Goal: Task Accomplishment & Management: Manage account settings

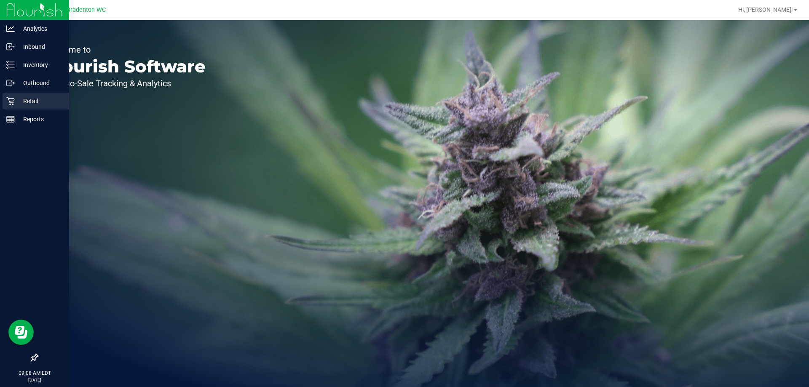
click at [16, 102] on p "Retail" at bounding box center [40, 101] width 51 height 10
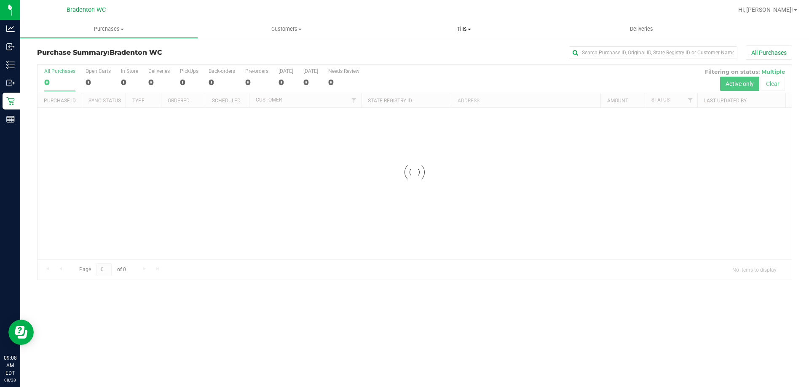
click at [458, 26] on span "Tills" at bounding box center [463, 29] width 177 height 8
click at [416, 51] on span "Manage tills" at bounding box center [403, 50] width 57 height 7
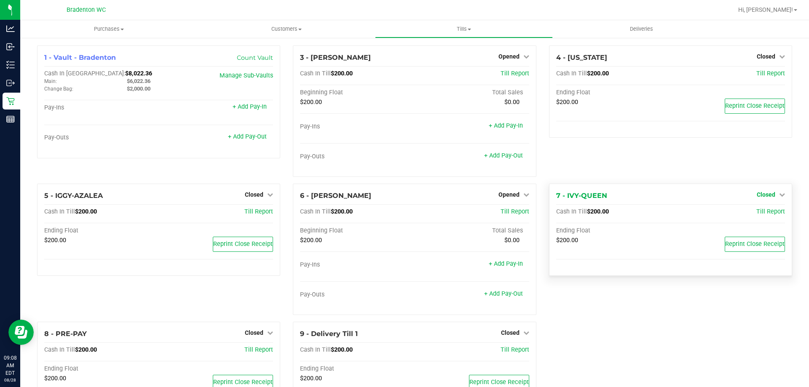
click at [770, 193] on link "Closed" at bounding box center [771, 194] width 28 height 7
click at [760, 216] on div "Open Till" at bounding box center [765, 212] width 62 height 11
click at [758, 212] on link "Open Till" at bounding box center [766, 212] width 22 height 7
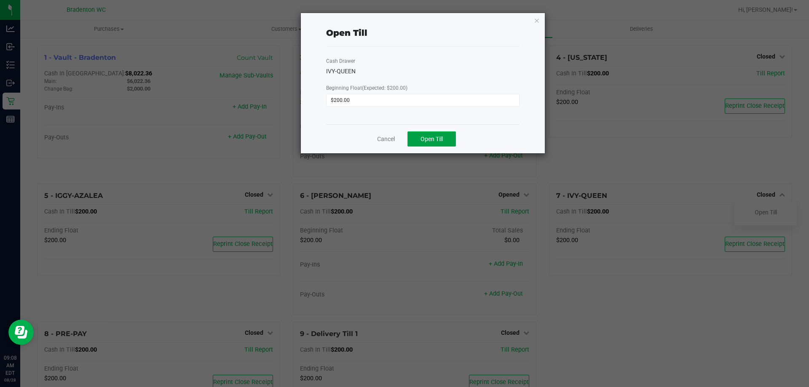
click at [434, 137] on span "Open Till" at bounding box center [432, 139] width 22 height 7
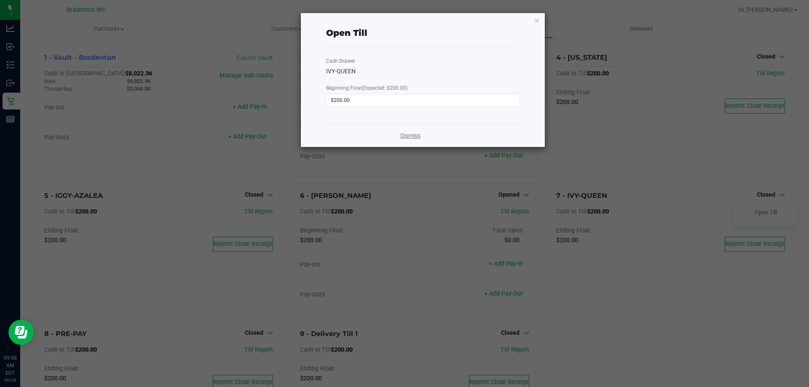
click at [413, 136] on link "Dismiss" at bounding box center [410, 135] width 20 height 9
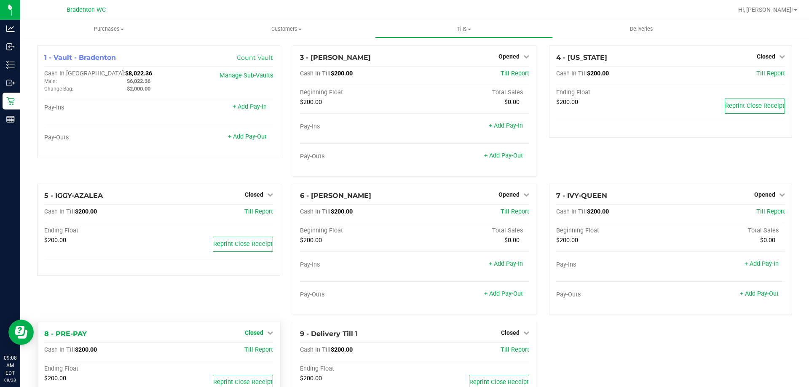
click at [268, 333] on icon at bounding box center [270, 333] width 6 height 6
click at [257, 351] on link "Open Till" at bounding box center [254, 350] width 22 height 7
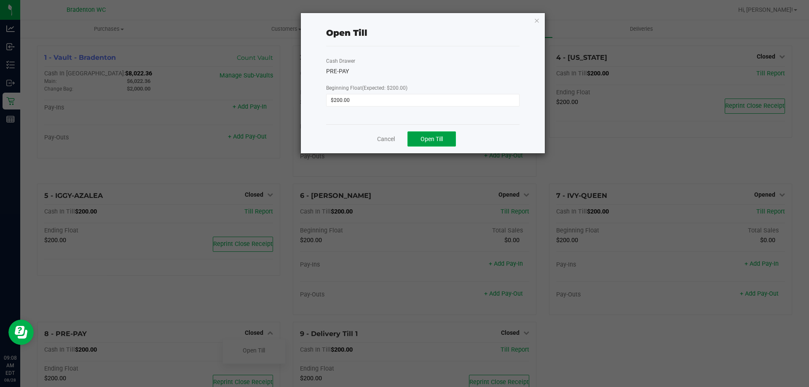
click at [424, 137] on button "Open Till" at bounding box center [431, 138] width 48 height 15
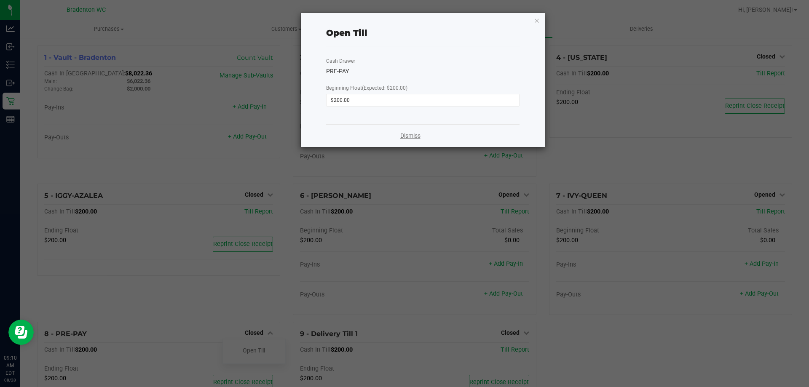
click at [416, 136] on link "Dismiss" at bounding box center [410, 135] width 20 height 9
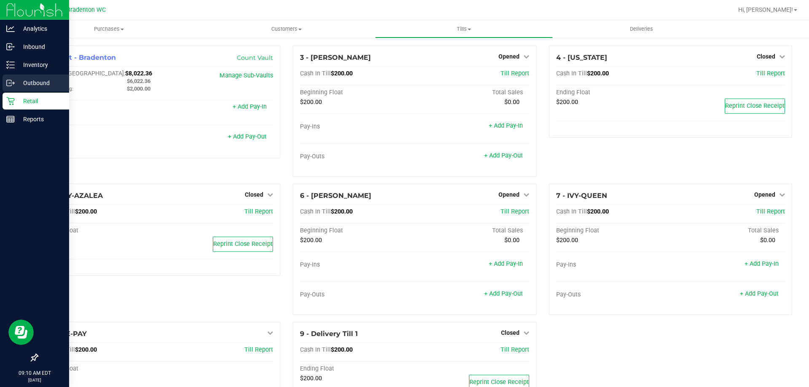
click at [13, 83] on icon at bounding box center [10, 83] width 8 height 8
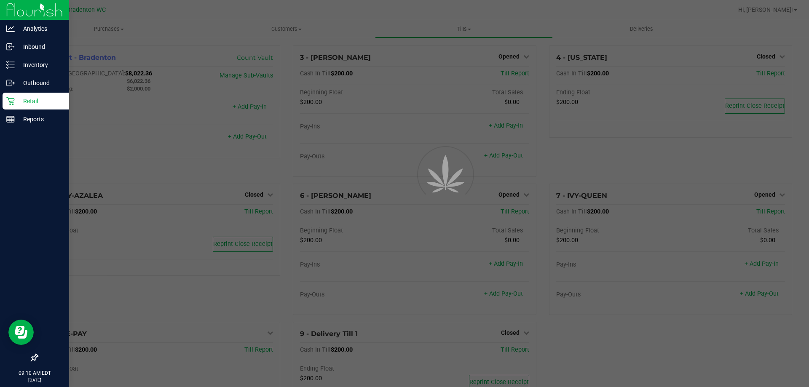
click at [29, 98] on p "Retail" at bounding box center [40, 101] width 51 height 10
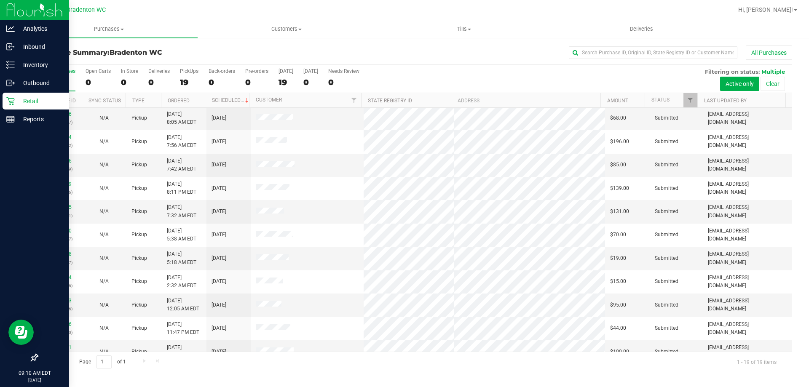
scroll to position [170, 0]
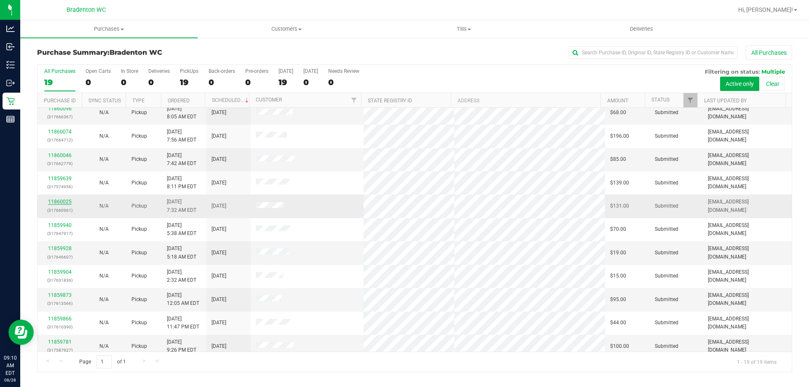
click at [63, 204] on link "11860025" at bounding box center [60, 202] width 24 height 6
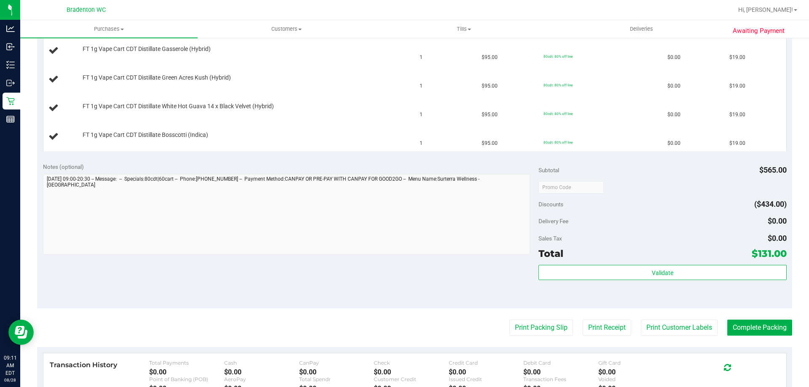
scroll to position [291, 0]
click at [555, 323] on button "Print Packing Slip" at bounding box center [541, 328] width 64 height 16
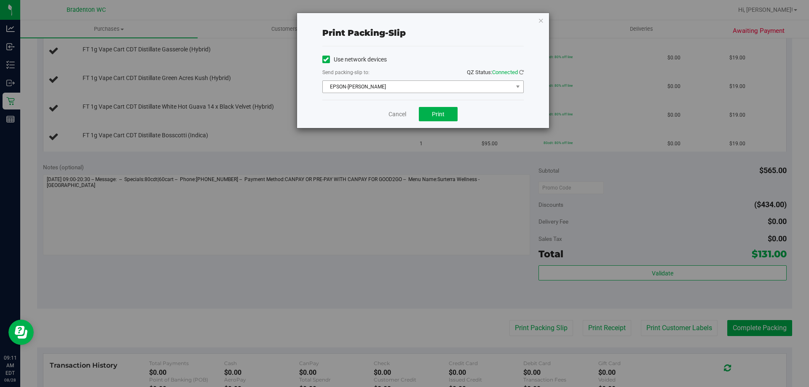
click at [407, 82] on span "EPSON-[PERSON_NAME]" at bounding box center [418, 87] width 190 height 12
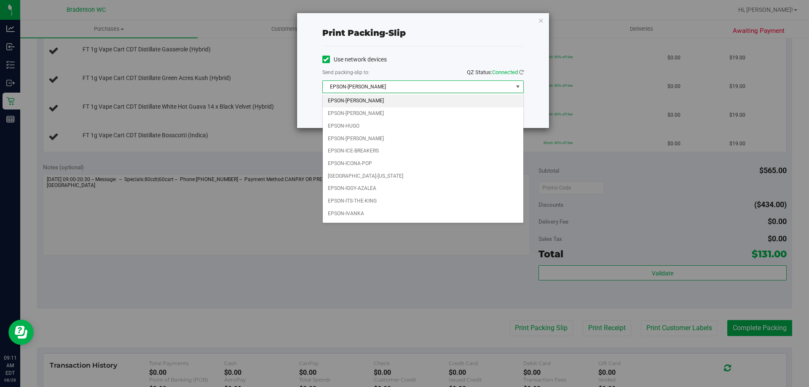
scroll to position [24, 0]
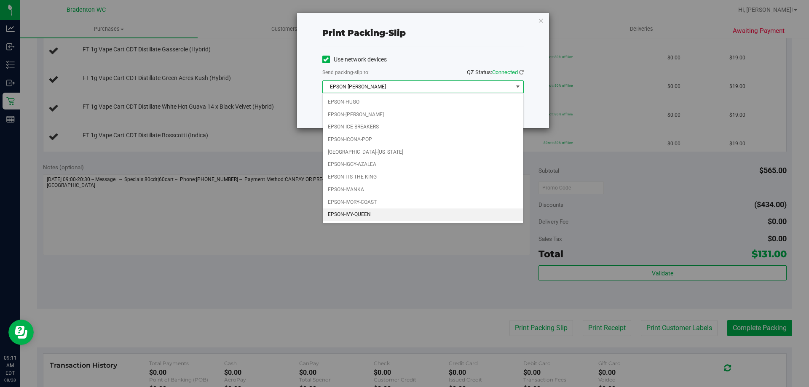
click at [393, 217] on li "EPSON-IVY-QUEEN" at bounding box center [423, 215] width 201 height 13
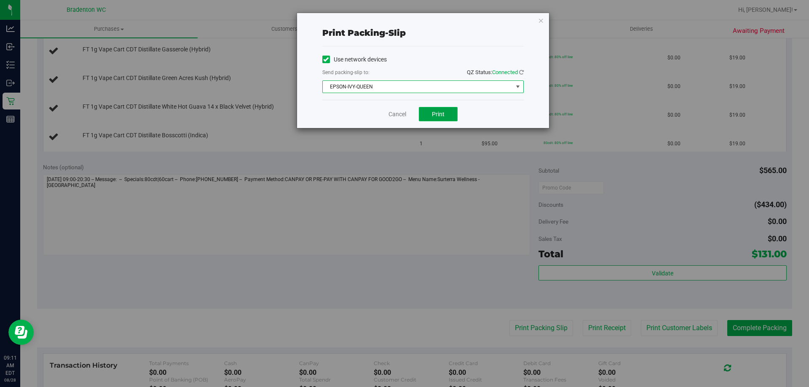
click at [443, 112] on span "Print" at bounding box center [438, 114] width 13 height 7
click at [398, 115] on link "Cancel" at bounding box center [397, 114] width 18 height 9
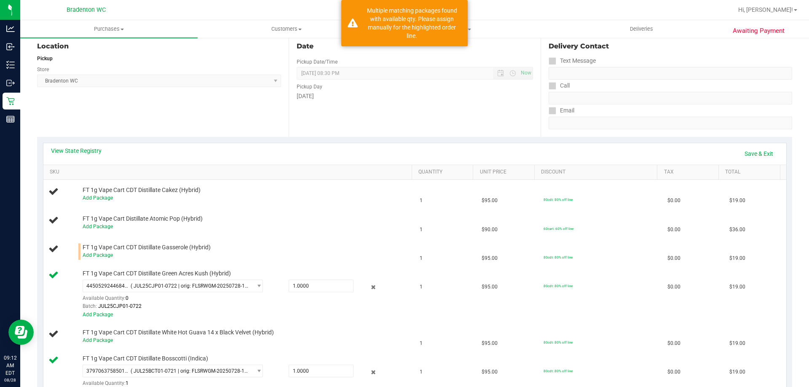
scroll to position [65, 0]
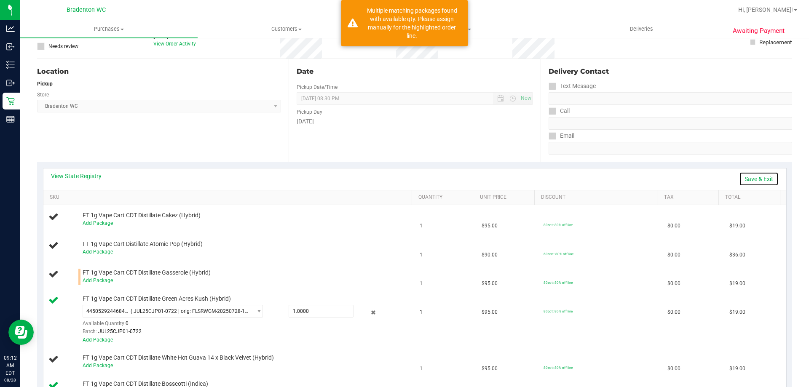
click at [755, 181] on link "Save & Exit" at bounding box center [759, 179] width 40 height 14
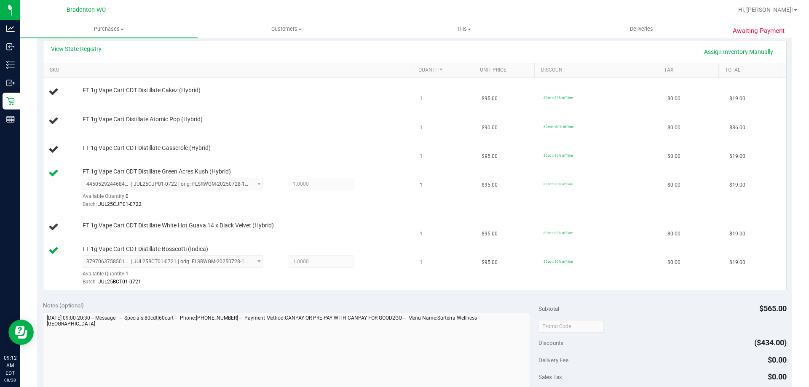
scroll to position [191, 0]
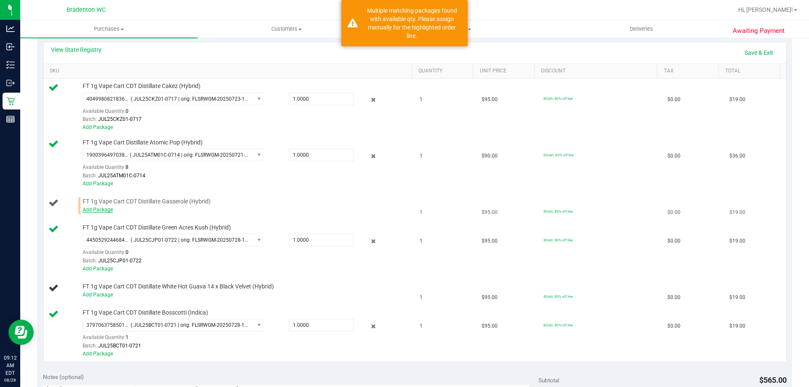
click at [94, 209] on link "Add Package" at bounding box center [98, 210] width 30 height 6
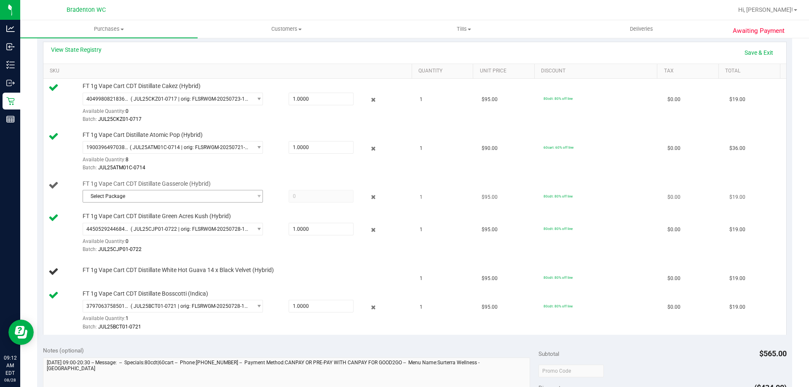
click at [160, 196] on span "Select Package" at bounding box center [167, 196] width 169 height 12
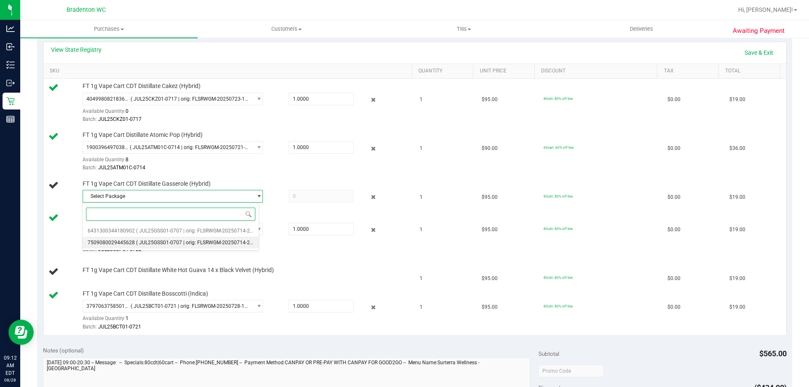
click at [187, 242] on span "( JUL25GSS01-0707 | orig: FLSRWGM-20250714-2211 )" at bounding box center [199, 243] width 126 height 6
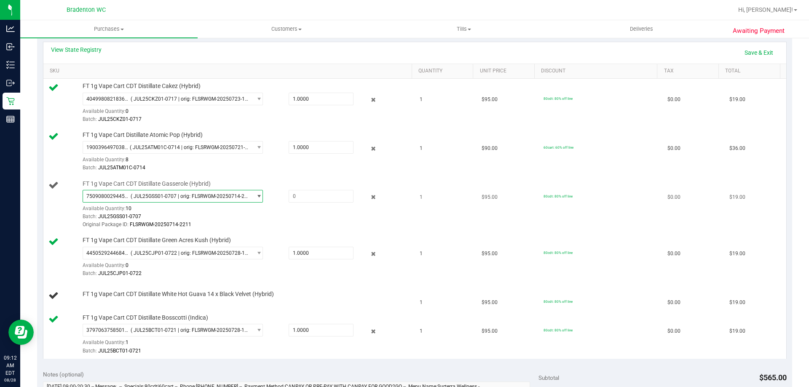
click at [187, 196] on span "( JUL25GSS01-0707 | orig: FLSRWGM-20250714-2211 )" at bounding box center [190, 196] width 118 height 6
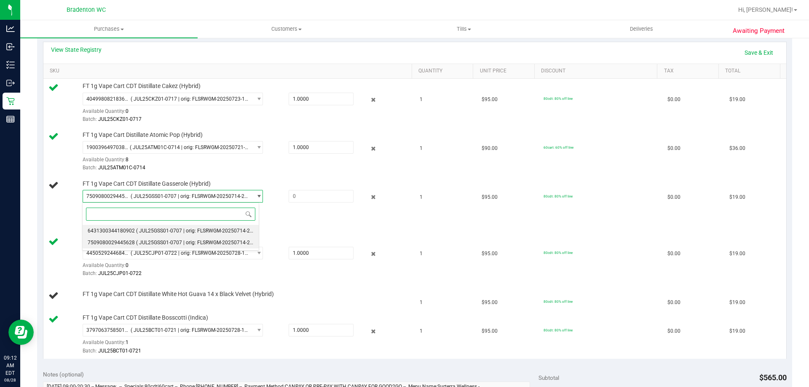
click at [177, 230] on span "( JUL25GSS01-0707 | orig: FLSRWGM-20250714-2114 )" at bounding box center [199, 231] width 126 height 6
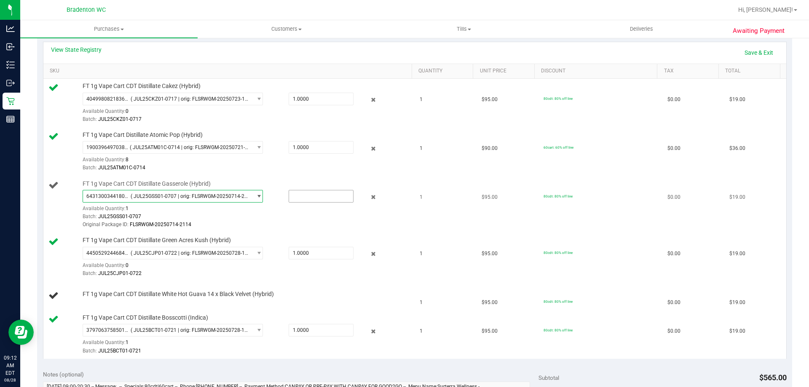
click at [304, 195] on input "text" at bounding box center [321, 196] width 64 height 12
type input "1"
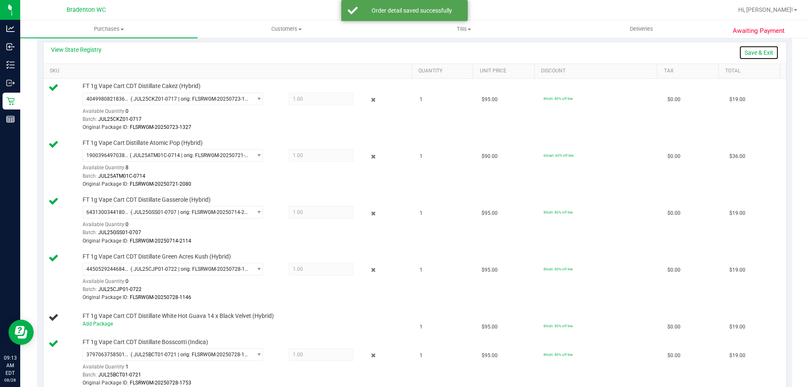
click at [761, 52] on link "Save & Exit" at bounding box center [759, 53] width 40 height 14
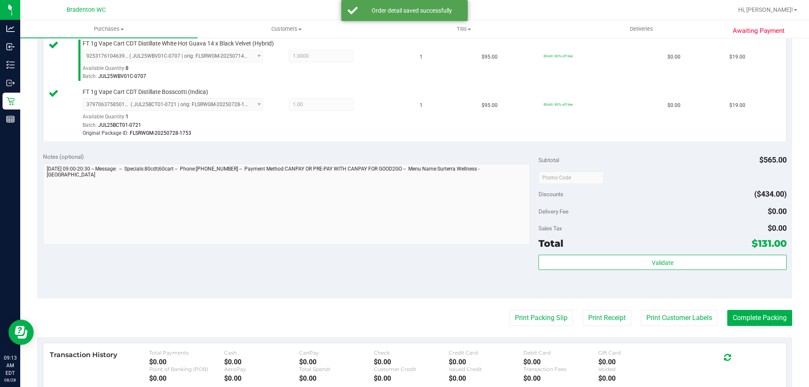
scroll to position [469, 0]
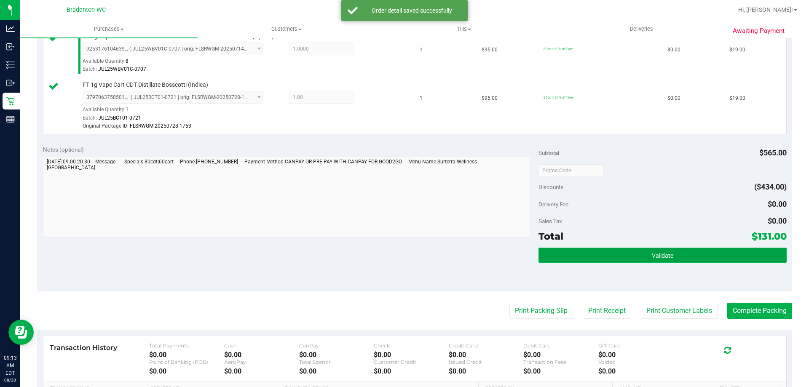
click at [603, 258] on button "Validate" at bounding box center [663, 255] width 248 height 15
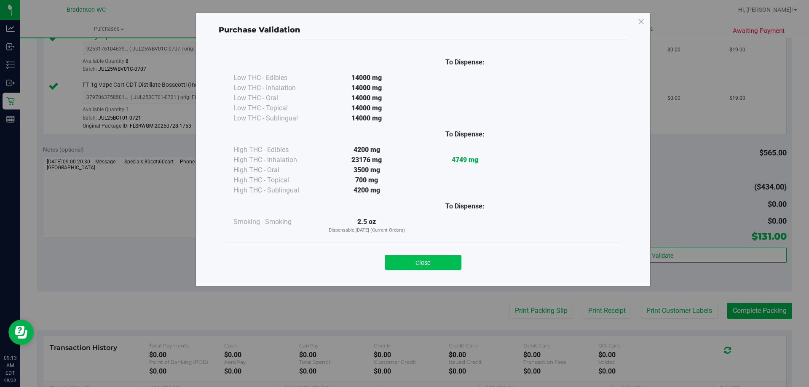
click at [437, 262] on button "Close" at bounding box center [423, 262] width 77 height 15
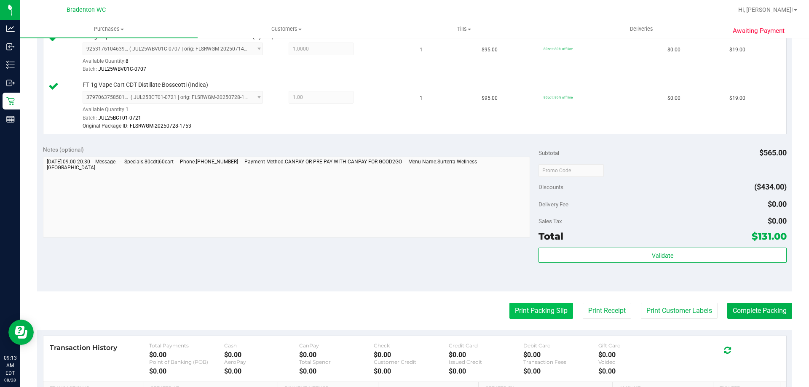
click at [534, 314] on button "Print Packing Slip" at bounding box center [541, 311] width 64 height 16
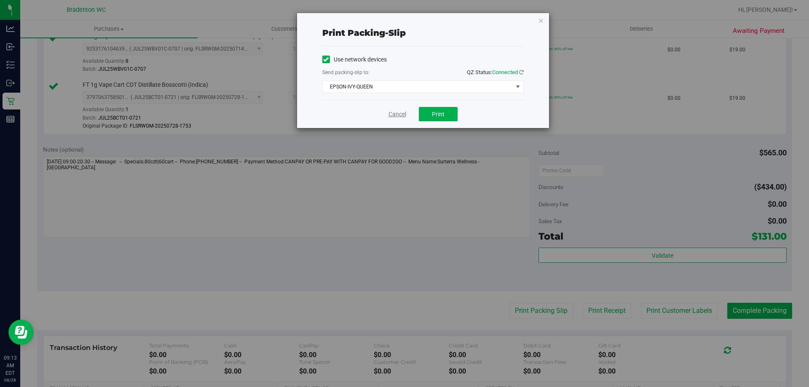
click at [395, 113] on link "Cancel" at bounding box center [397, 114] width 18 height 9
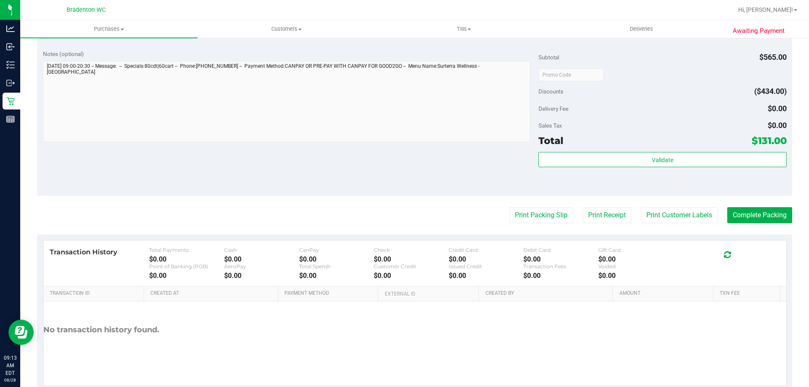
scroll to position [558, 0]
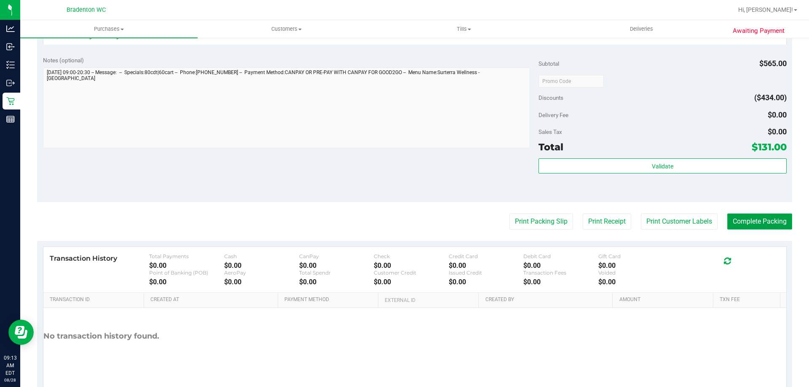
click at [748, 214] on button "Complete Packing" at bounding box center [759, 222] width 65 height 16
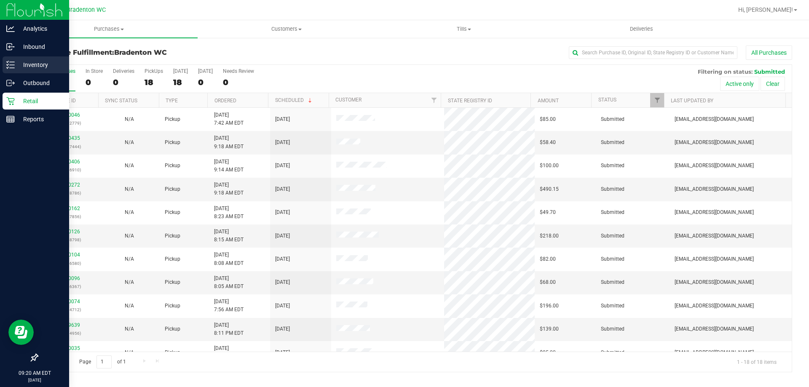
click at [12, 63] on icon at bounding box center [10, 65] width 8 height 8
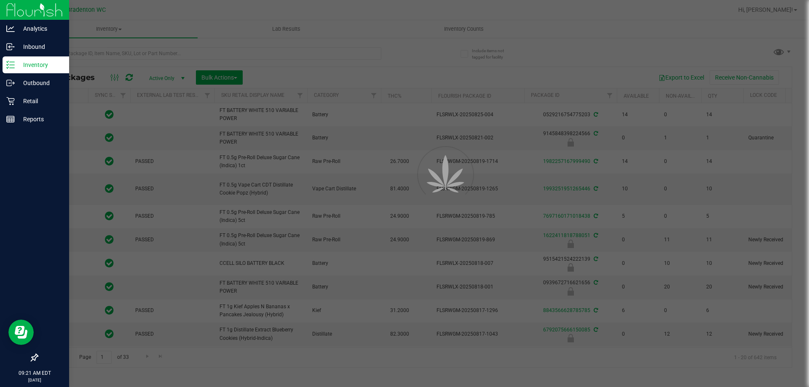
click at [93, 50] on div at bounding box center [404, 193] width 809 height 387
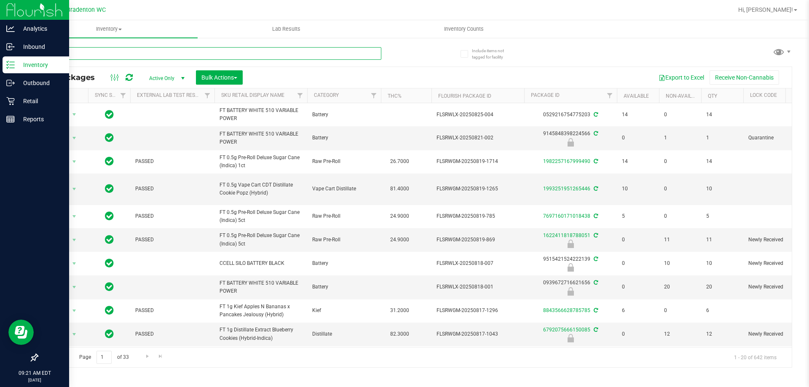
click at [93, 50] on input "text" at bounding box center [209, 53] width 344 height 13
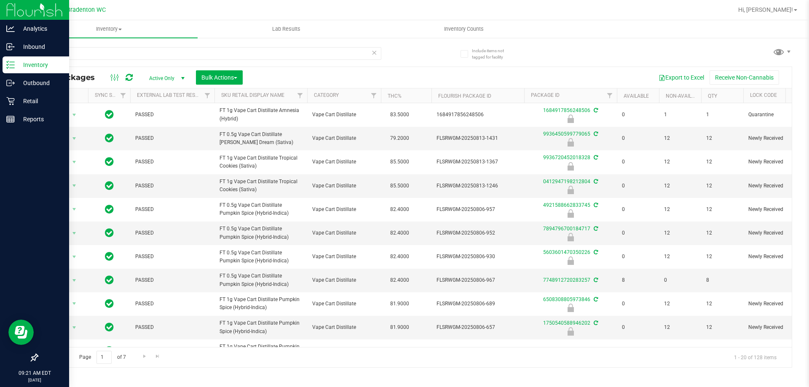
click at [273, 102] on th "Sku Retail Display Name" at bounding box center [260, 95] width 93 height 15
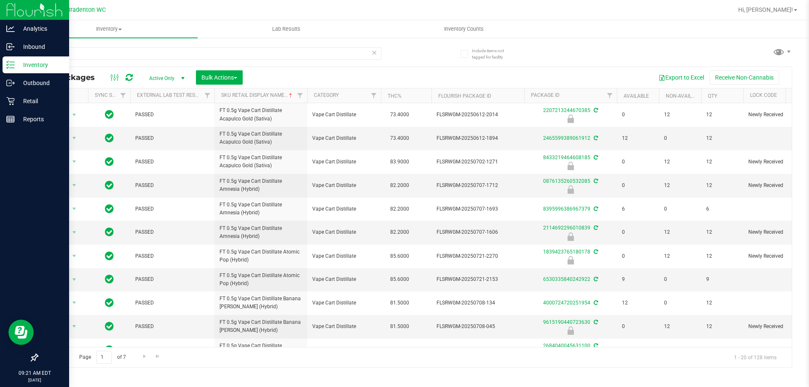
click at [412, 96] on th "THC%" at bounding box center [406, 95] width 51 height 15
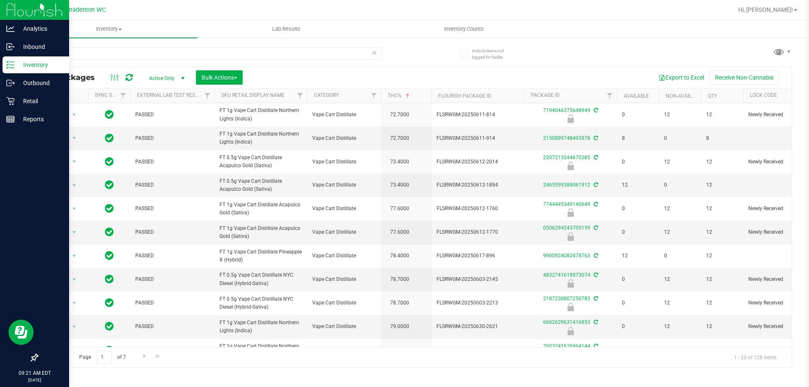
click at [412, 96] on th "THC%" at bounding box center [406, 95] width 51 height 15
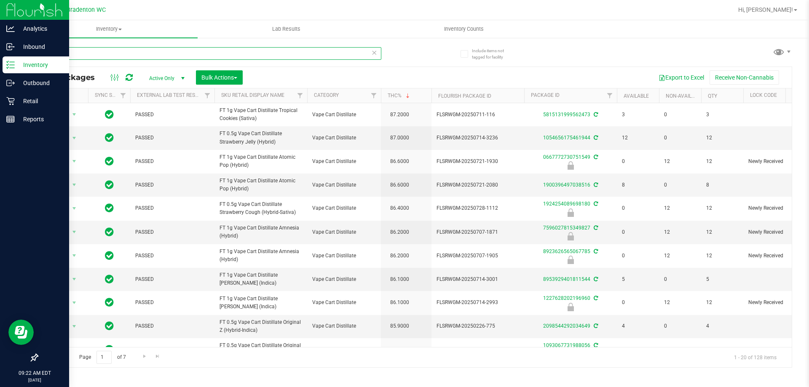
click at [71, 53] on input "bdt" at bounding box center [209, 53] width 344 height 13
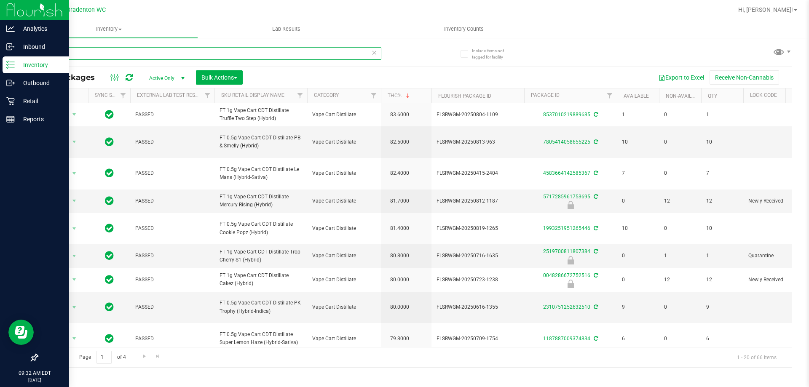
type input "cdt"
click at [14, 101] on icon at bounding box center [10, 101] width 8 height 8
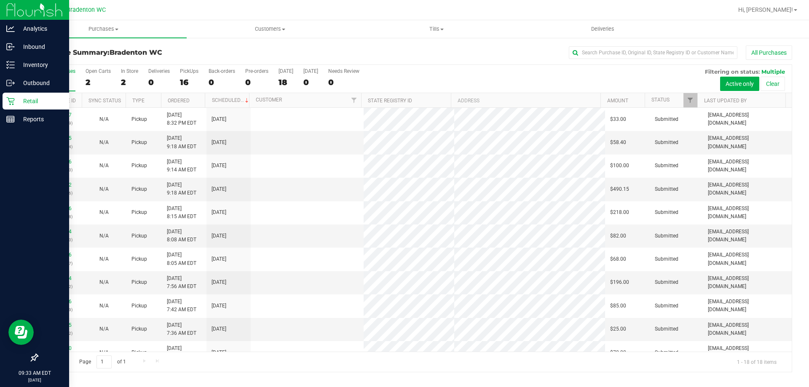
scroll to position [19, 0]
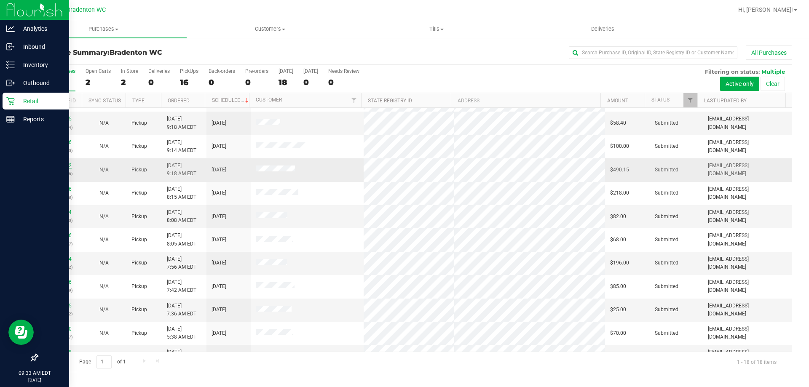
click at [62, 168] on link "11860272" at bounding box center [60, 166] width 24 height 6
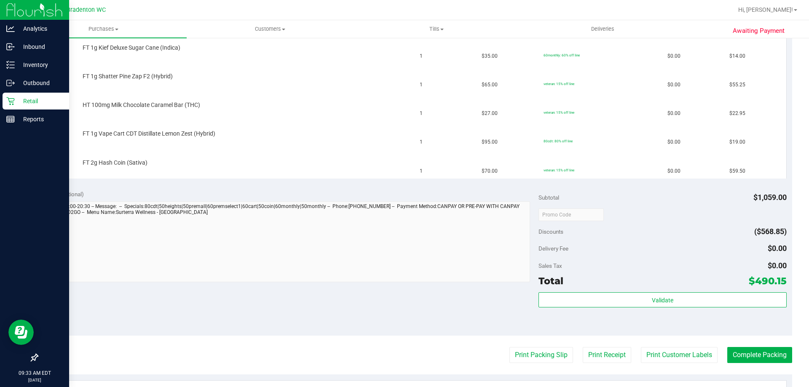
scroll to position [583, 0]
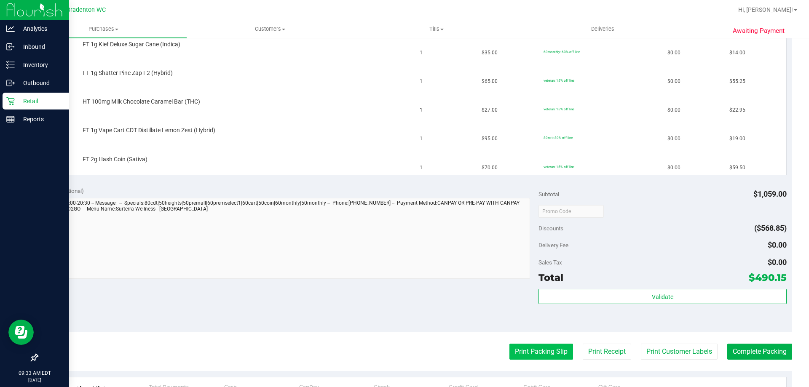
click at [530, 356] on button "Print Packing Slip" at bounding box center [541, 352] width 64 height 16
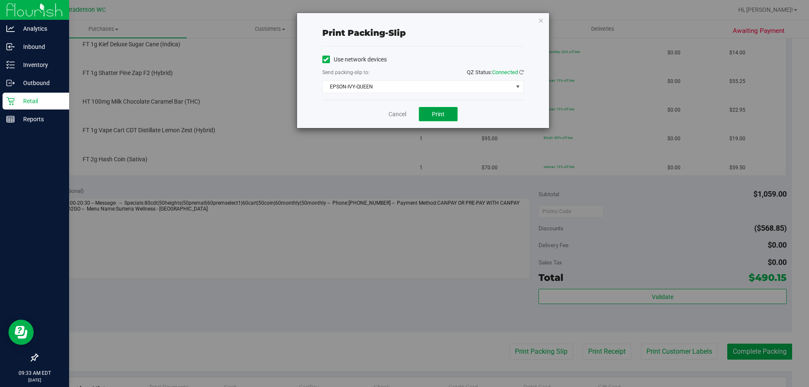
click at [442, 118] on button "Print" at bounding box center [438, 114] width 39 height 14
click at [399, 113] on link "Cancel" at bounding box center [397, 114] width 18 height 9
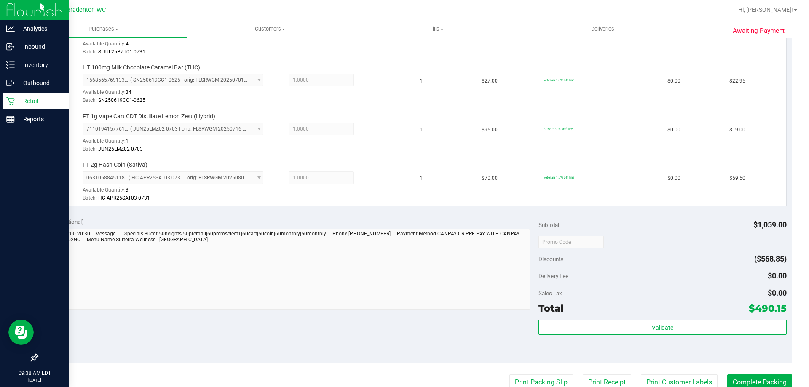
scroll to position [904, 0]
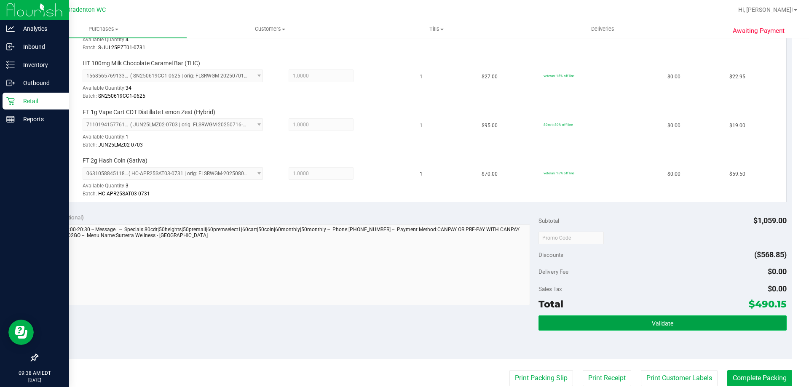
click at [593, 324] on button "Validate" at bounding box center [663, 323] width 248 height 15
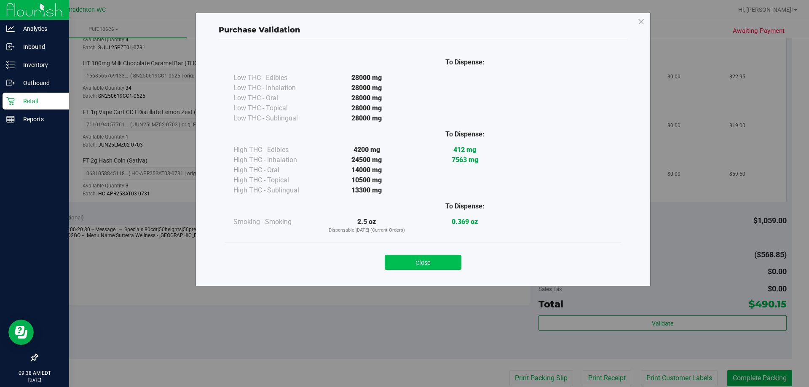
click at [427, 262] on button "Close" at bounding box center [423, 262] width 77 height 15
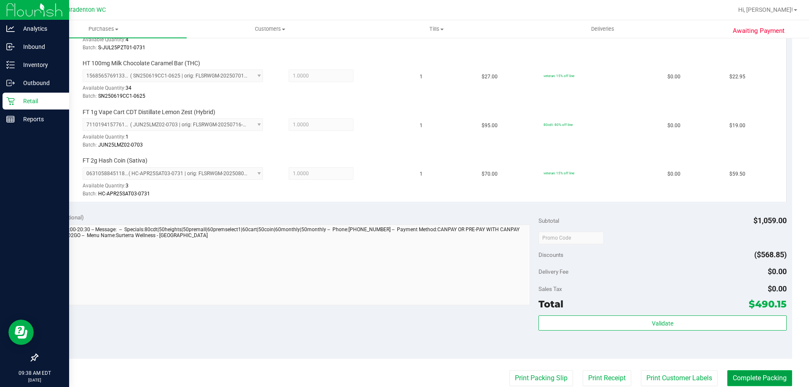
click at [757, 375] on button "Complete Packing" at bounding box center [759, 378] width 65 height 16
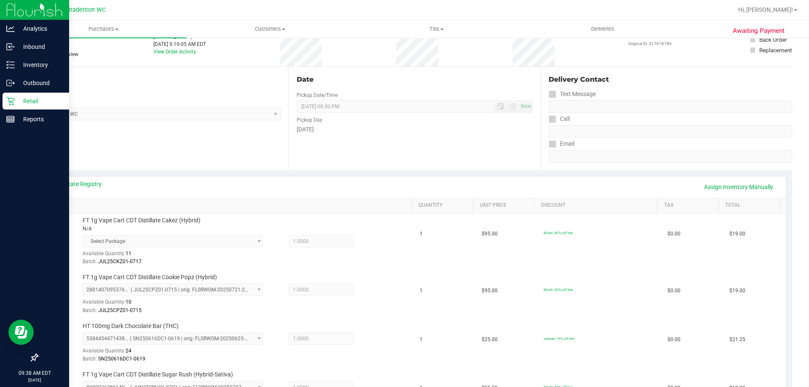
scroll to position [0, 0]
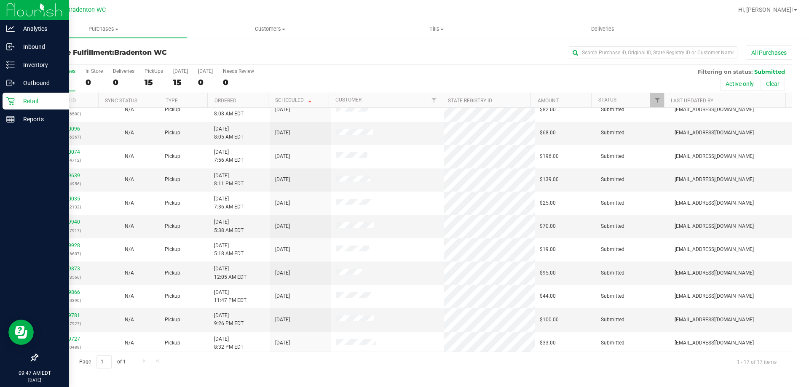
scroll to position [152, 0]
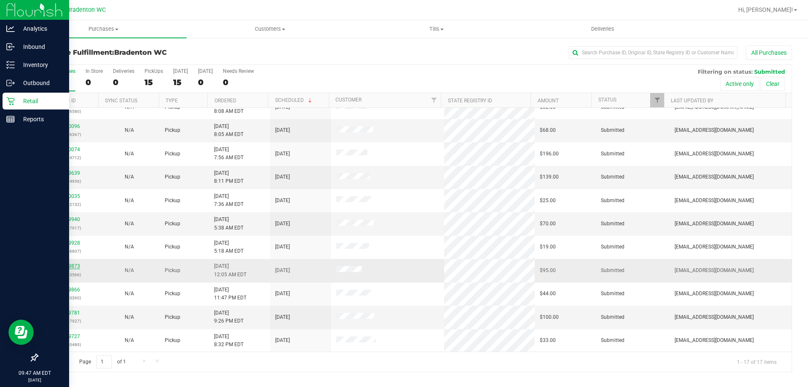
click at [71, 265] on link "11859873" at bounding box center [68, 266] width 24 height 6
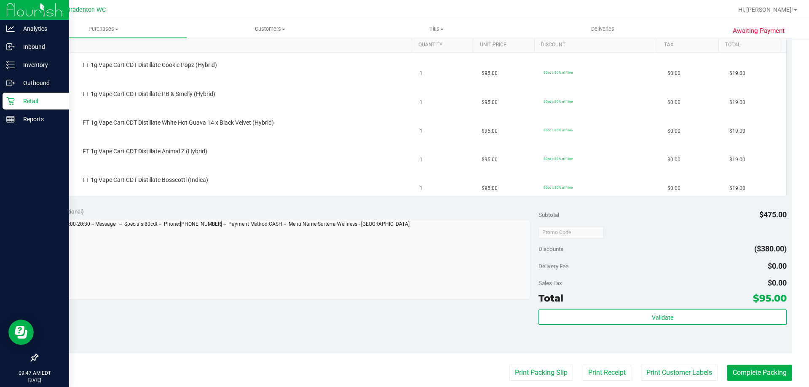
scroll to position [229, 0]
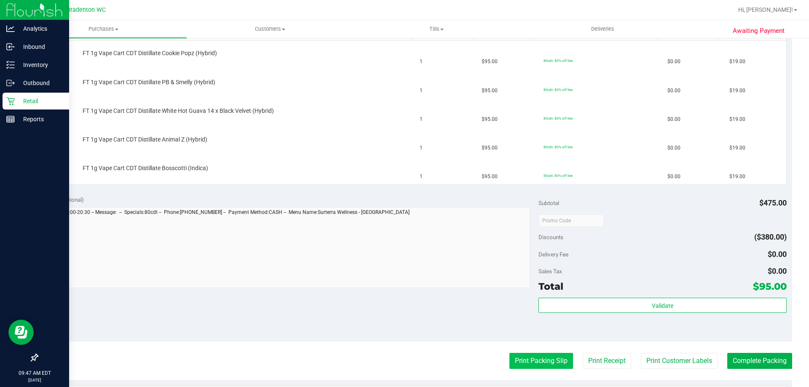
click at [528, 358] on button "Print Packing Slip" at bounding box center [541, 361] width 64 height 16
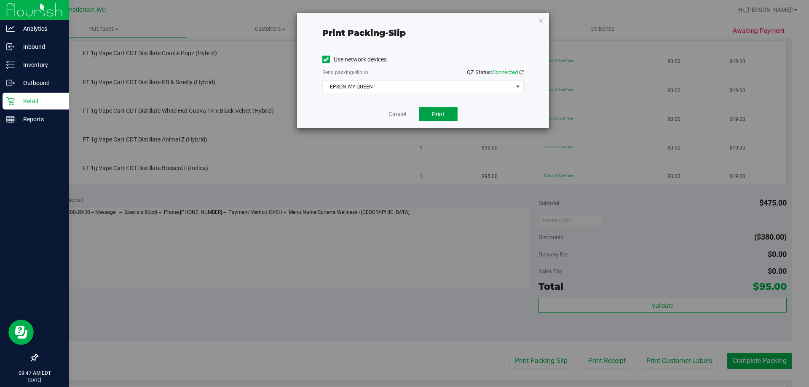
click at [441, 112] on span "Print" at bounding box center [438, 114] width 13 height 7
click at [398, 116] on link "Cancel" at bounding box center [397, 114] width 18 height 9
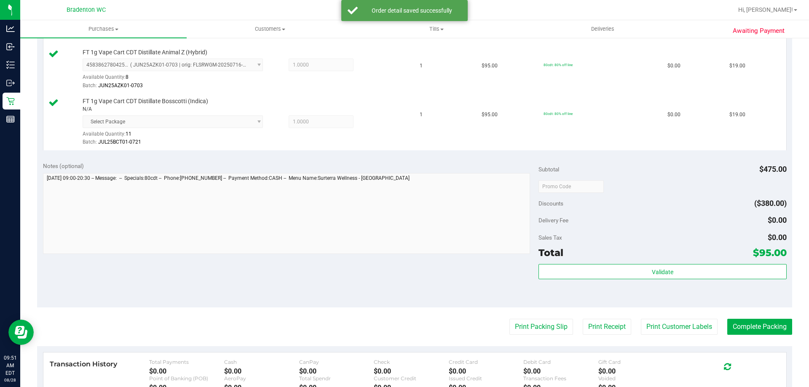
scroll to position [375, 0]
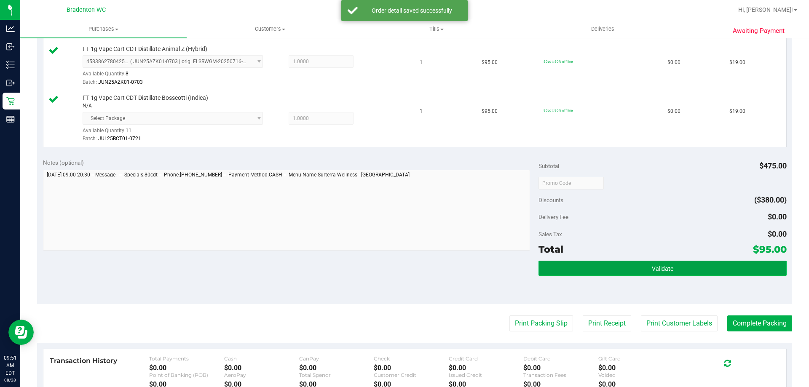
click at [652, 271] on span "Validate" at bounding box center [662, 268] width 21 height 7
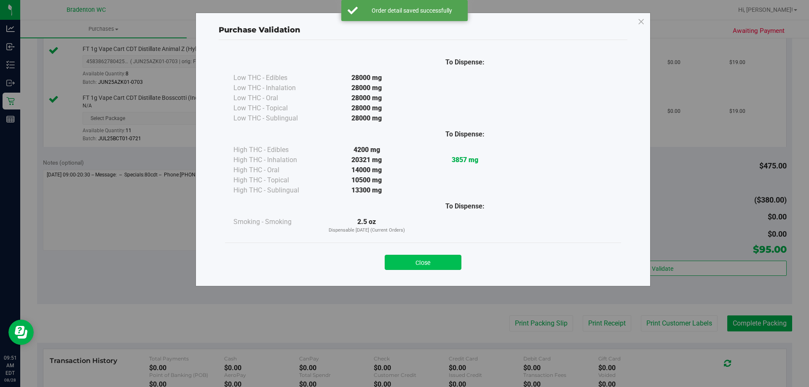
click at [436, 255] on button "Close" at bounding box center [423, 262] width 77 height 15
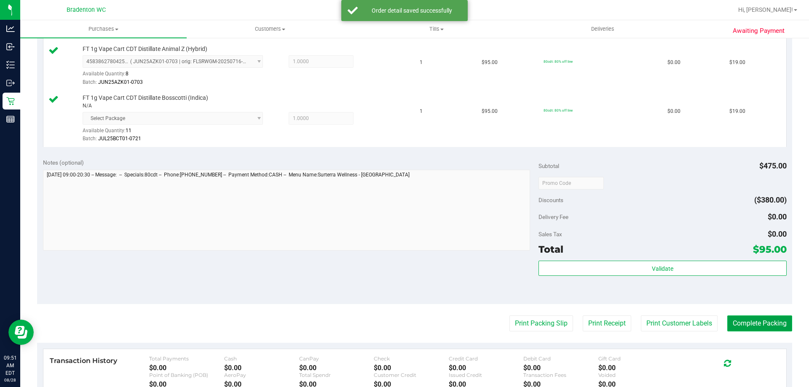
click at [762, 320] on button "Complete Packing" at bounding box center [759, 324] width 65 height 16
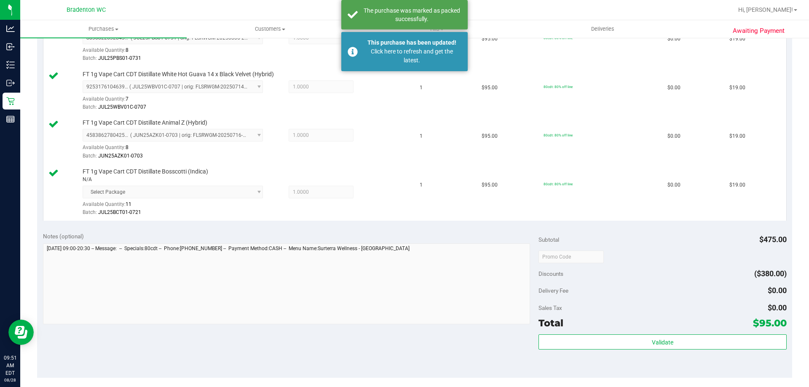
scroll to position [0, 0]
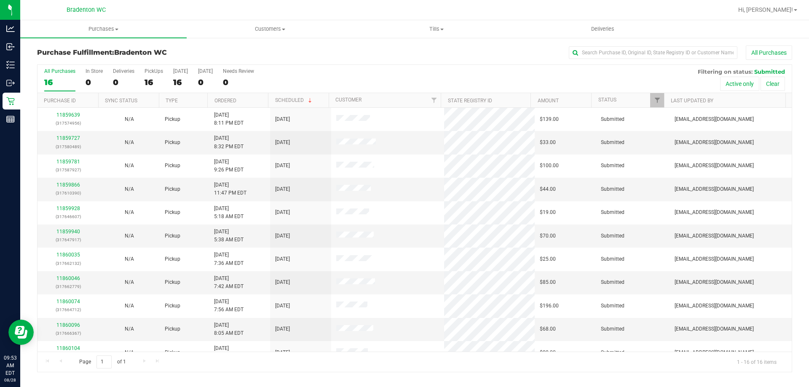
click at [346, 51] on div "All Purchases" at bounding box center [541, 53] width 504 height 14
click at [333, 67] on div "All Purchases 16 In Store 0 Deliveries 0 PickUps 16 [DATE] 16 [DATE] 0 Needs Re…" at bounding box center [415, 68] width 754 height 7
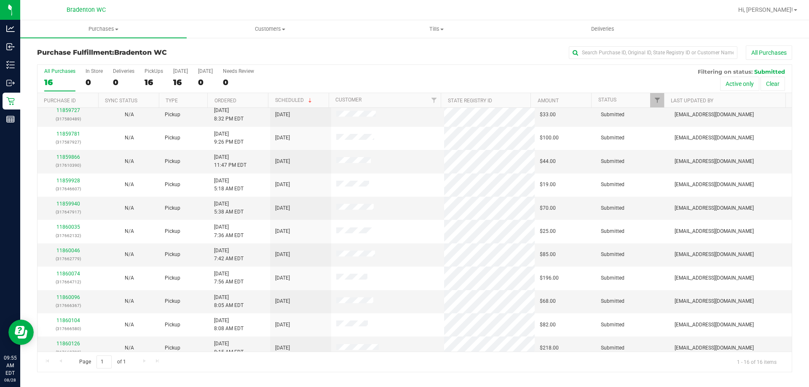
scroll to position [28, 0]
click at [62, 250] on link "11860046" at bounding box center [68, 250] width 24 height 6
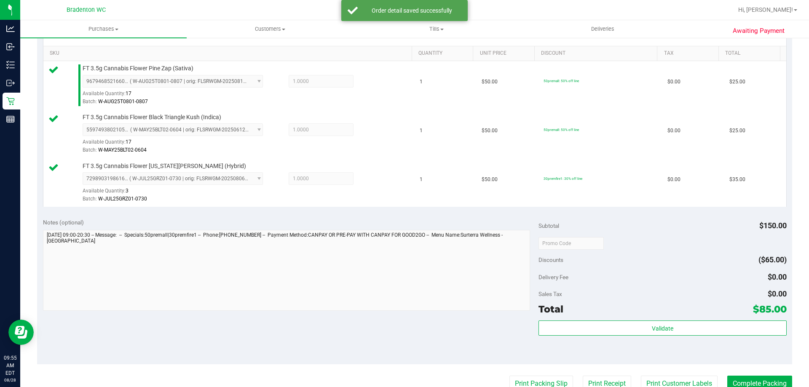
scroll to position [210, 0]
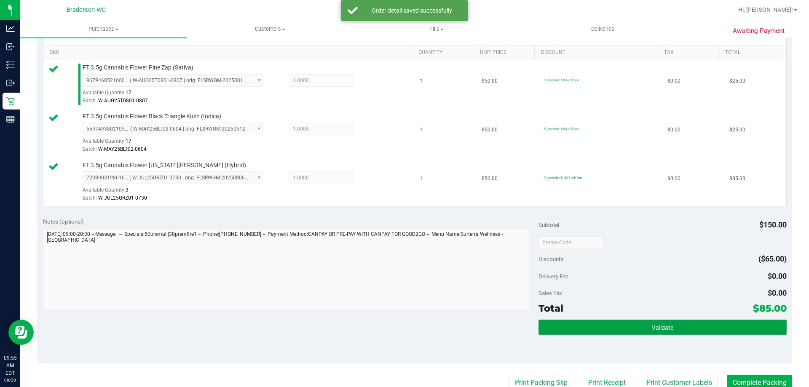
click at [612, 327] on button "Validate" at bounding box center [663, 327] width 248 height 15
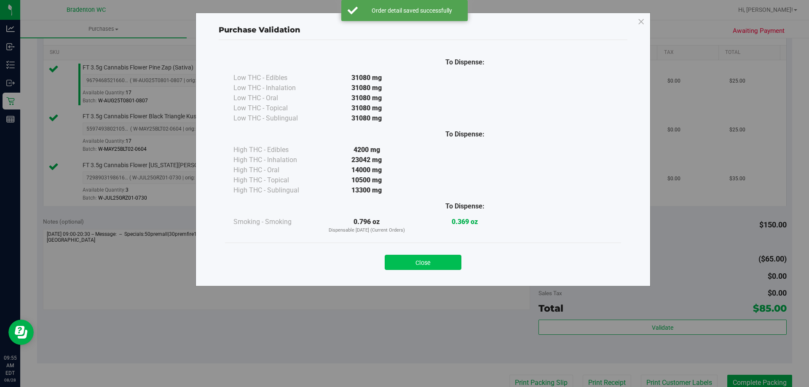
click at [431, 257] on button "Close" at bounding box center [423, 262] width 77 height 15
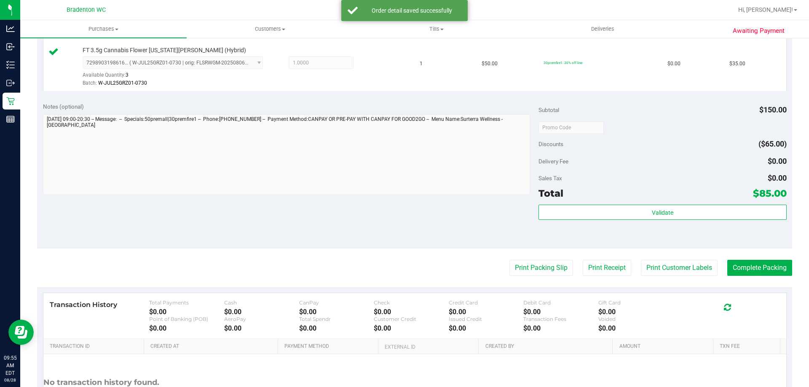
scroll to position [399, 0]
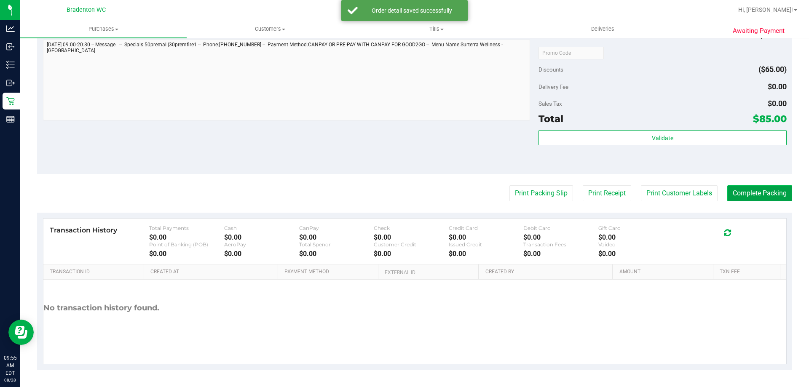
click at [745, 196] on button "Complete Packing" at bounding box center [759, 193] width 65 height 16
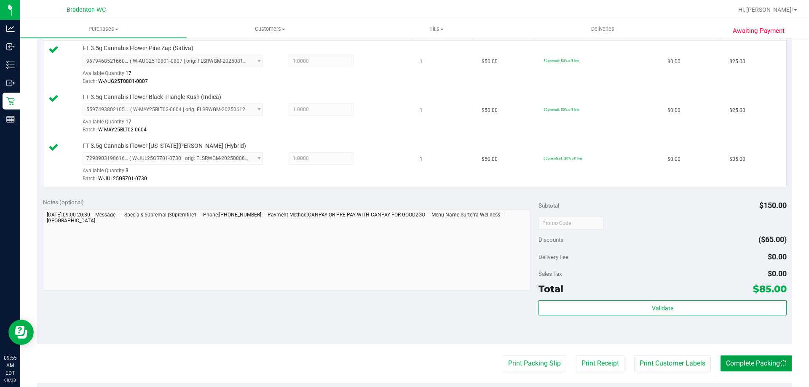
scroll to position [0, 0]
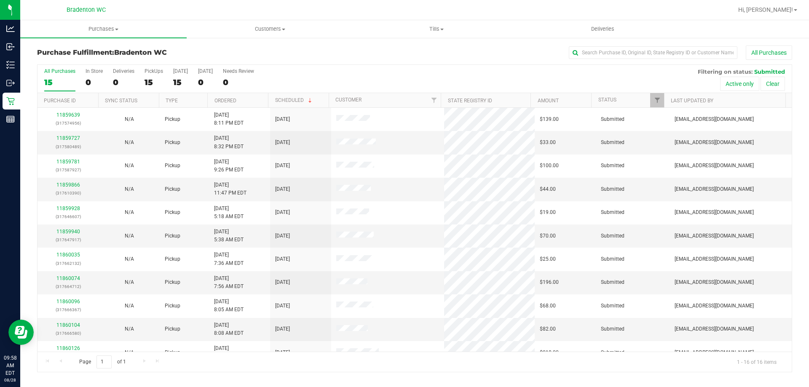
click at [86, 13] on span "Bradenton WC" at bounding box center [86, 10] width 39 height 8
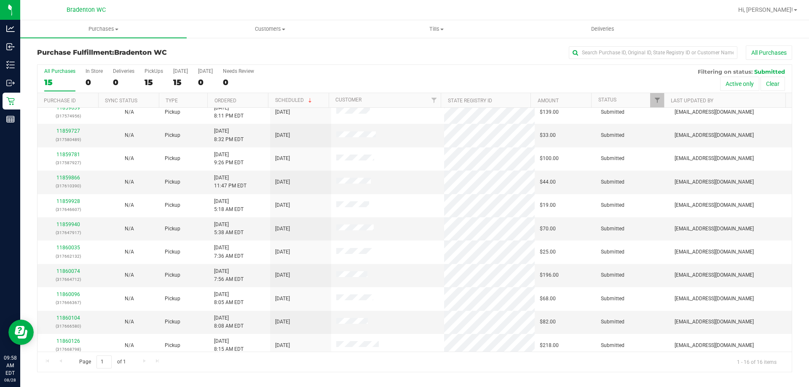
scroll to position [8, 0]
click at [69, 133] on link "11859727" at bounding box center [68, 131] width 24 height 6
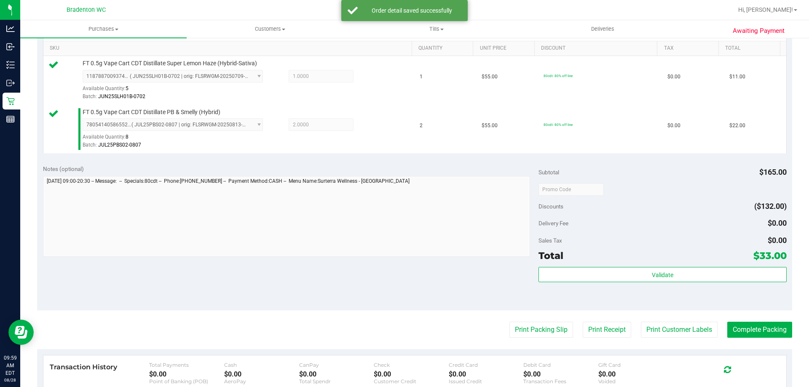
scroll to position [217, 0]
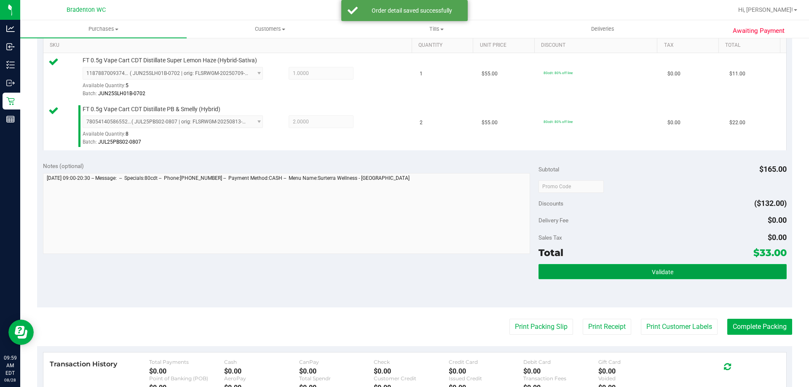
click at [608, 268] on button "Validate" at bounding box center [663, 271] width 248 height 15
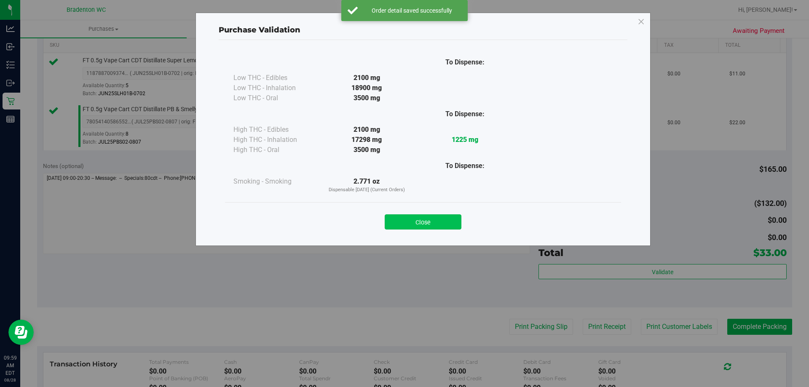
click at [437, 218] on button "Close" at bounding box center [423, 221] width 77 height 15
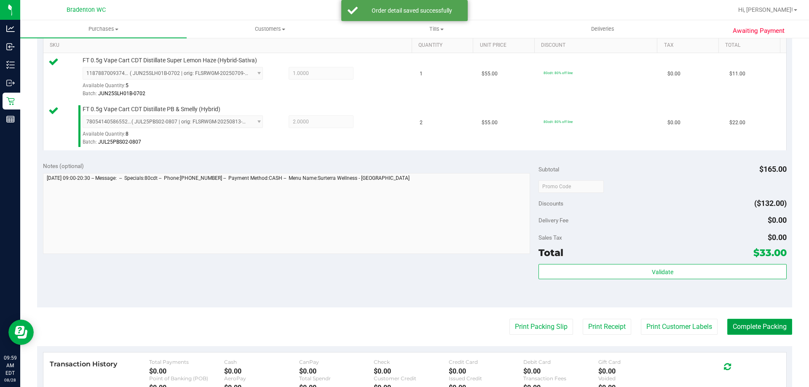
click at [740, 323] on button "Complete Packing" at bounding box center [759, 327] width 65 height 16
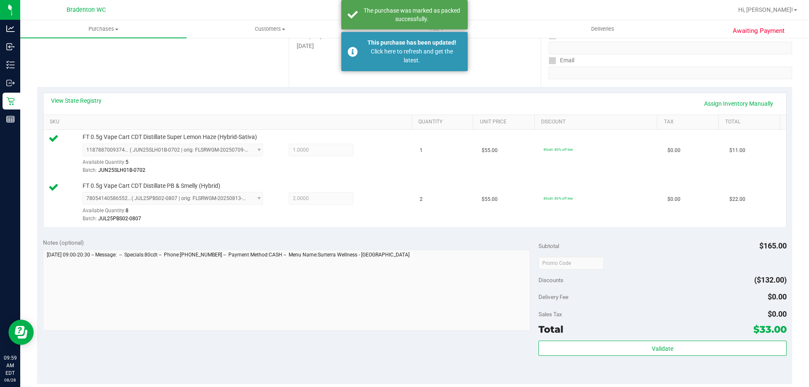
scroll to position [0, 0]
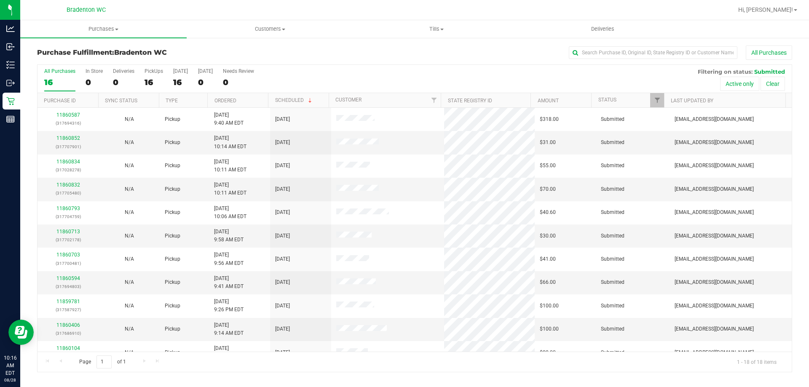
click at [809, 383] on div "Purchases Summary of purchases Fulfillment All purchases Customers All customer…" at bounding box center [414, 203] width 789 height 367
click at [252, 105] on th "Ordered" at bounding box center [237, 100] width 61 height 15
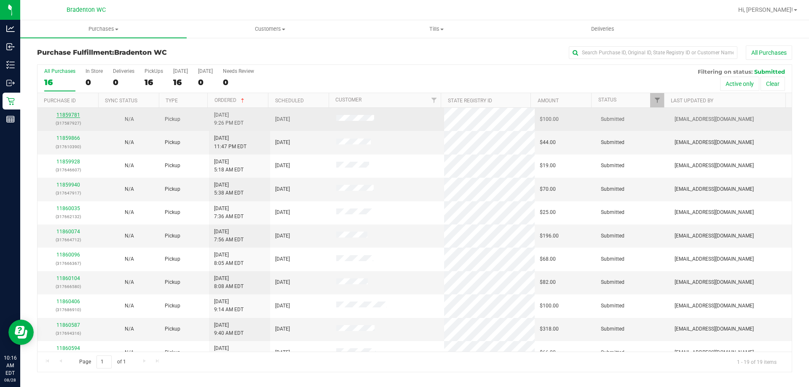
click at [70, 116] on link "11859781" at bounding box center [68, 115] width 24 height 6
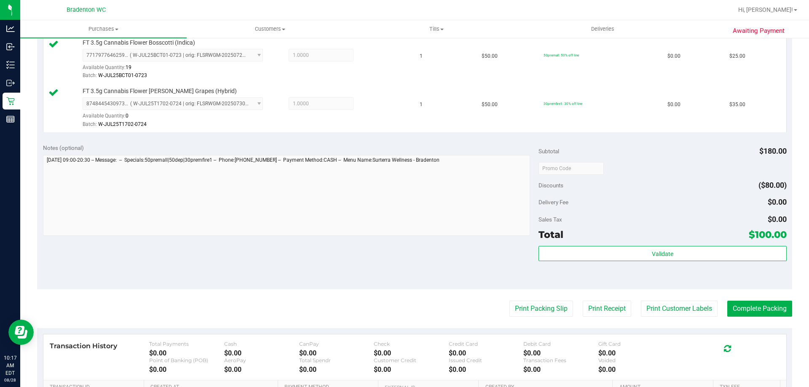
scroll to position [333, 0]
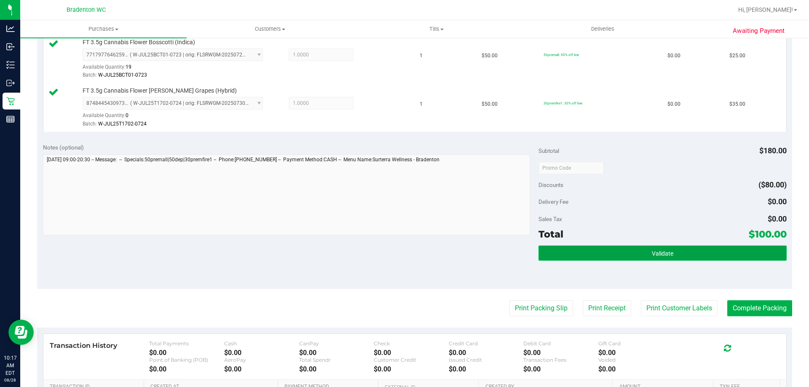
click at [615, 251] on button "Validate" at bounding box center [663, 253] width 248 height 15
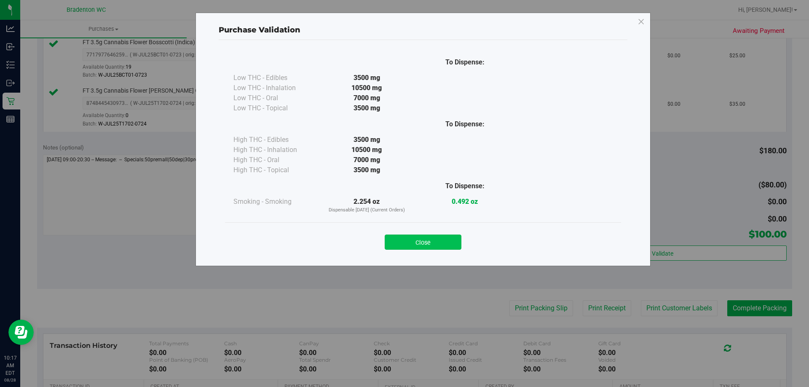
click at [440, 242] on button "Close" at bounding box center [423, 242] width 77 height 15
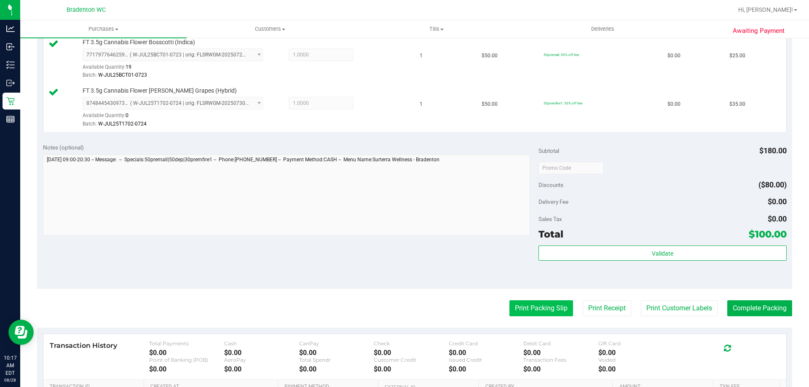
click at [525, 305] on button "Print Packing Slip" at bounding box center [541, 308] width 64 height 16
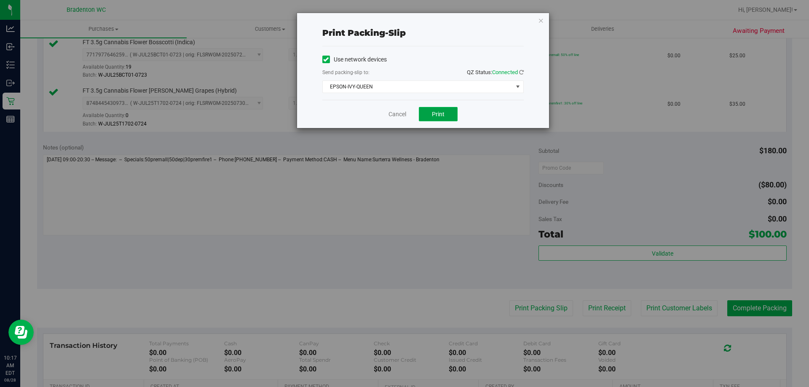
click at [444, 112] on span "Print" at bounding box center [438, 114] width 13 height 7
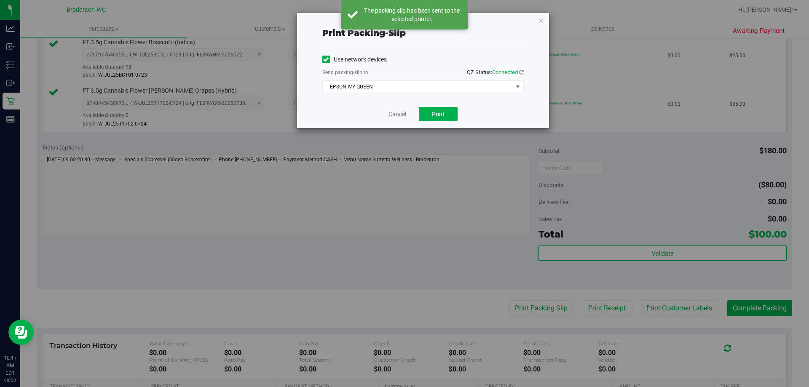
click at [395, 111] on link "Cancel" at bounding box center [397, 114] width 18 height 9
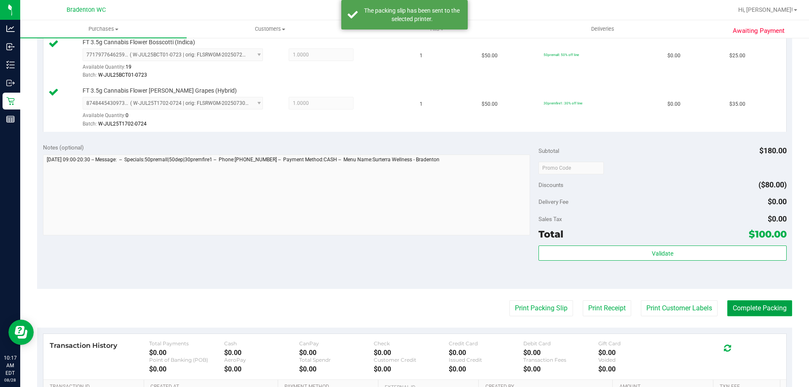
click at [769, 304] on button "Complete Packing" at bounding box center [759, 308] width 65 height 16
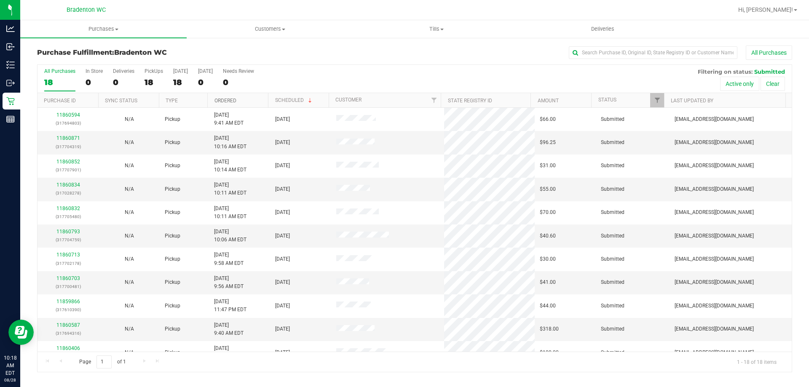
click at [236, 100] on link "Ordered" at bounding box center [225, 101] width 22 height 6
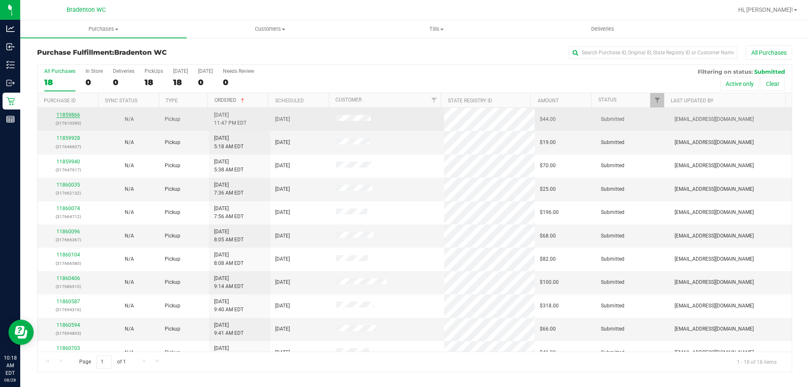
click at [66, 114] on link "11859866" at bounding box center [68, 115] width 24 height 6
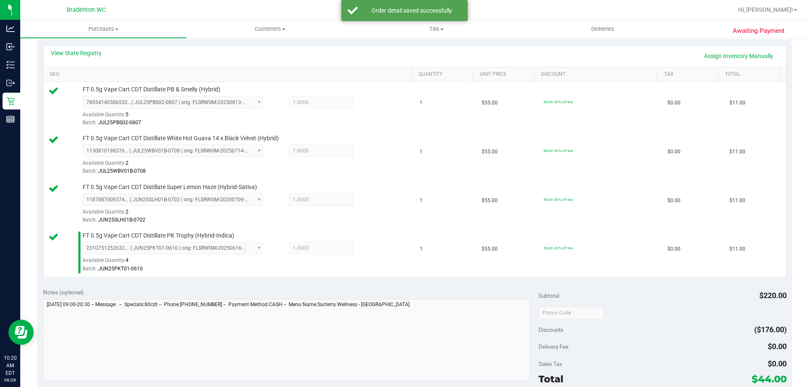
scroll to position [252, 0]
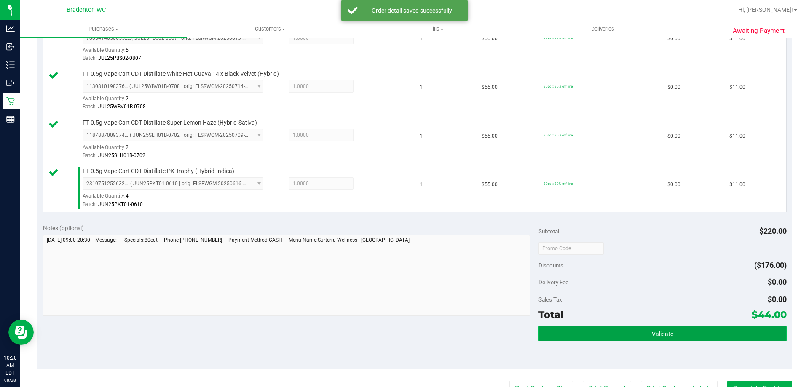
click at [609, 328] on button "Validate" at bounding box center [663, 333] width 248 height 15
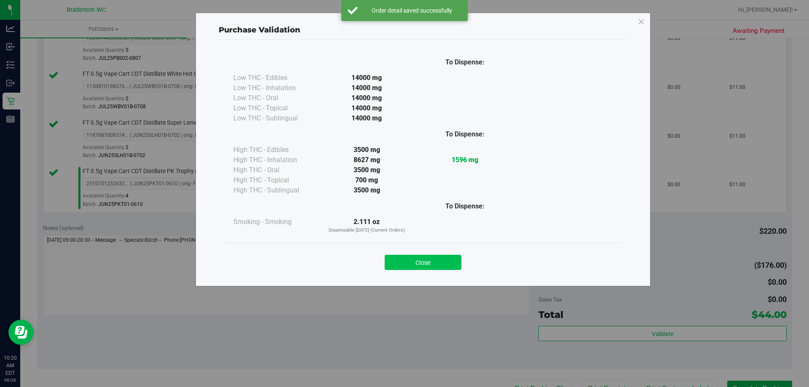
click at [450, 266] on button "Close" at bounding box center [423, 262] width 77 height 15
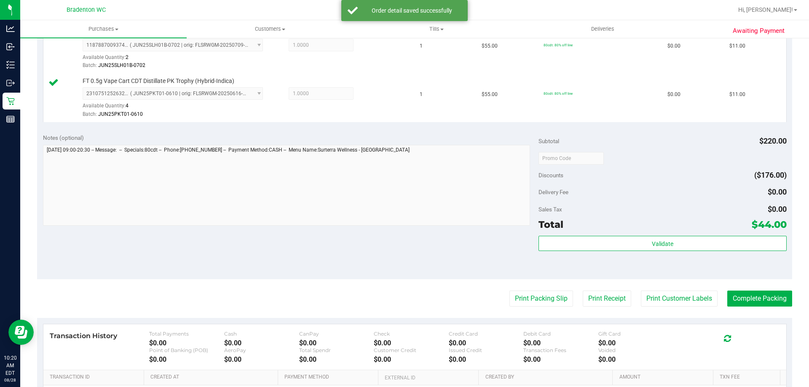
scroll to position [341, 0]
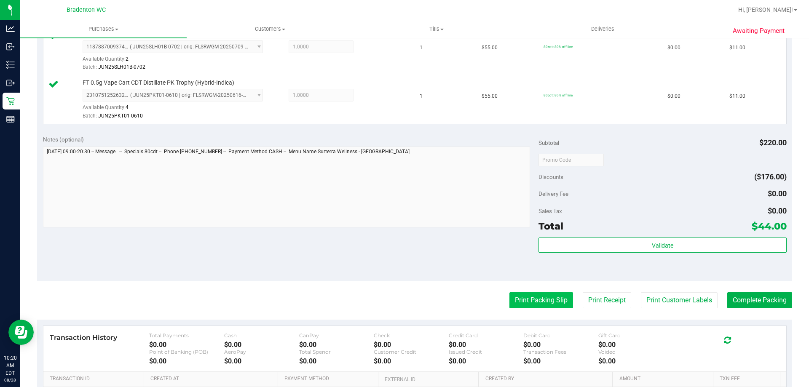
click at [526, 306] on button "Print Packing Slip" at bounding box center [541, 300] width 64 height 16
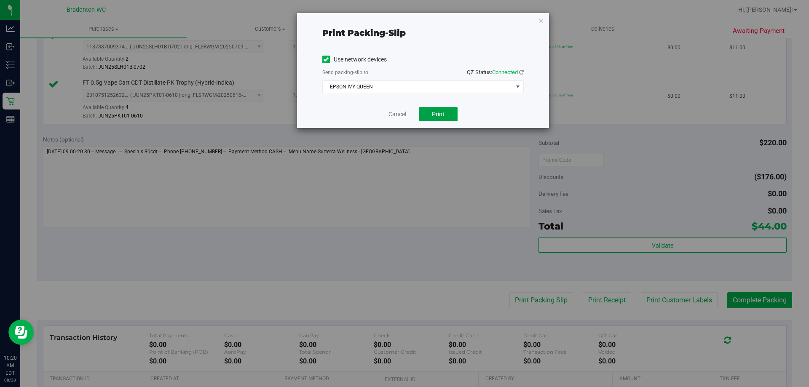
click at [432, 117] on span "Print" at bounding box center [438, 114] width 13 height 7
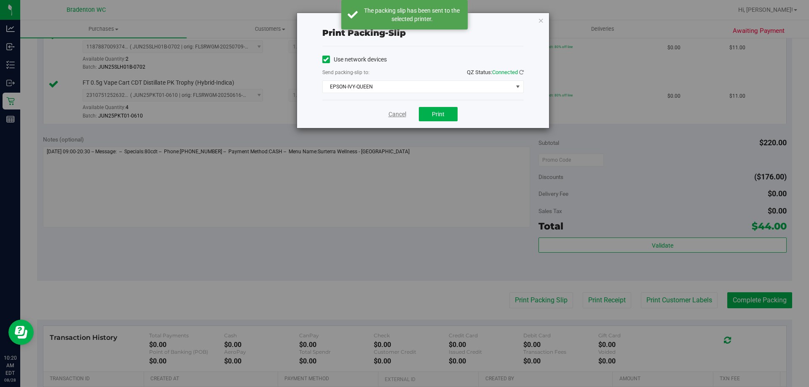
click at [397, 115] on link "Cancel" at bounding box center [397, 114] width 18 height 9
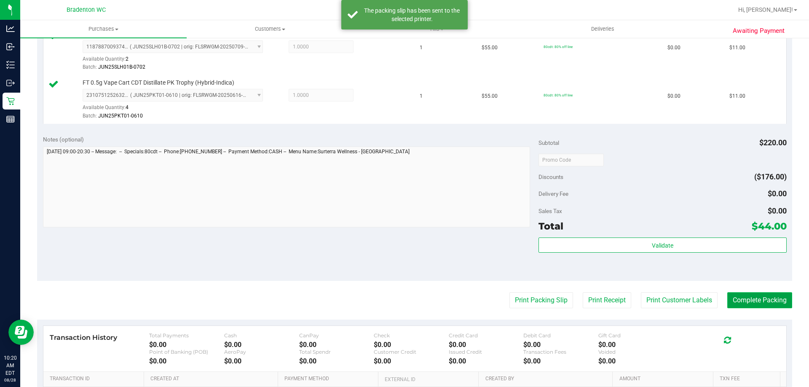
click at [763, 296] on button "Complete Packing" at bounding box center [759, 300] width 65 height 16
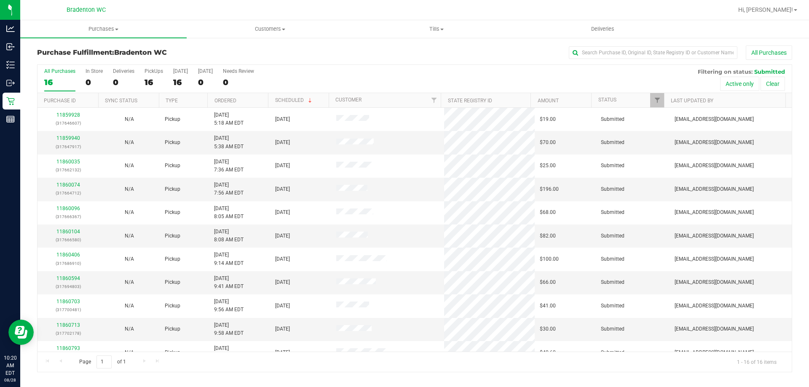
click at [247, 99] on th "Ordered" at bounding box center [237, 100] width 61 height 15
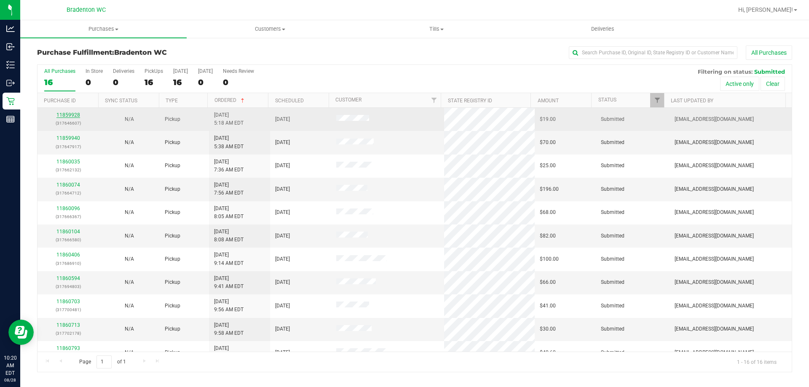
click at [76, 113] on link "11859928" at bounding box center [68, 115] width 24 height 6
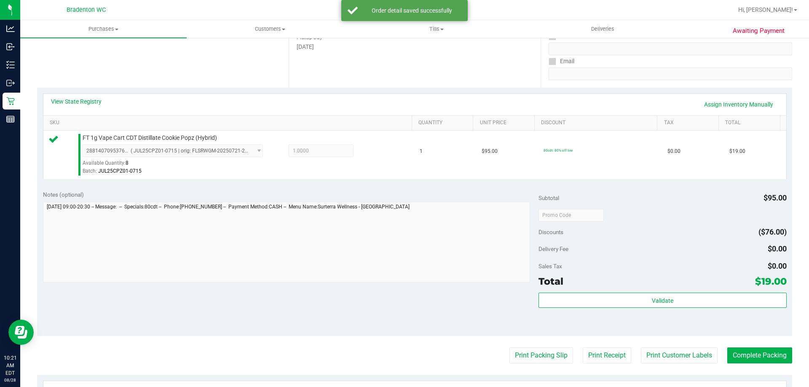
scroll to position [147, 0]
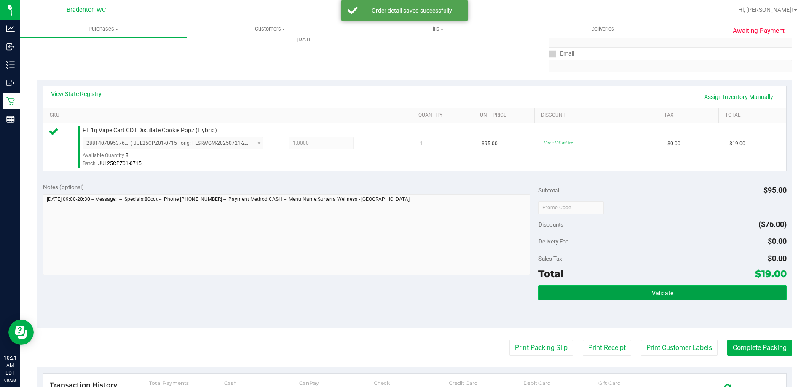
click at [672, 299] on button "Validate" at bounding box center [663, 292] width 248 height 15
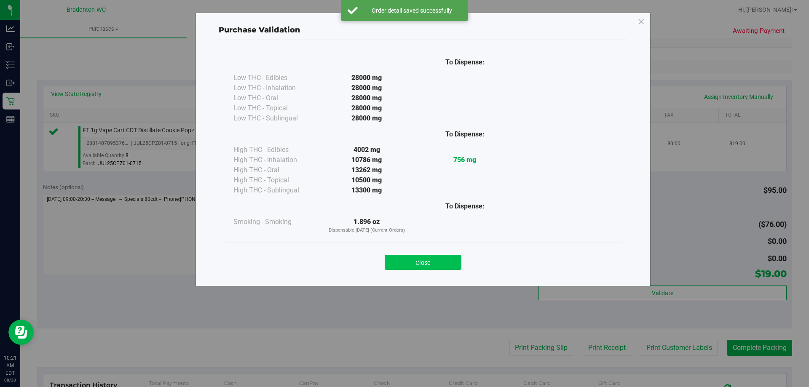
click at [433, 263] on button "Close" at bounding box center [423, 262] width 77 height 15
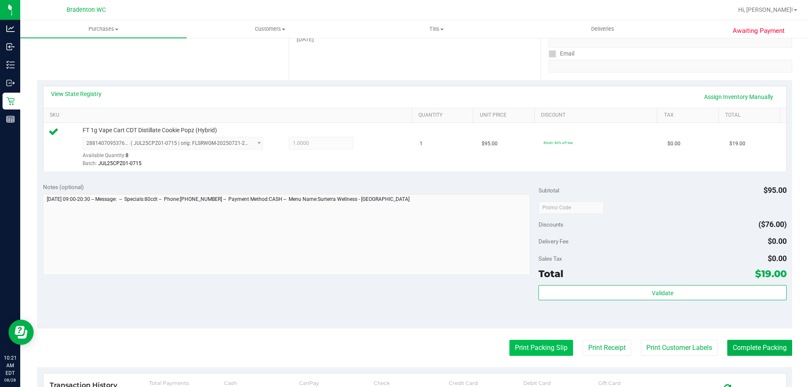
click at [533, 345] on button "Print Packing Slip" at bounding box center [541, 348] width 64 height 16
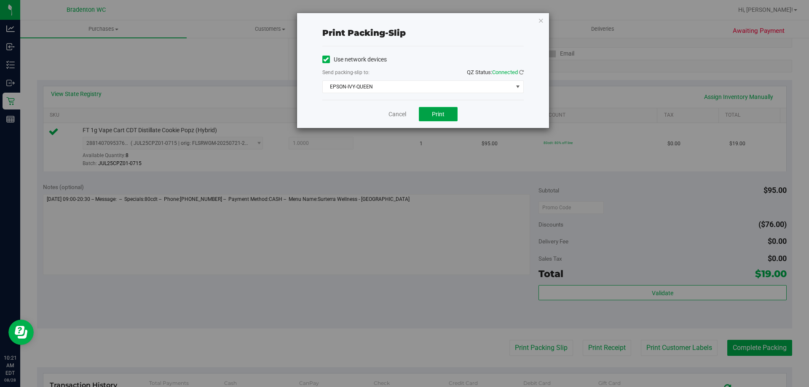
click at [445, 116] on button "Print" at bounding box center [438, 114] width 39 height 14
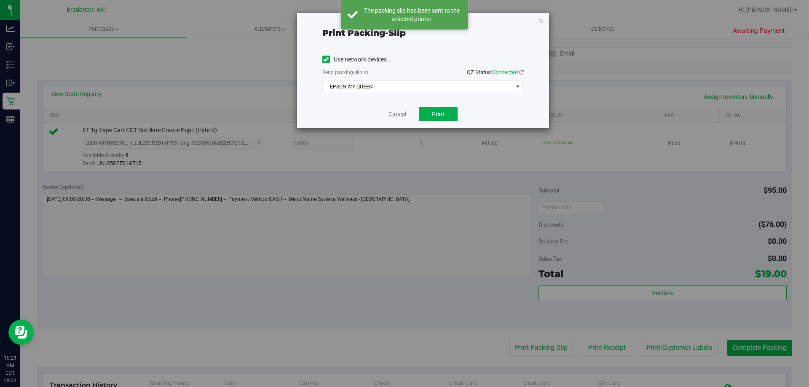
click at [400, 116] on link "Cancel" at bounding box center [397, 114] width 18 height 9
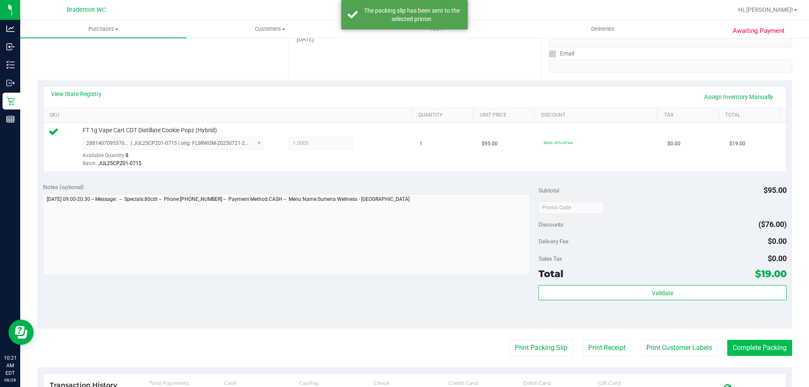
click at [750, 343] on button "Complete Packing" at bounding box center [759, 348] width 65 height 16
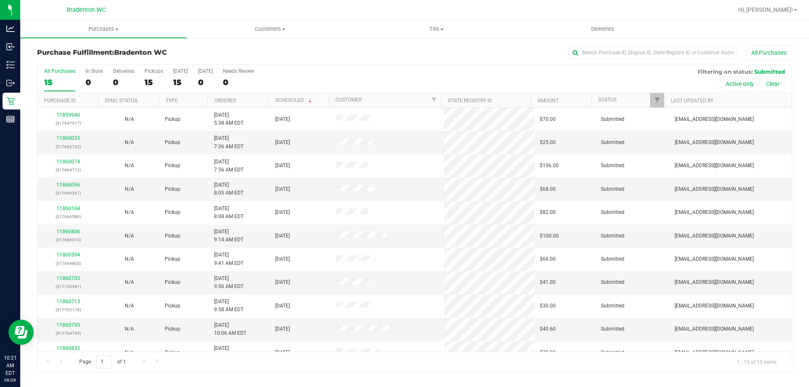
click at [246, 99] on th "Ordered" at bounding box center [237, 100] width 61 height 15
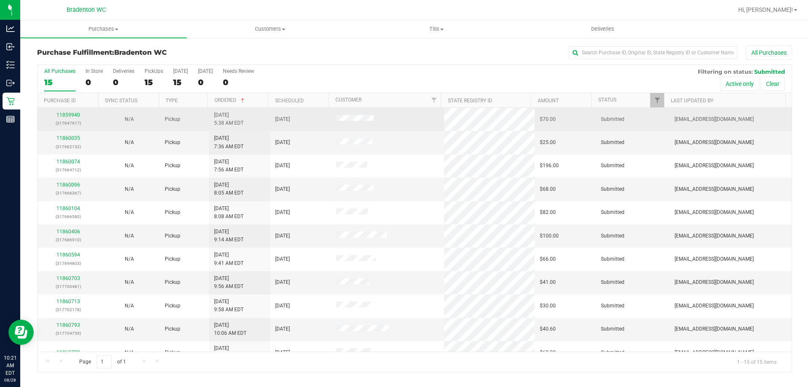
click at [68, 118] on div "11859940 (317647917)" at bounding box center [68, 119] width 51 height 16
click at [70, 115] on link "11859940" at bounding box center [68, 115] width 24 height 6
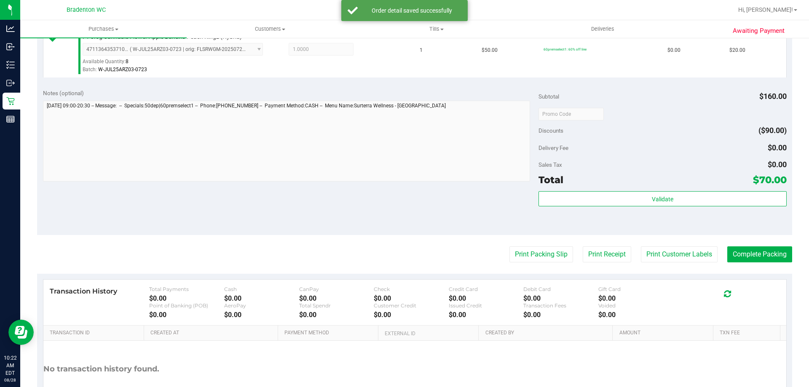
scroll to position [339, 0]
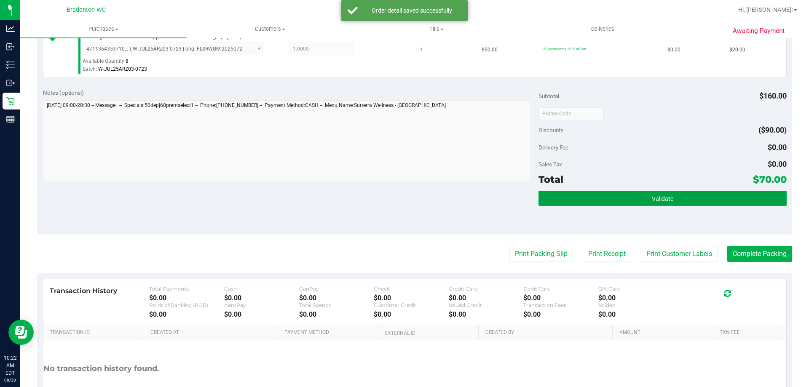
click at [607, 192] on button "Validate" at bounding box center [663, 198] width 248 height 15
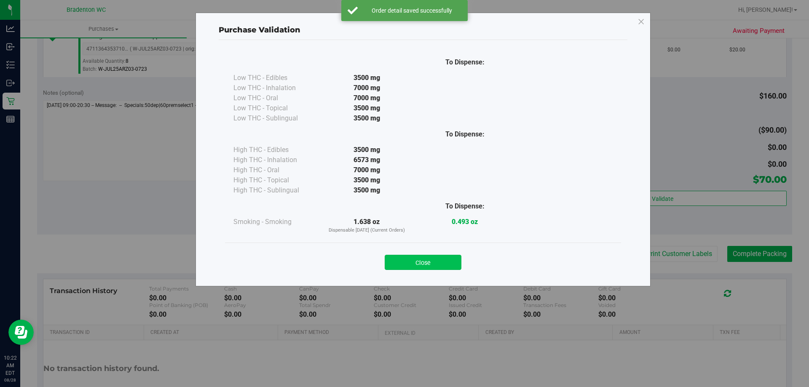
click at [437, 262] on button "Close" at bounding box center [423, 262] width 77 height 15
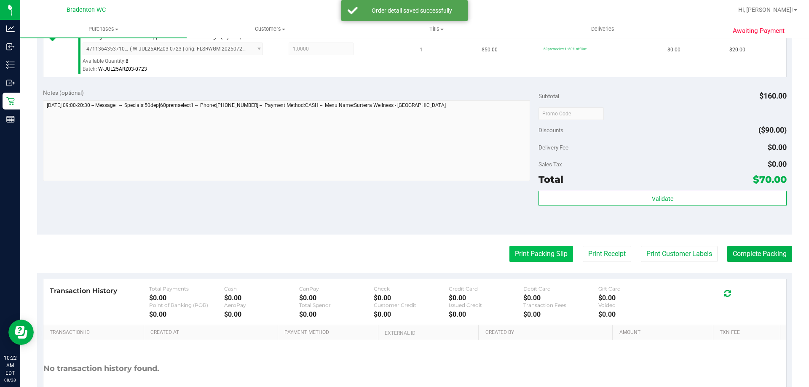
click at [532, 250] on button "Print Packing Slip" at bounding box center [541, 254] width 64 height 16
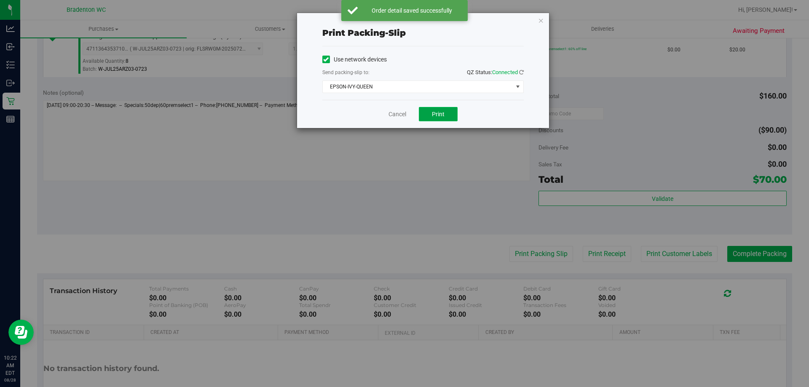
click at [435, 118] on button "Print" at bounding box center [438, 114] width 39 height 14
click at [395, 116] on link "Cancel" at bounding box center [397, 114] width 18 height 9
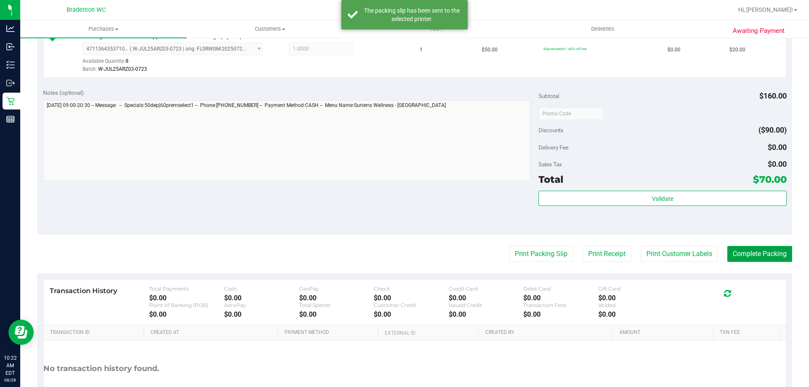
click at [752, 258] on button "Complete Packing" at bounding box center [759, 254] width 65 height 16
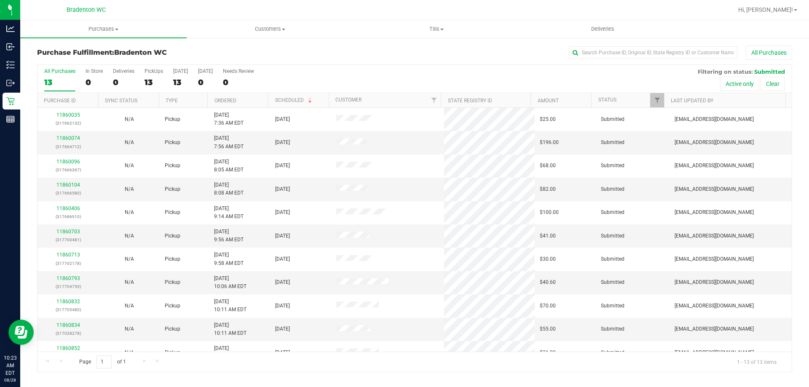
click at [253, 100] on th "Ordered" at bounding box center [237, 100] width 61 height 15
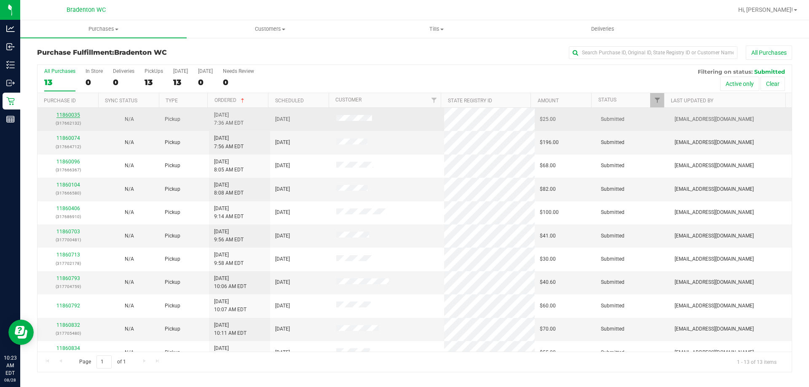
click at [70, 115] on link "11860035" at bounding box center [68, 115] width 24 height 6
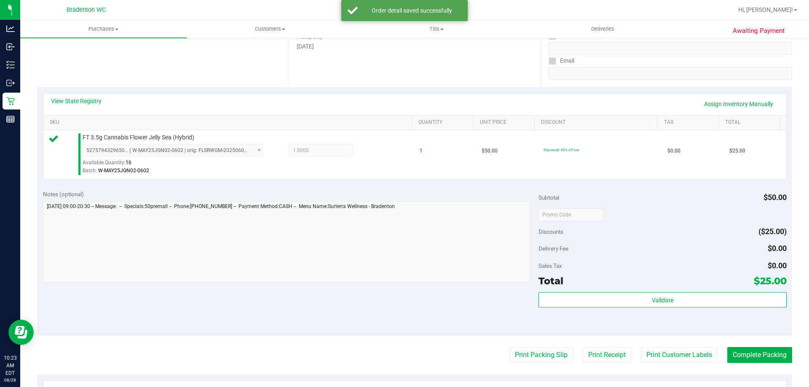
scroll to position [142, 0]
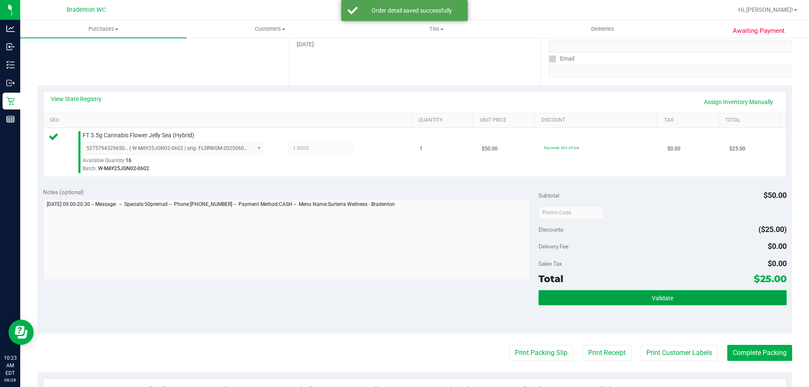
click at [587, 300] on button "Validate" at bounding box center [663, 297] width 248 height 15
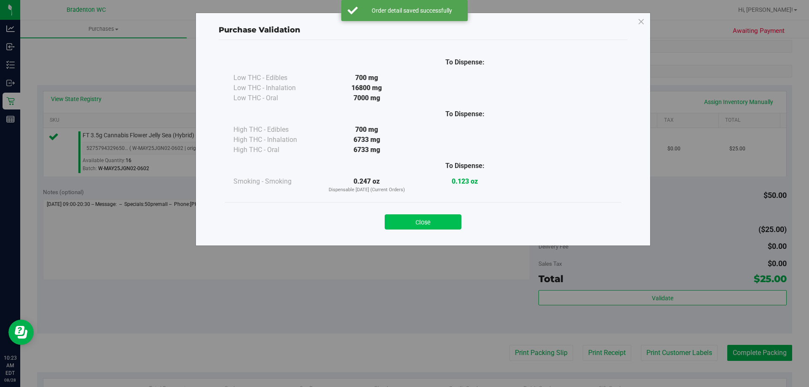
click at [438, 224] on button "Close" at bounding box center [423, 221] width 77 height 15
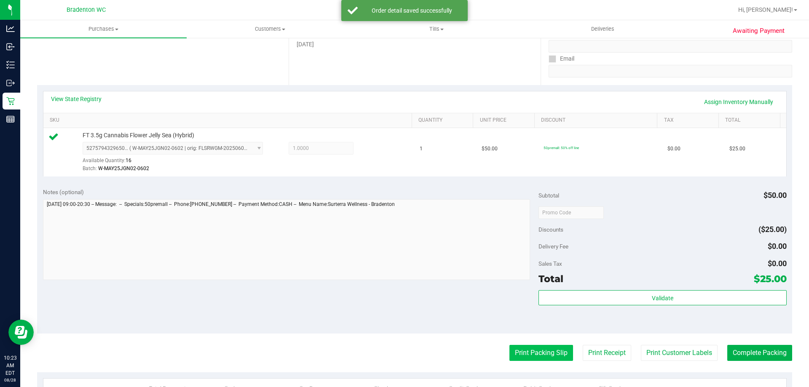
click at [547, 353] on button "Print Packing Slip" at bounding box center [541, 353] width 64 height 16
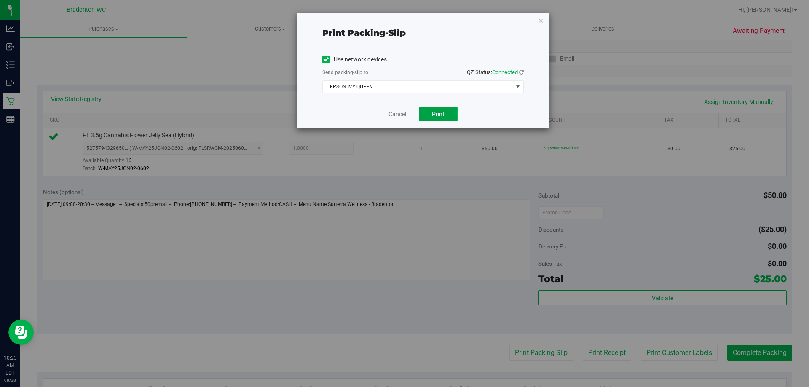
click at [439, 107] on button "Print" at bounding box center [438, 114] width 39 height 14
click at [394, 112] on link "Cancel" at bounding box center [397, 114] width 18 height 9
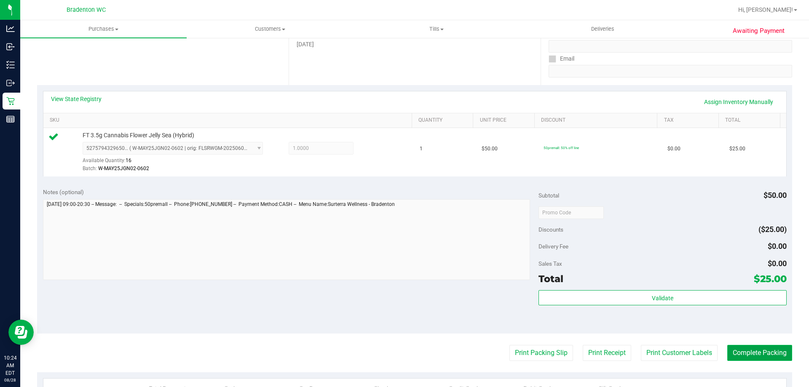
click at [752, 357] on button "Complete Packing" at bounding box center [759, 353] width 65 height 16
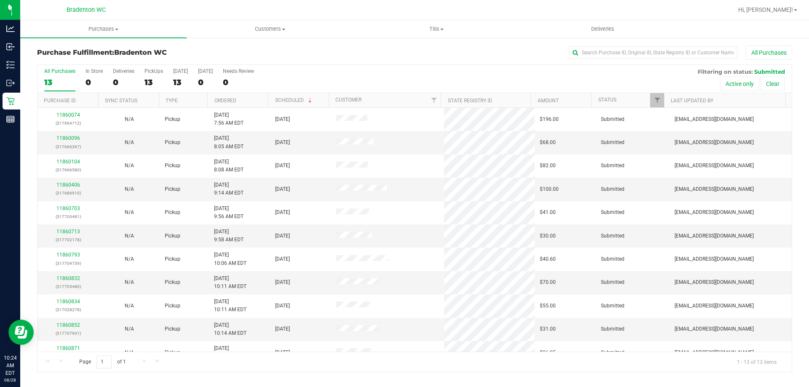
click at [255, 104] on th "Ordered" at bounding box center [237, 100] width 61 height 15
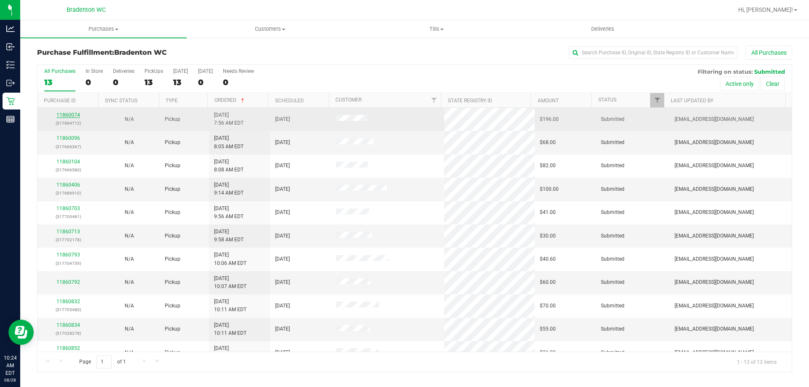
click at [70, 115] on link "11860074" at bounding box center [68, 115] width 24 height 6
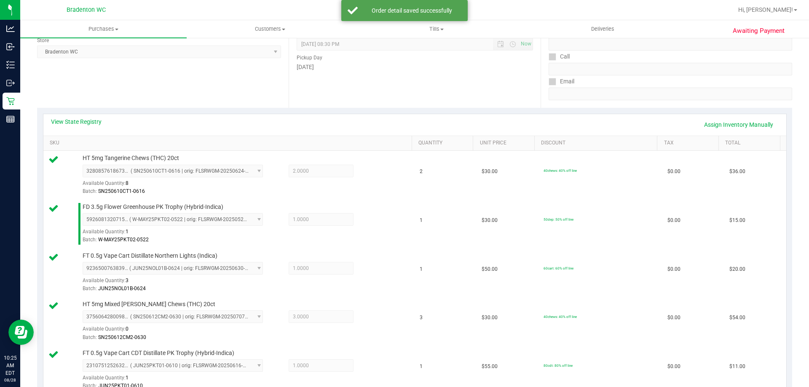
scroll to position [107, 0]
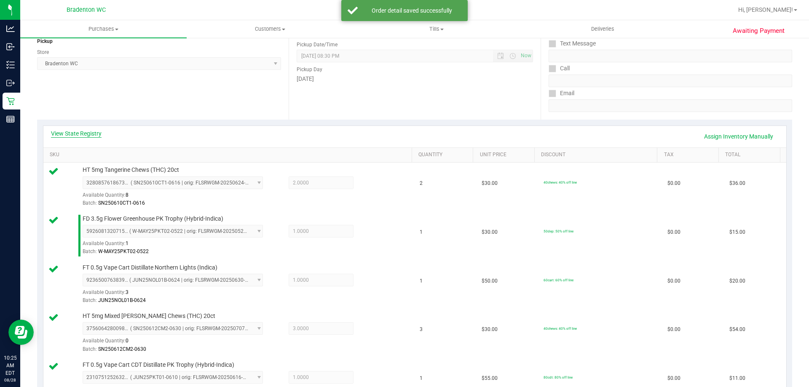
click at [80, 136] on link "View State Registry" at bounding box center [76, 133] width 51 height 8
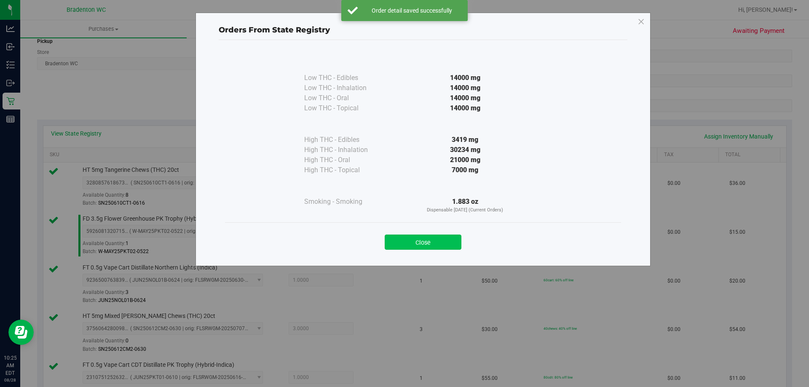
click at [420, 246] on button "Close" at bounding box center [423, 242] width 77 height 15
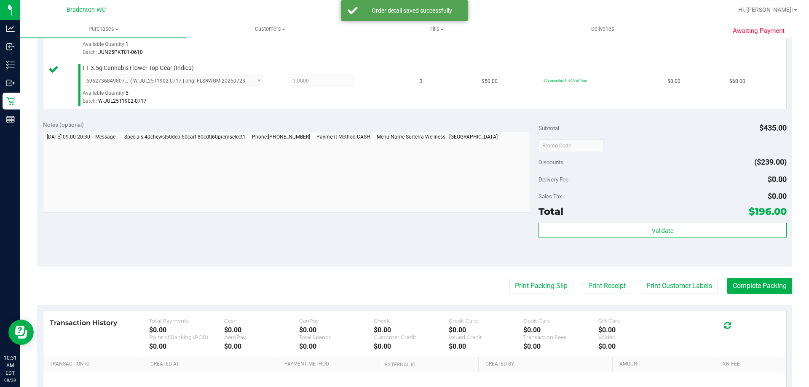
scroll to position [456, 0]
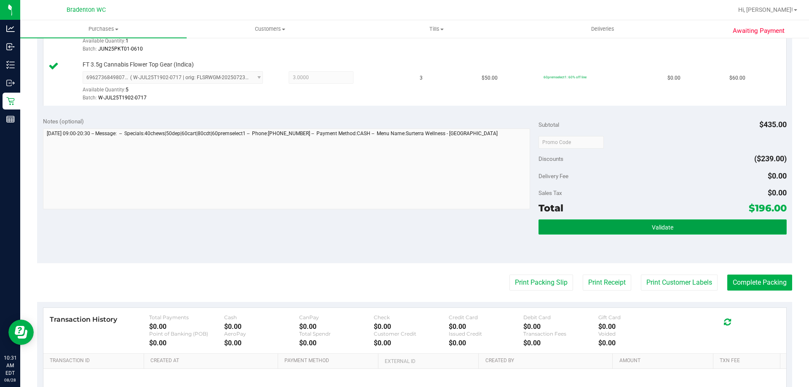
click at [595, 233] on button "Validate" at bounding box center [663, 227] width 248 height 15
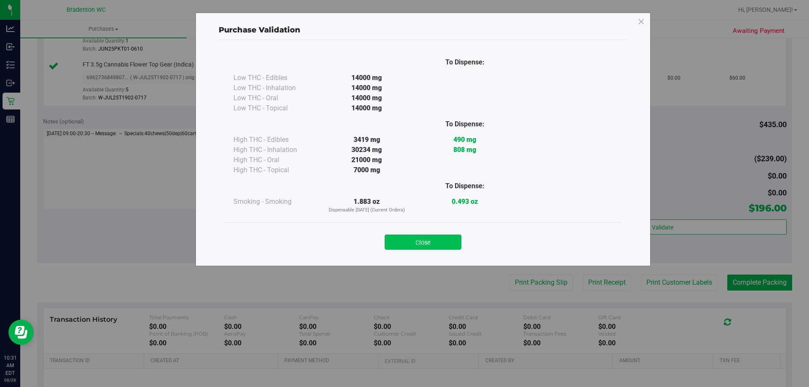
click at [415, 247] on button "Close" at bounding box center [423, 242] width 77 height 15
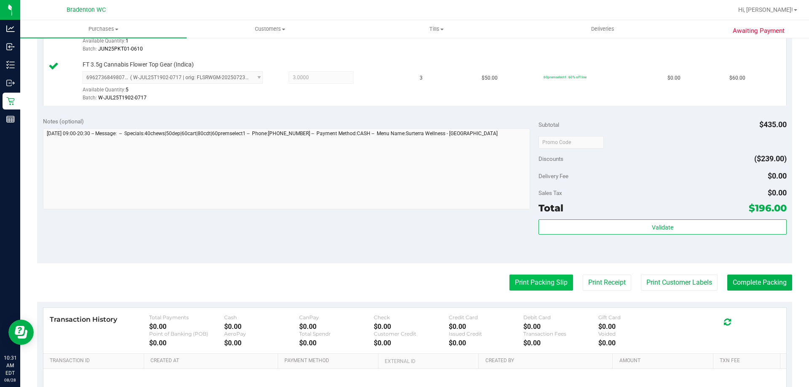
click at [532, 287] on button "Print Packing Slip" at bounding box center [541, 283] width 64 height 16
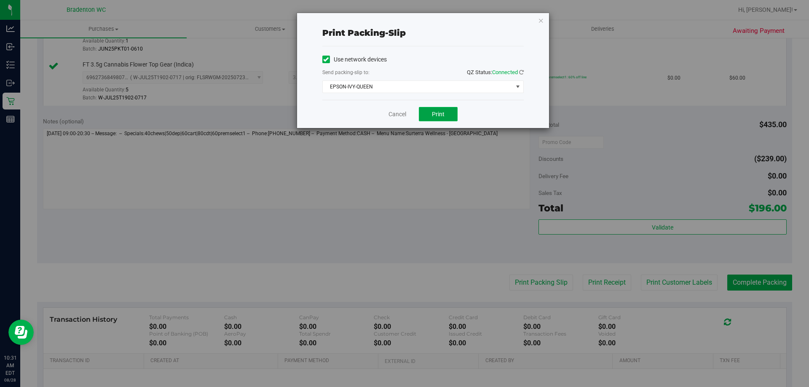
click at [434, 119] on button "Print" at bounding box center [438, 114] width 39 height 14
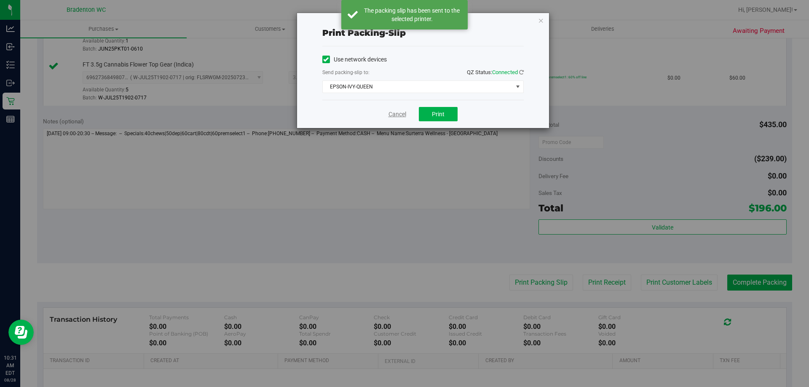
click at [399, 116] on link "Cancel" at bounding box center [397, 114] width 18 height 9
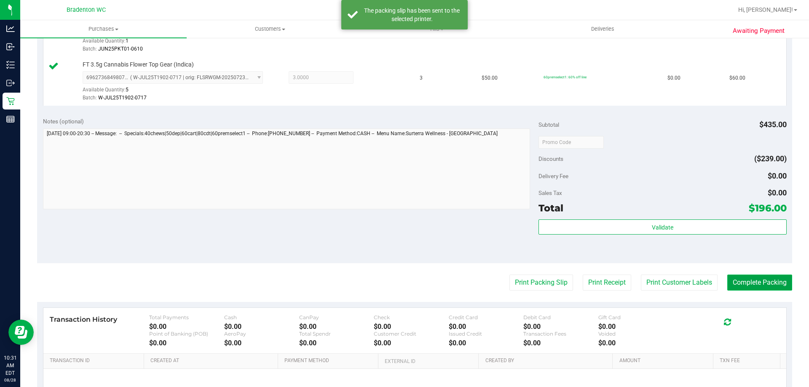
click at [752, 289] on button "Complete Packing" at bounding box center [759, 283] width 65 height 16
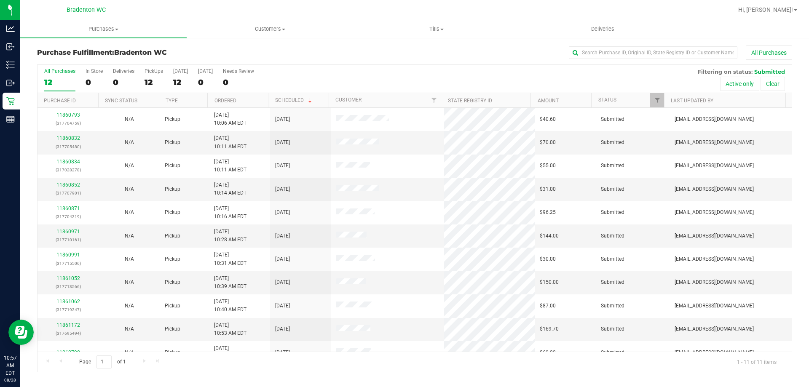
click at [250, 97] on th "Ordered" at bounding box center [237, 100] width 61 height 15
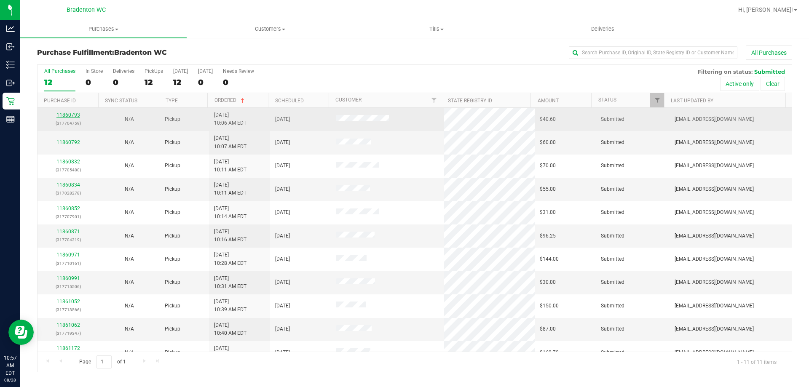
click at [66, 115] on link "11860793" at bounding box center [68, 115] width 24 height 6
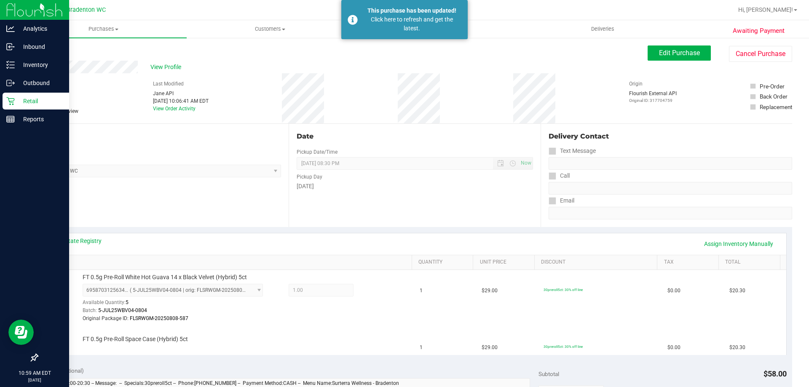
click at [17, 103] on p "Retail" at bounding box center [40, 101] width 51 height 10
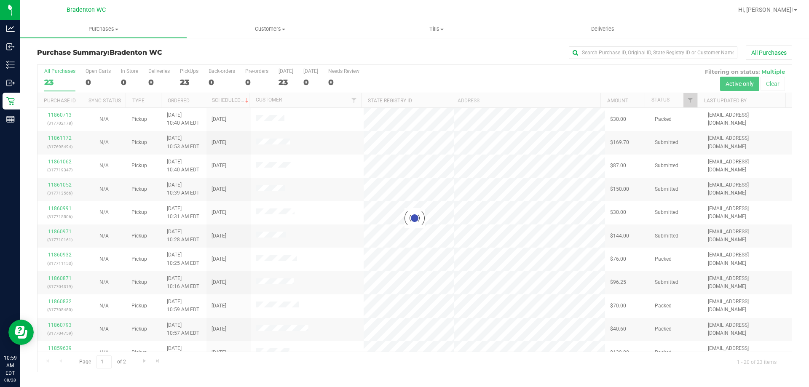
click at [193, 104] on th "Ordered" at bounding box center [183, 100] width 44 height 15
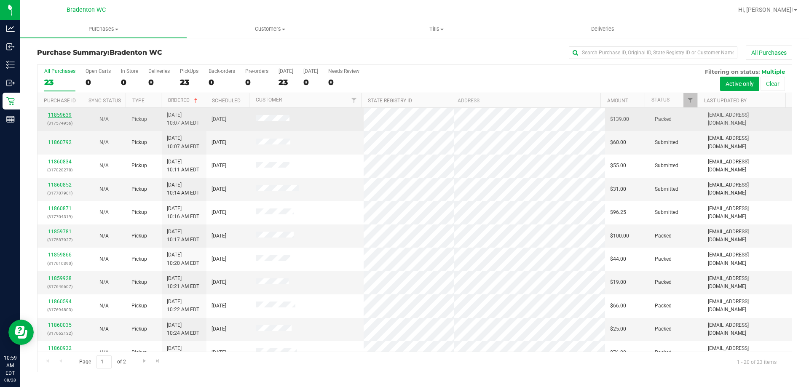
click at [63, 116] on link "11859639" at bounding box center [60, 115] width 24 height 6
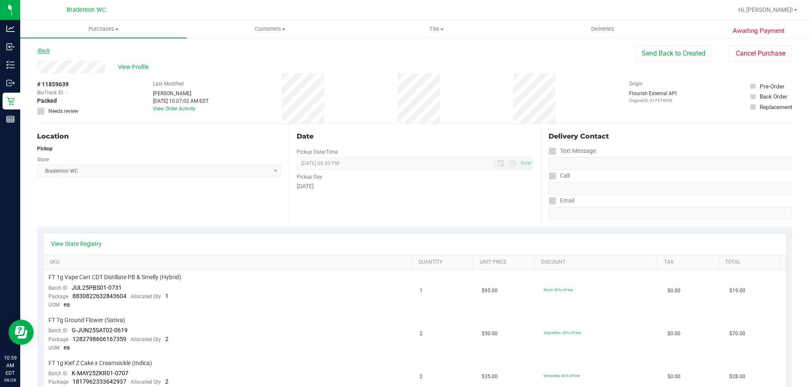
click at [43, 52] on link "Back" at bounding box center [43, 51] width 13 height 6
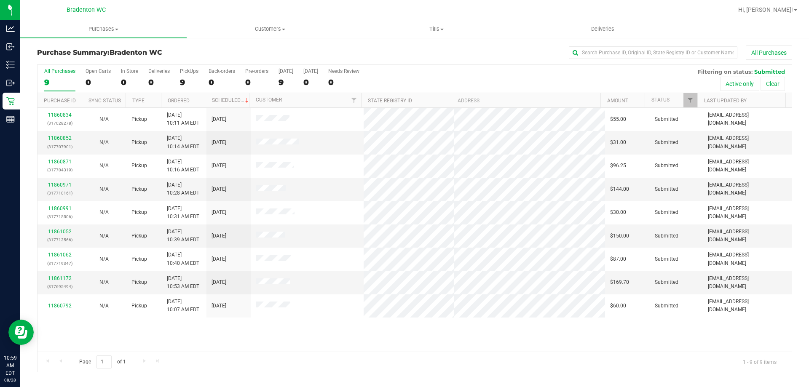
click at [194, 102] on th "Ordered" at bounding box center [183, 100] width 44 height 15
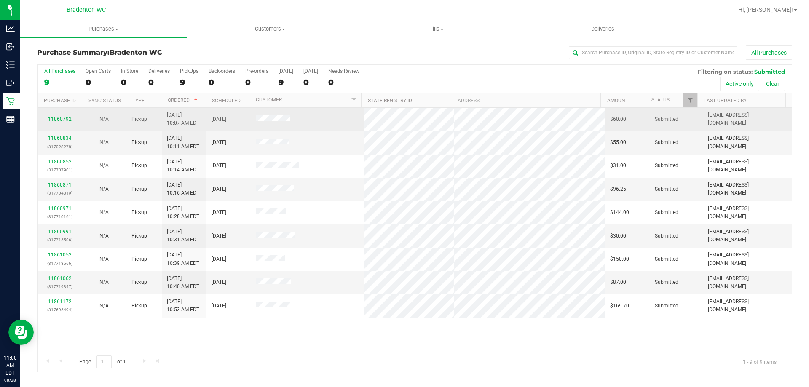
click at [54, 120] on link "11860792" at bounding box center [60, 119] width 24 height 6
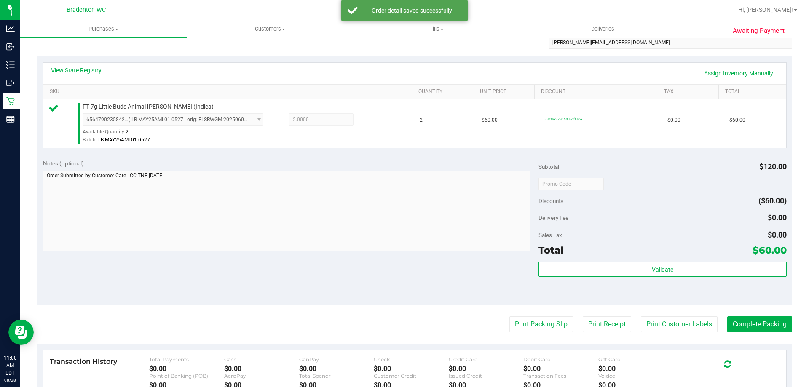
scroll to position [176, 0]
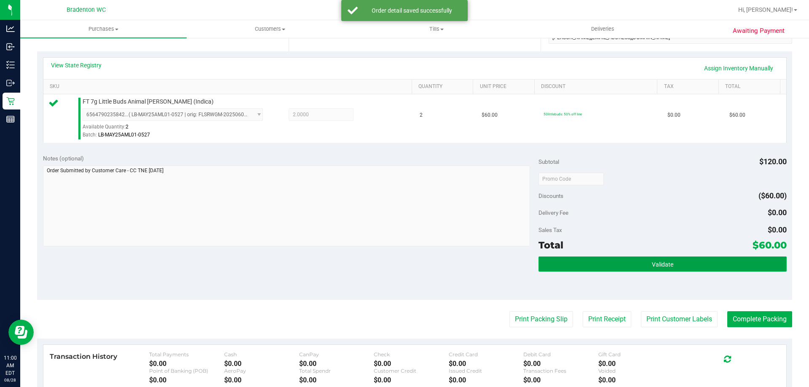
click at [590, 266] on button "Validate" at bounding box center [663, 264] width 248 height 15
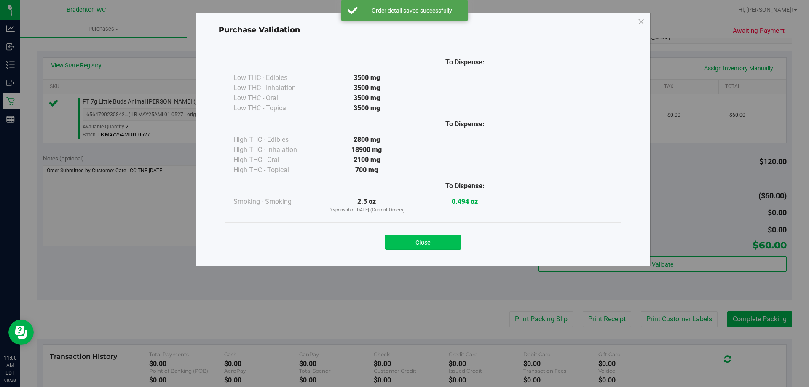
click at [411, 238] on button "Close" at bounding box center [423, 242] width 77 height 15
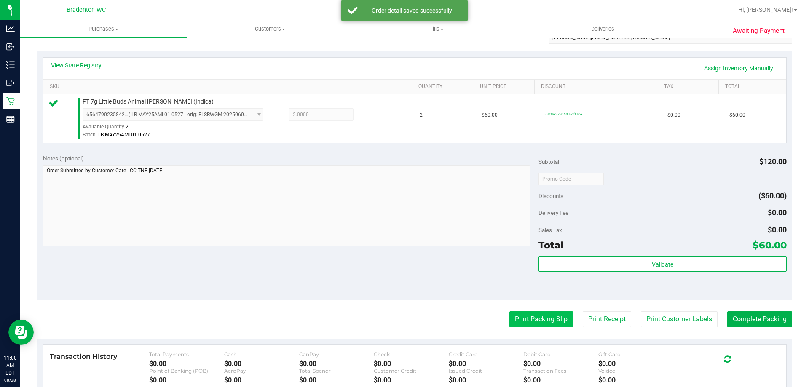
click at [519, 318] on button "Print Packing Slip" at bounding box center [541, 319] width 64 height 16
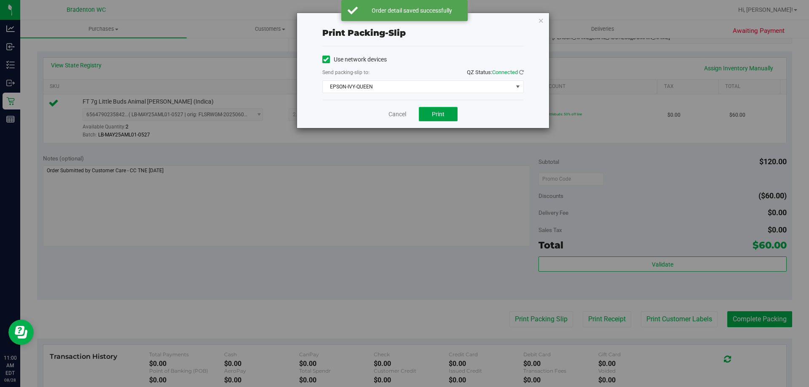
click at [434, 109] on button "Print" at bounding box center [438, 114] width 39 height 14
click at [394, 115] on link "Cancel" at bounding box center [397, 114] width 18 height 9
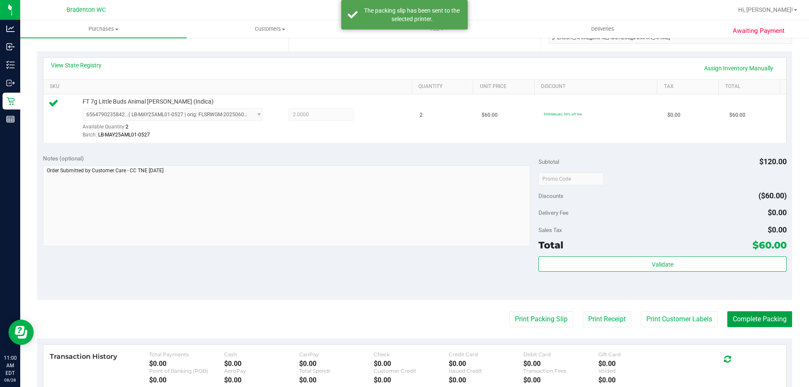
click at [748, 320] on button "Complete Packing" at bounding box center [759, 319] width 65 height 16
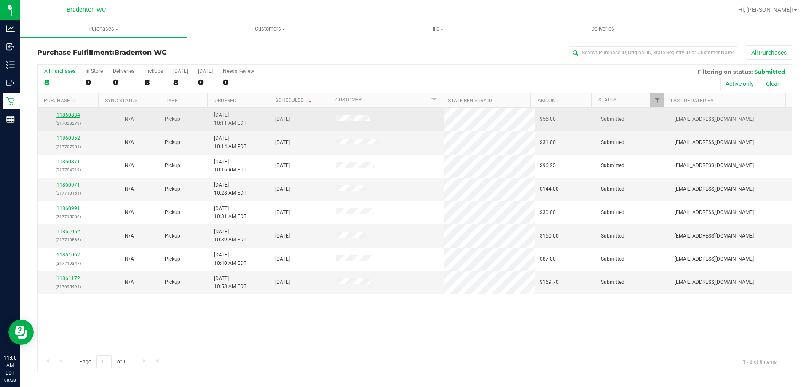
click at [70, 116] on link "11860834" at bounding box center [68, 115] width 24 height 6
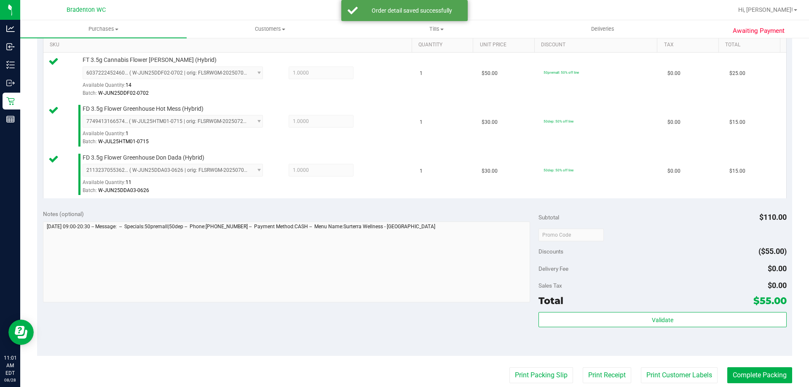
scroll to position [219, 0]
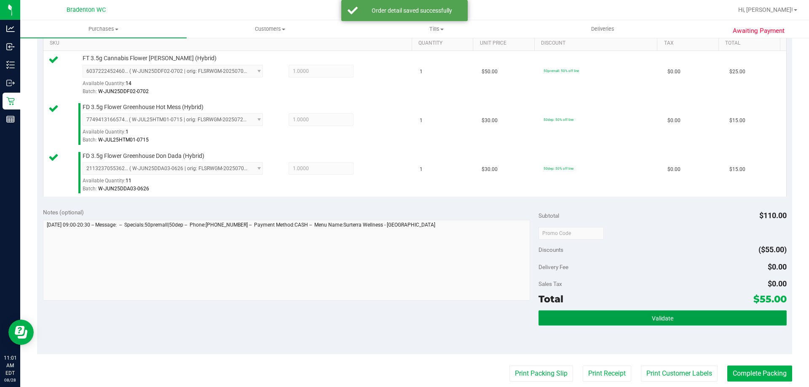
click at [598, 312] on button "Validate" at bounding box center [663, 318] width 248 height 15
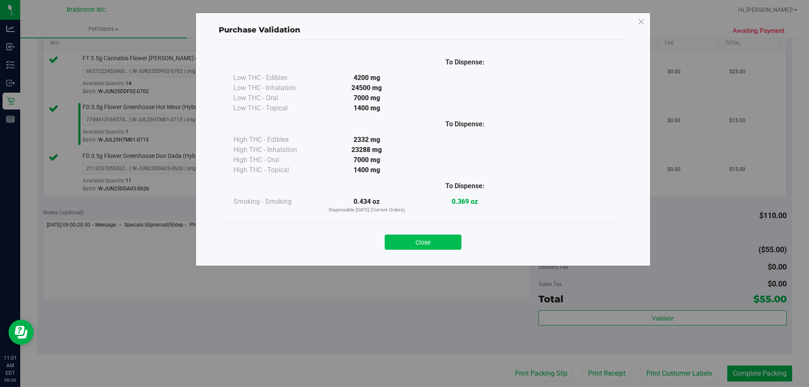
click at [434, 237] on button "Close" at bounding box center [423, 242] width 77 height 15
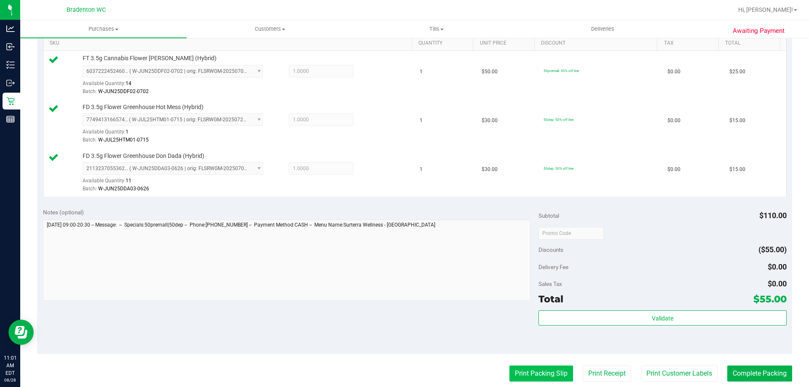
click at [529, 377] on button "Print Packing Slip" at bounding box center [541, 374] width 64 height 16
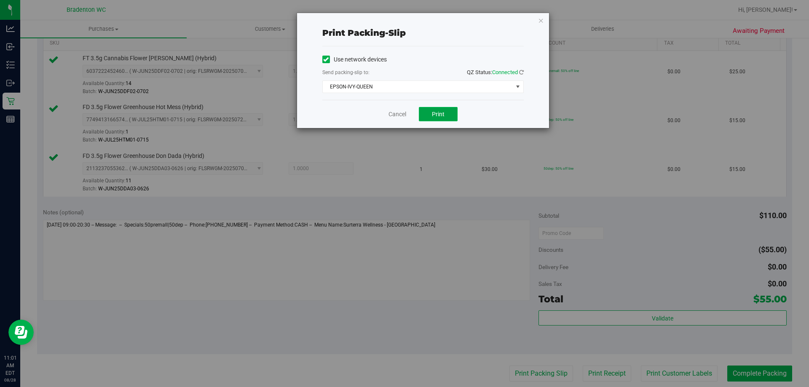
click at [436, 113] on span "Print" at bounding box center [438, 114] width 13 height 7
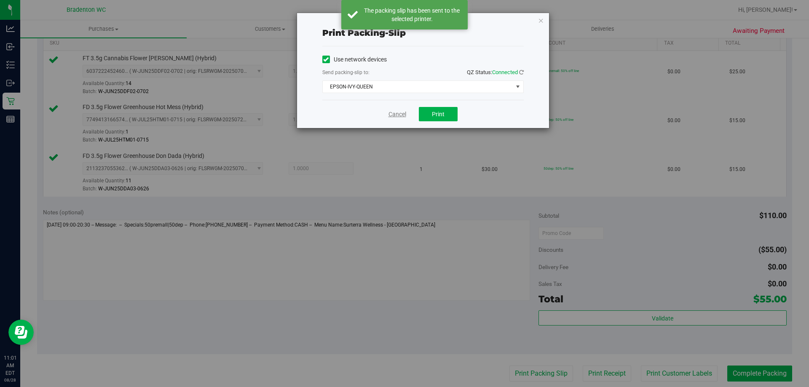
click at [393, 117] on link "Cancel" at bounding box center [397, 114] width 18 height 9
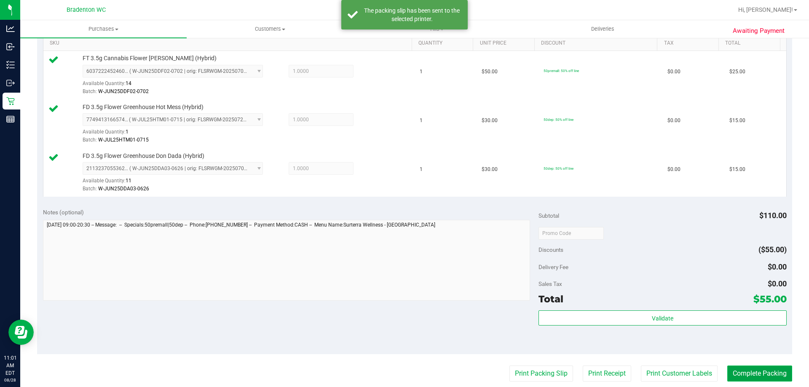
click at [748, 377] on button "Complete Packing" at bounding box center [759, 374] width 65 height 16
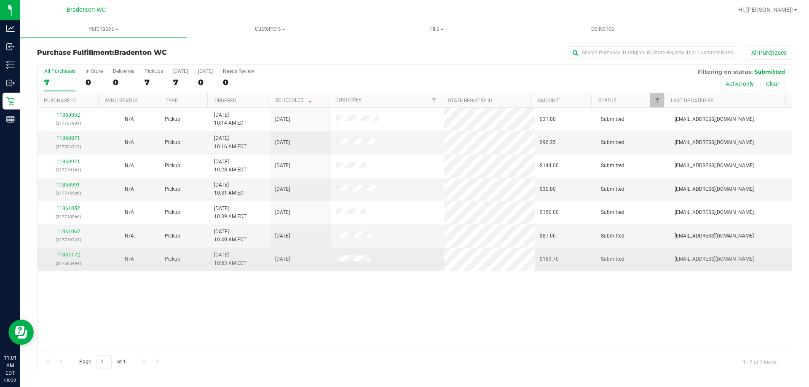
click at [72, 258] on div "11861172 (317695494)" at bounding box center [68, 259] width 51 height 16
click at [70, 252] on link "11861172" at bounding box center [68, 255] width 24 height 6
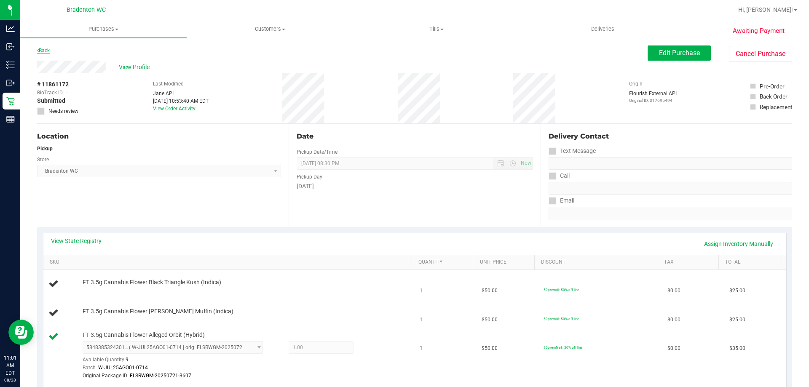
click at [38, 51] on icon at bounding box center [38, 50] width 2 height 5
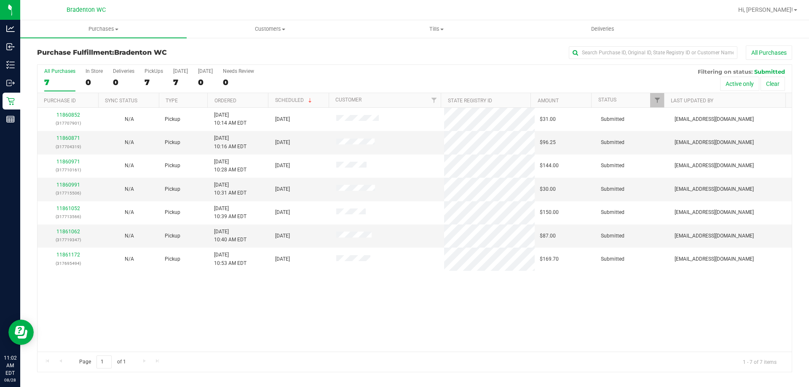
click at [245, 100] on th "Ordered" at bounding box center [237, 100] width 61 height 15
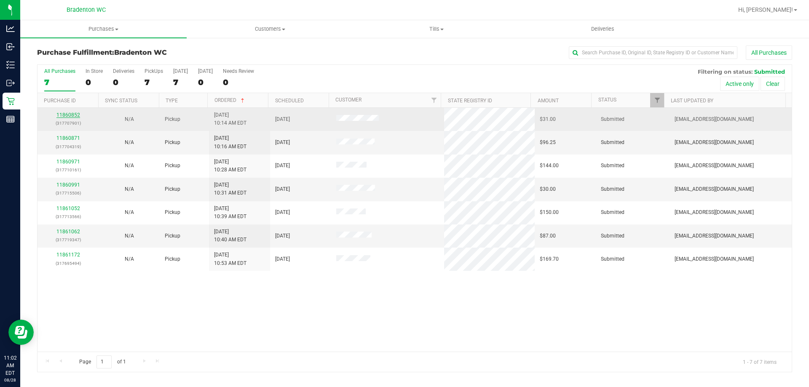
click at [67, 115] on link "11860852" at bounding box center [68, 115] width 24 height 6
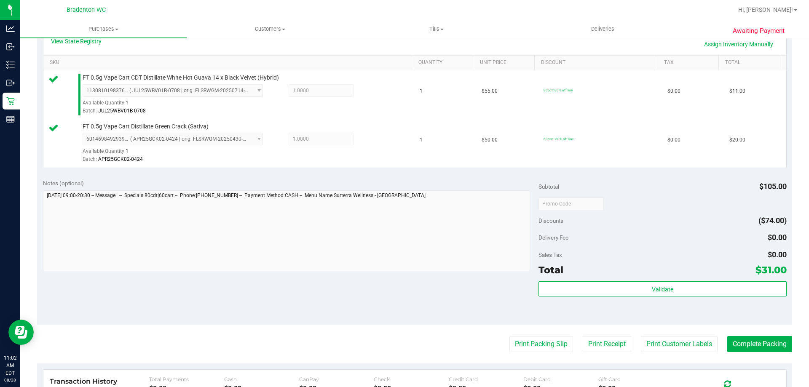
scroll to position [217, 0]
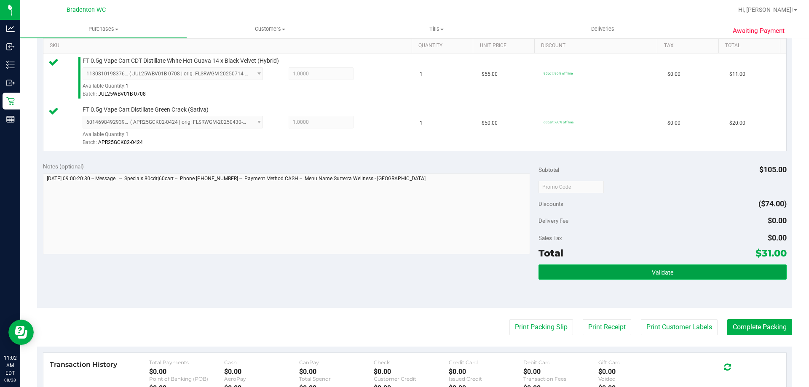
click at [574, 277] on button "Validate" at bounding box center [663, 272] width 248 height 15
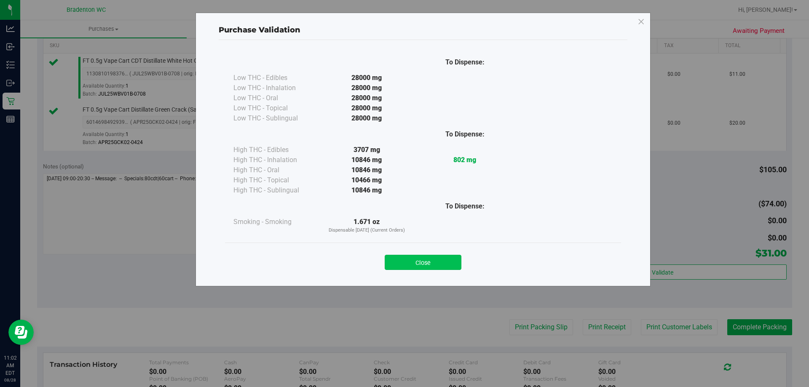
click at [415, 268] on button "Close" at bounding box center [423, 262] width 77 height 15
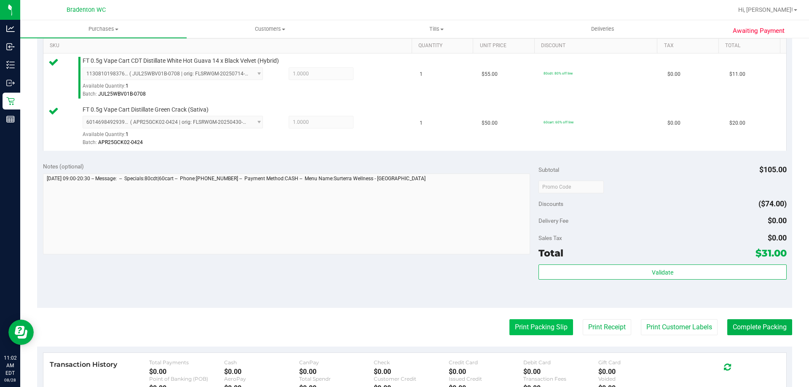
click at [517, 328] on button "Print Packing Slip" at bounding box center [541, 327] width 64 height 16
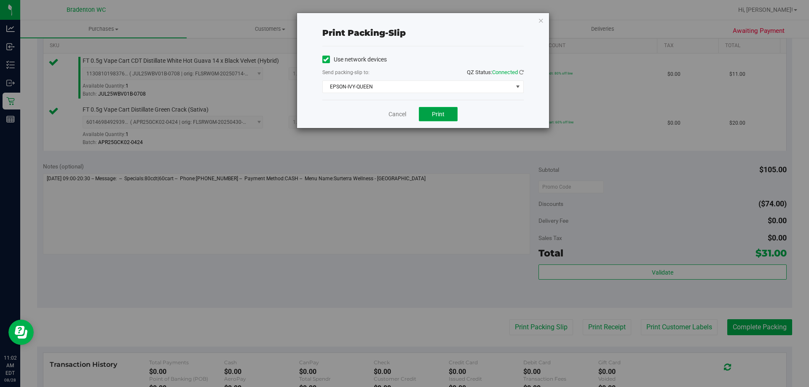
click at [445, 110] on button "Print" at bounding box center [438, 114] width 39 height 14
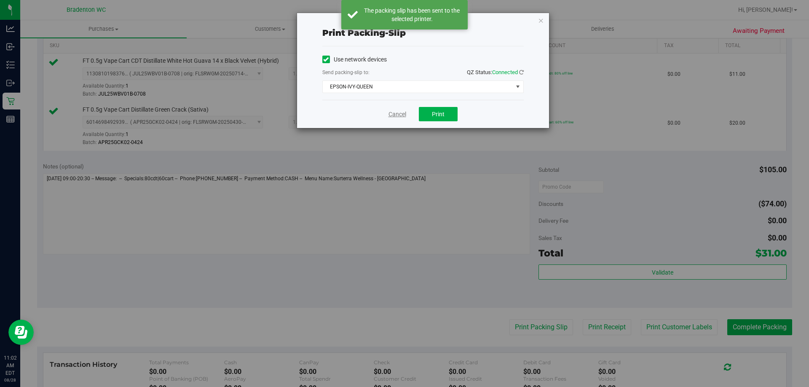
click at [401, 114] on link "Cancel" at bounding box center [397, 114] width 18 height 9
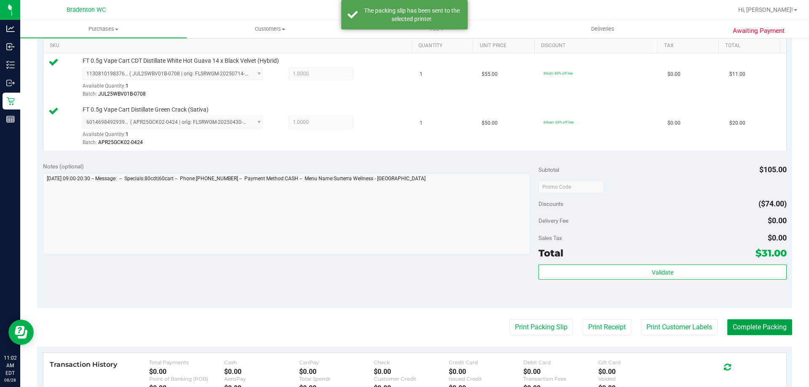
click at [737, 329] on button "Complete Packing" at bounding box center [759, 327] width 65 height 16
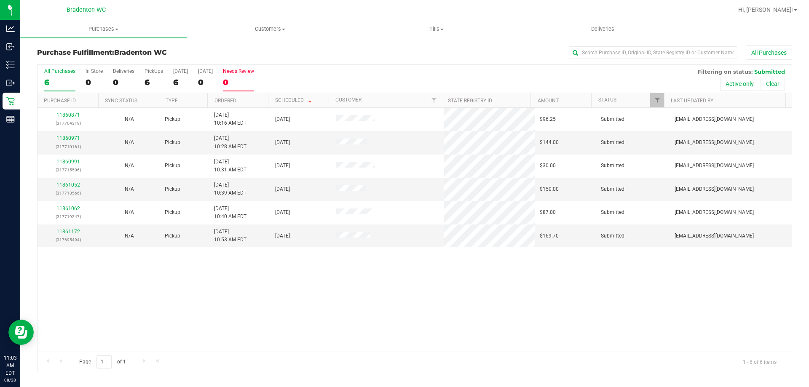
click at [242, 90] on label "Needs Review 0" at bounding box center [238, 79] width 31 height 23
click at [0, 0] on input "Needs Review 0" at bounding box center [0, 0] width 0 height 0
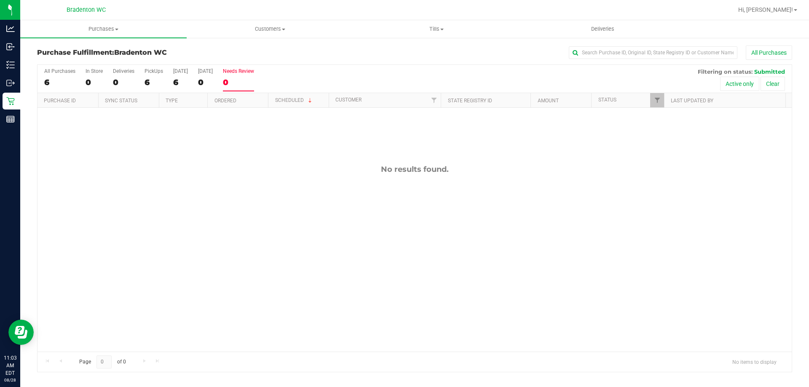
click at [253, 99] on th "Ordered" at bounding box center [237, 100] width 61 height 15
click at [55, 79] on div "6" at bounding box center [59, 83] width 31 height 10
click at [0, 0] on input "All Purchases 6" at bounding box center [0, 0] width 0 height 0
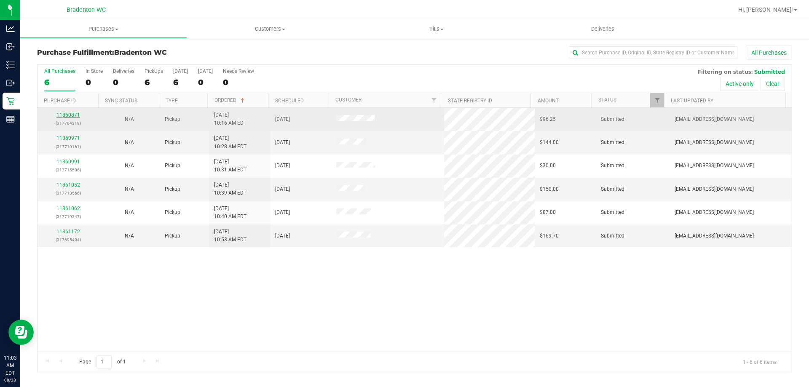
click at [71, 115] on link "11860871" at bounding box center [68, 115] width 24 height 6
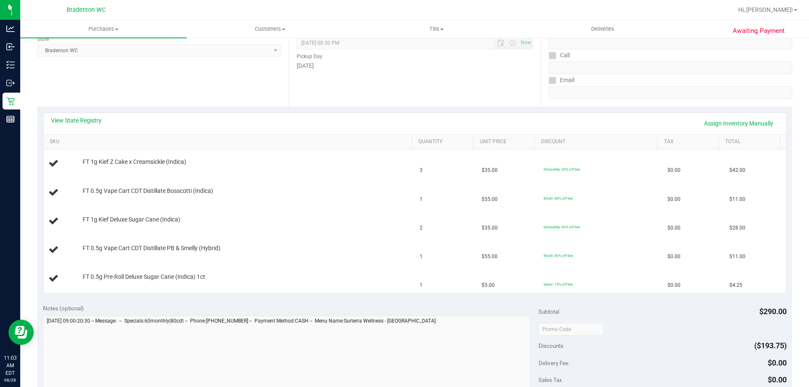
scroll to position [123, 0]
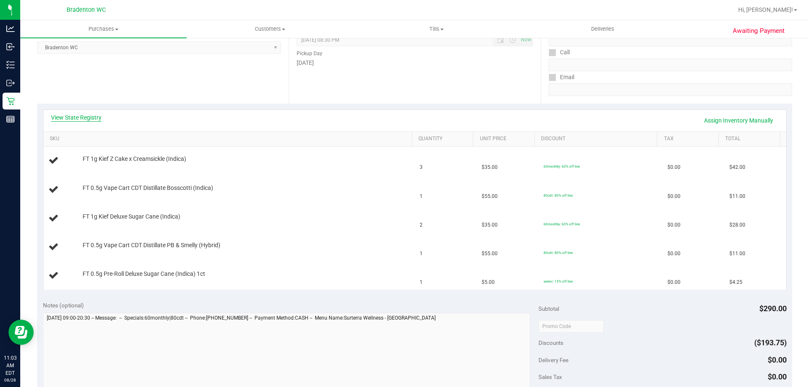
click at [74, 114] on link "View State Registry" at bounding box center [76, 117] width 51 height 8
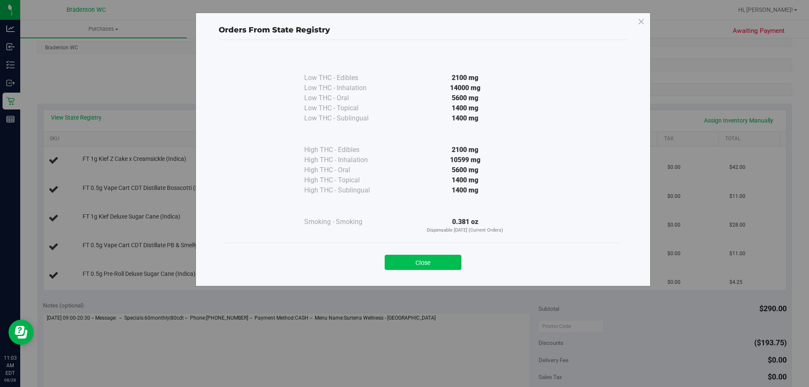
click at [407, 269] on button "Close" at bounding box center [423, 262] width 77 height 15
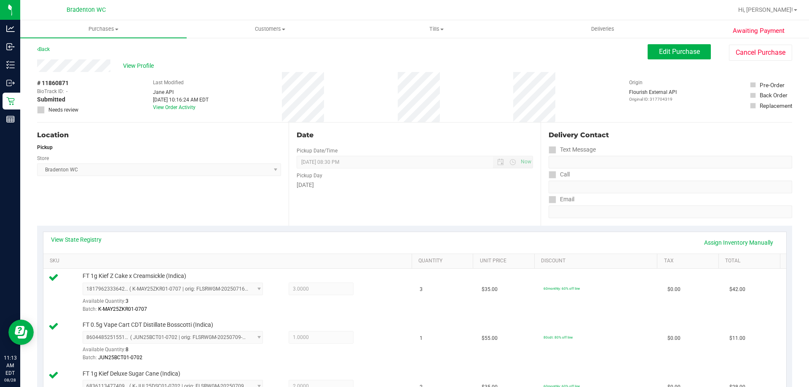
scroll to position [0, 0]
click at [694, 48] on button "Edit Purchase" at bounding box center [679, 53] width 63 height 15
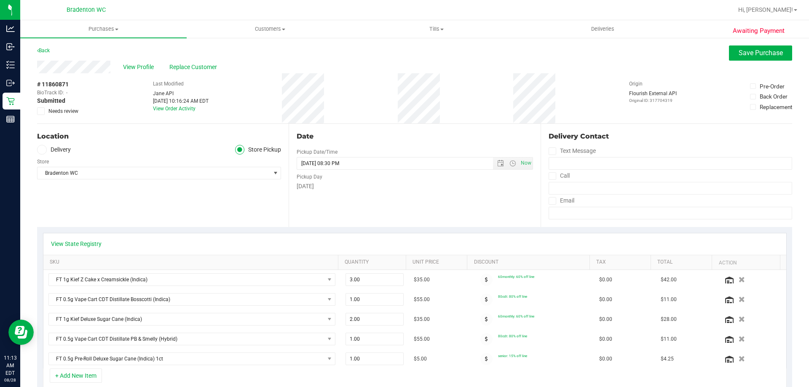
scroll to position [211, 0]
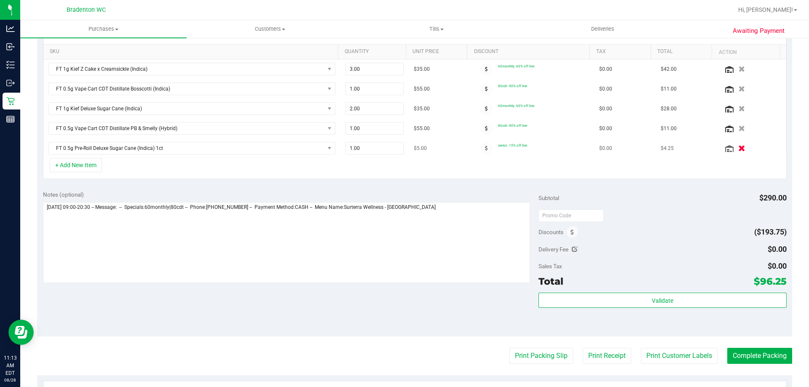
click at [738, 147] on icon "button" at bounding box center [741, 148] width 7 height 6
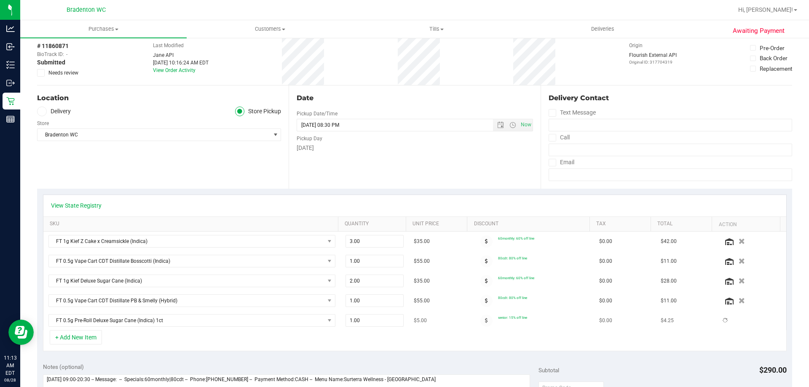
scroll to position [0, 0]
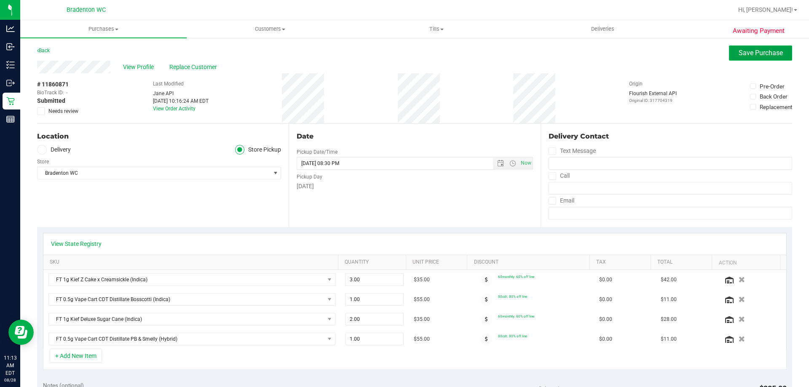
click at [765, 52] on span "Save Purchase" at bounding box center [761, 53] width 44 height 8
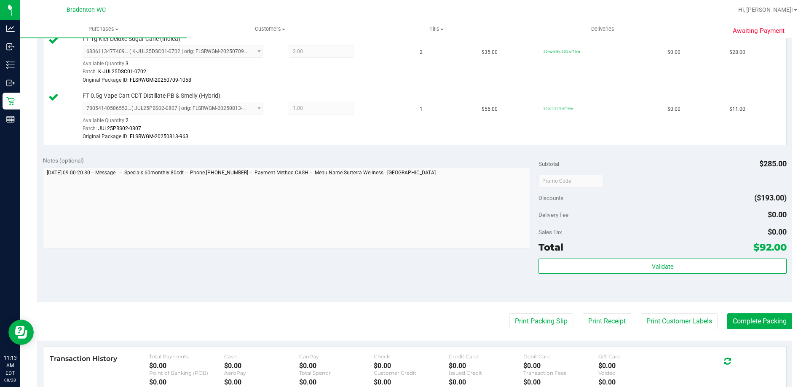
scroll to position [464, 0]
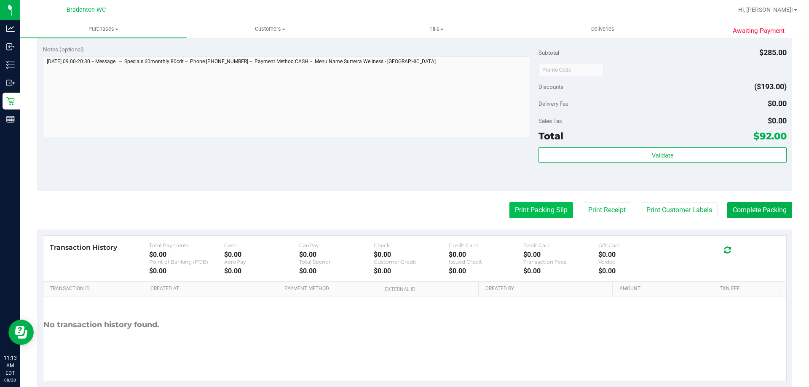
click at [548, 209] on button "Print Packing Slip" at bounding box center [541, 210] width 64 height 16
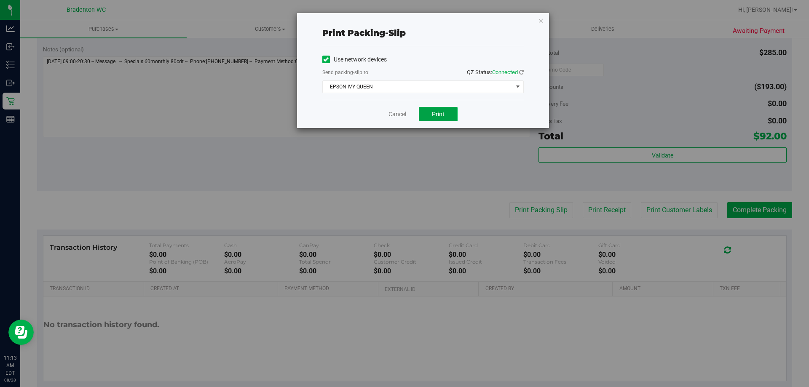
click at [431, 111] on button "Print" at bounding box center [438, 114] width 39 height 14
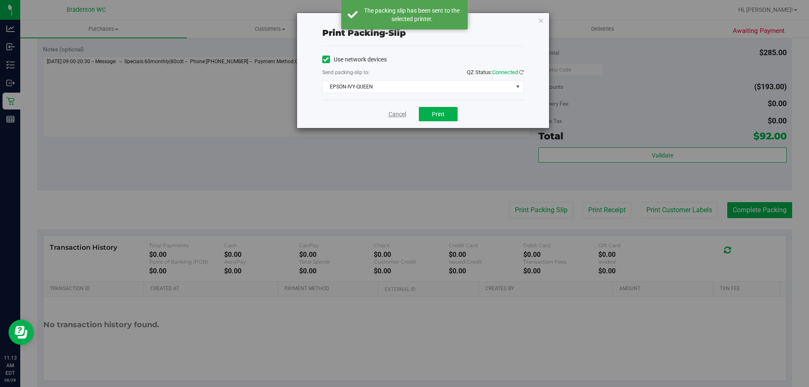
click at [390, 115] on link "Cancel" at bounding box center [397, 114] width 18 height 9
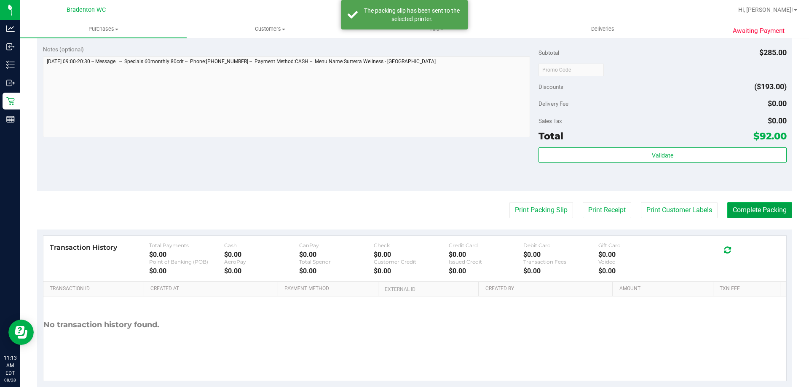
click at [762, 206] on button "Complete Packing" at bounding box center [759, 210] width 65 height 16
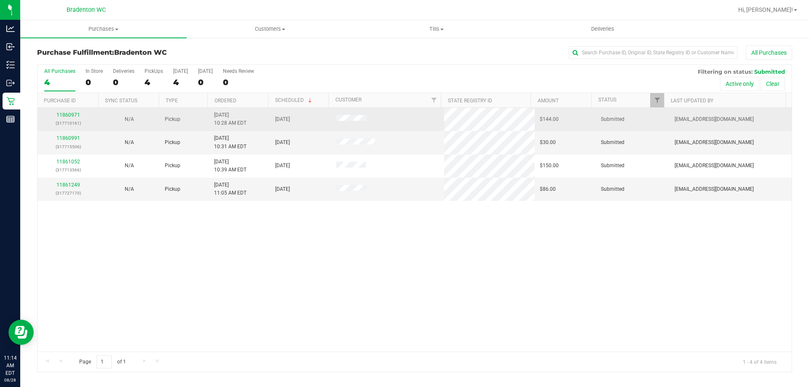
click at [70, 125] on p "(317710161)" at bounding box center [68, 123] width 51 height 8
click at [72, 115] on link "11860971" at bounding box center [68, 115] width 24 height 6
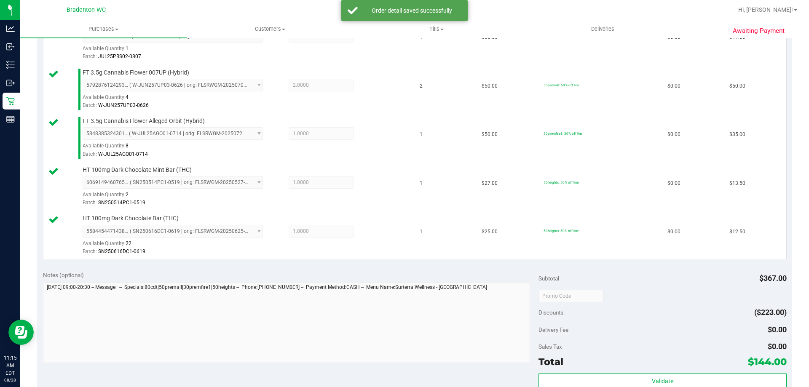
scroll to position [321, 0]
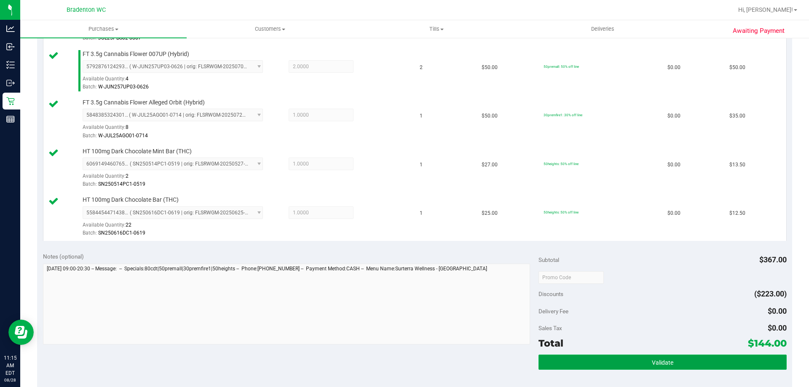
click at [582, 357] on button "Validate" at bounding box center [663, 362] width 248 height 15
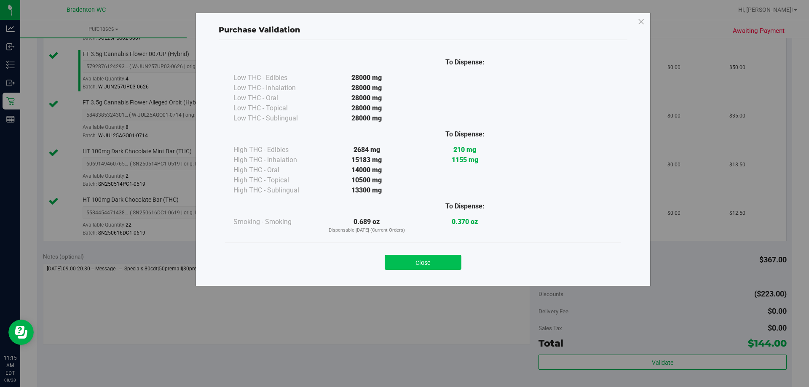
click at [434, 265] on button "Close" at bounding box center [423, 262] width 77 height 15
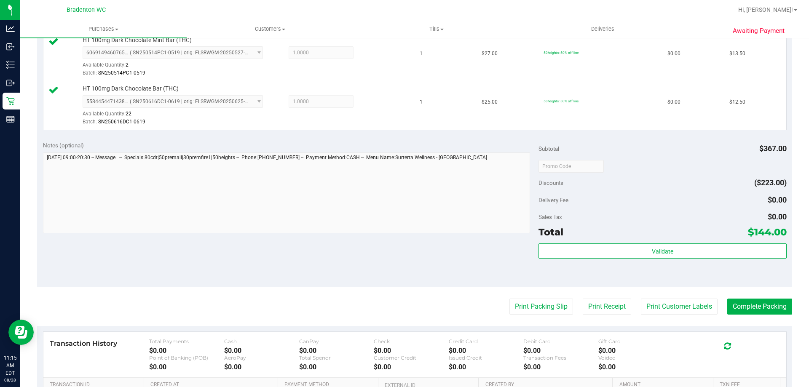
scroll to position [431, 0]
click at [534, 313] on button "Print Packing Slip" at bounding box center [541, 308] width 64 height 16
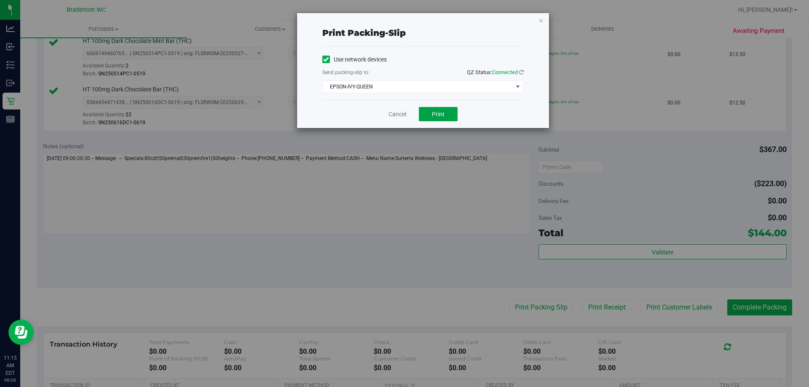
click at [442, 118] on button "Print" at bounding box center [438, 114] width 39 height 14
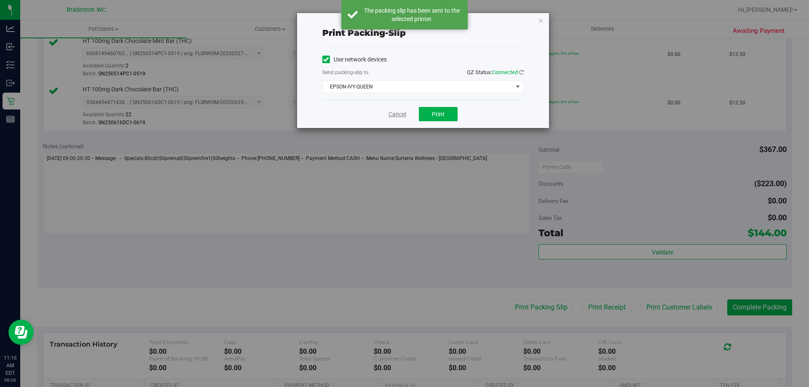
click at [393, 115] on link "Cancel" at bounding box center [397, 114] width 18 height 9
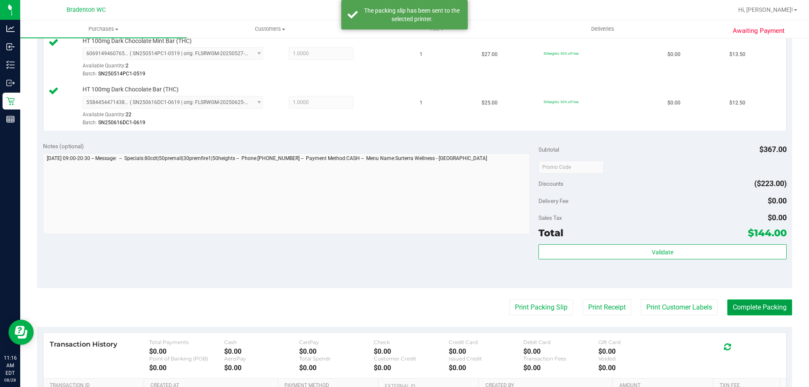
click at [756, 302] on button "Complete Packing" at bounding box center [759, 308] width 65 height 16
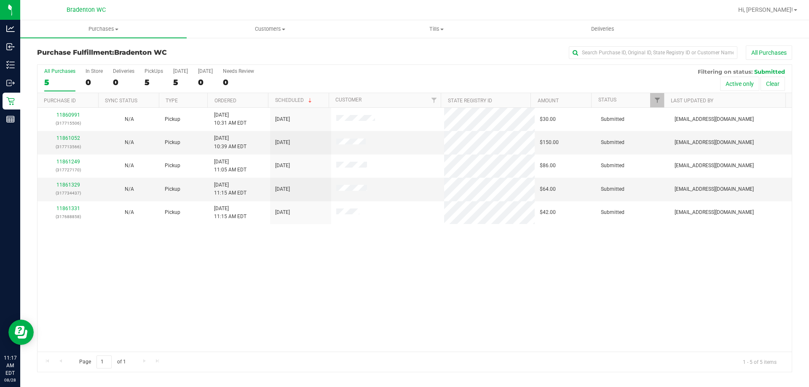
click at [261, 105] on th "Ordered" at bounding box center [237, 100] width 61 height 15
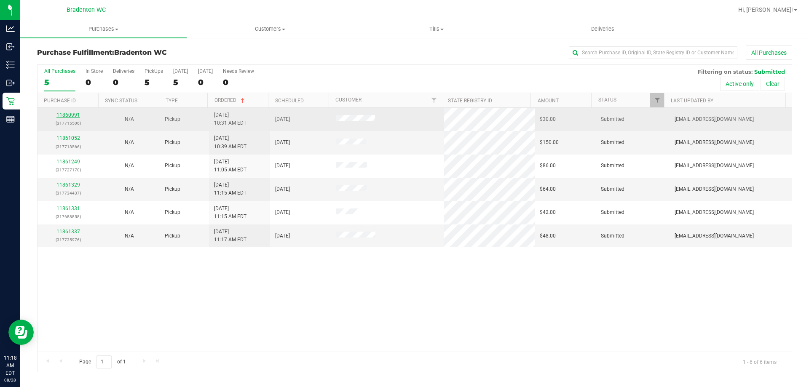
click at [67, 115] on link "11860991" at bounding box center [68, 115] width 24 height 6
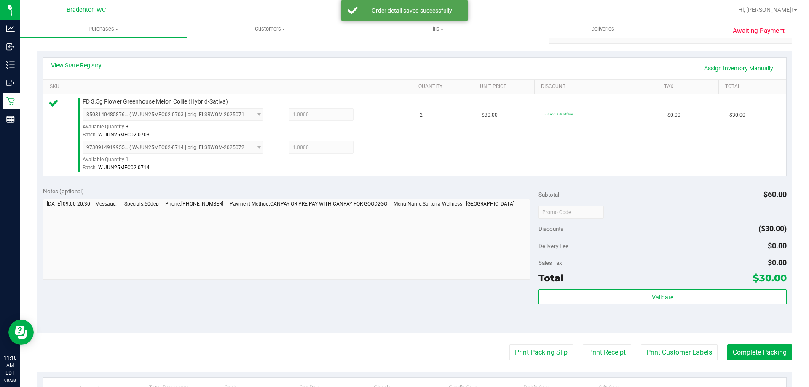
scroll to position [191, 0]
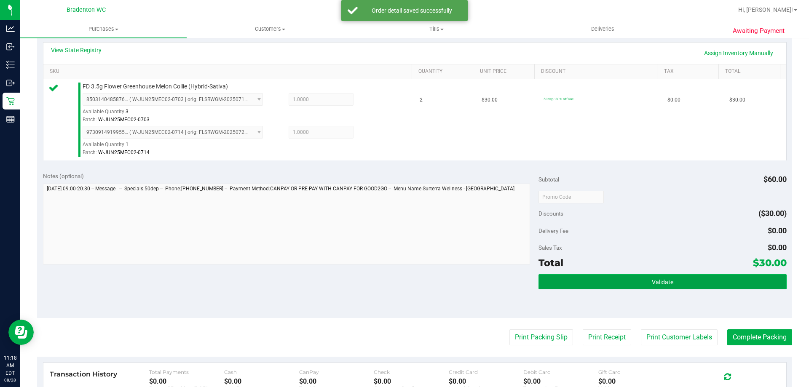
click at [579, 286] on button "Validate" at bounding box center [663, 281] width 248 height 15
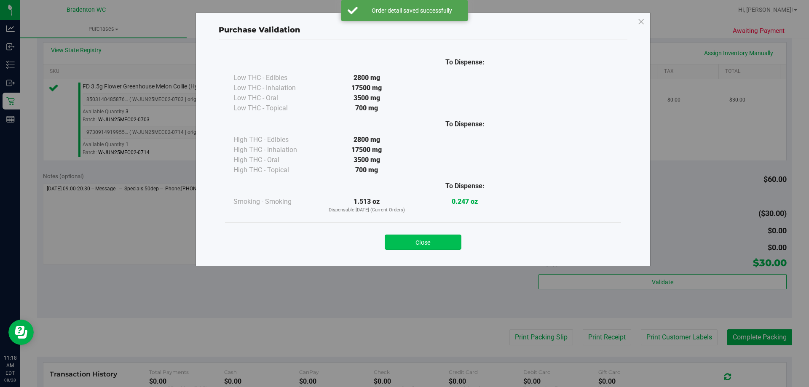
click at [442, 249] on button "Close" at bounding box center [423, 242] width 77 height 15
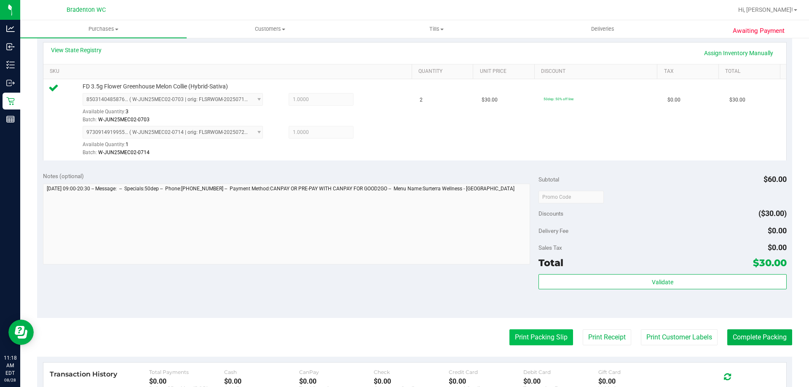
click at [517, 343] on button "Print Packing Slip" at bounding box center [541, 338] width 64 height 16
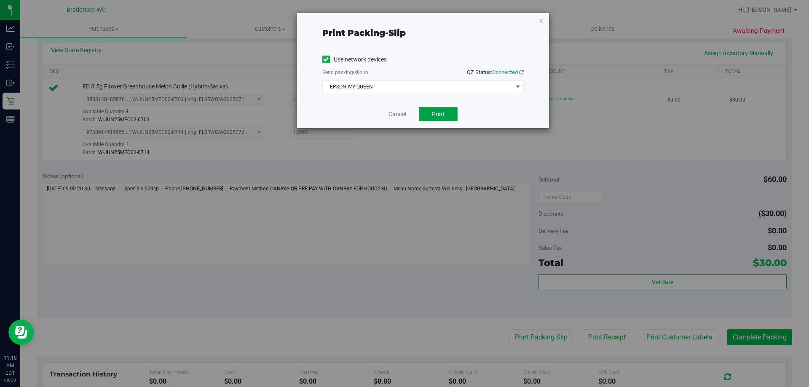
click at [441, 118] on button "Print" at bounding box center [438, 114] width 39 height 14
click at [397, 113] on link "Cancel" at bounding box center [397, 114] width 18 height 9
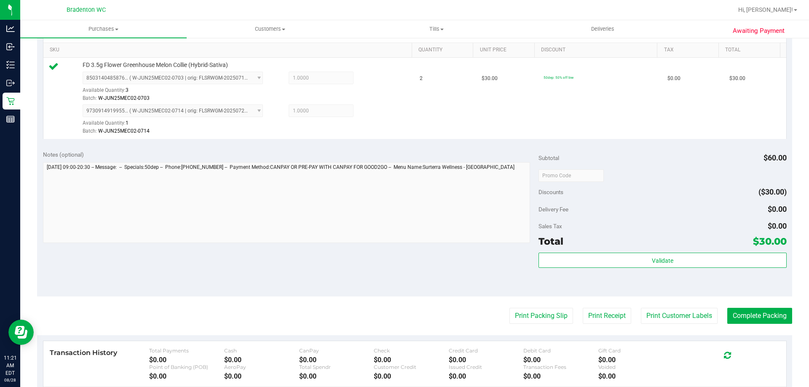
scroll to position [220, 0]
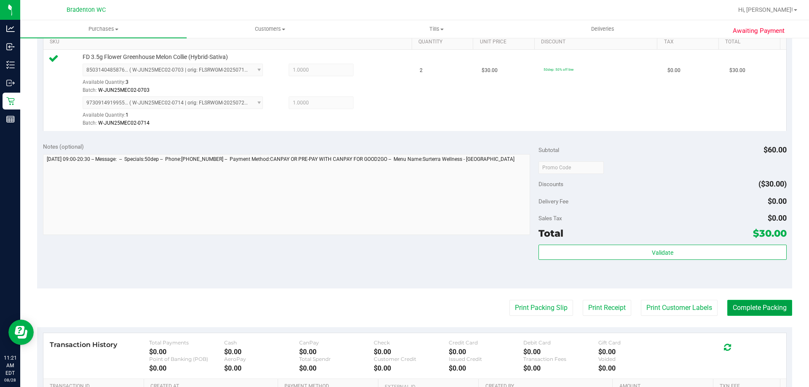
click at [745, 309] on button "Complete Packing" at bounding box center [759, 308] width 65 height 16
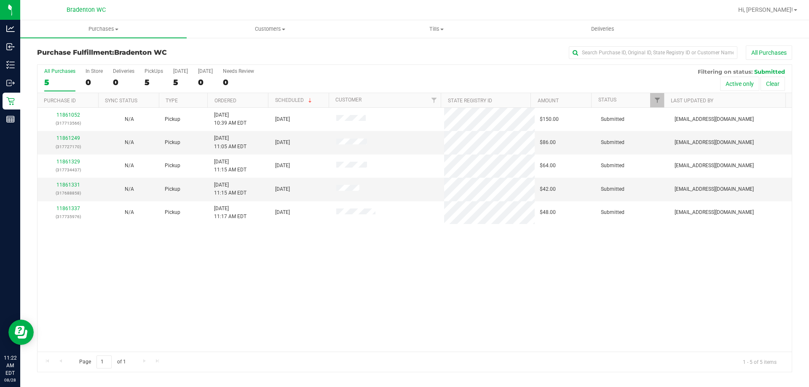
click at [250, 101] on th "Ordered" at bounding box center [237, 100] width 61 height 15
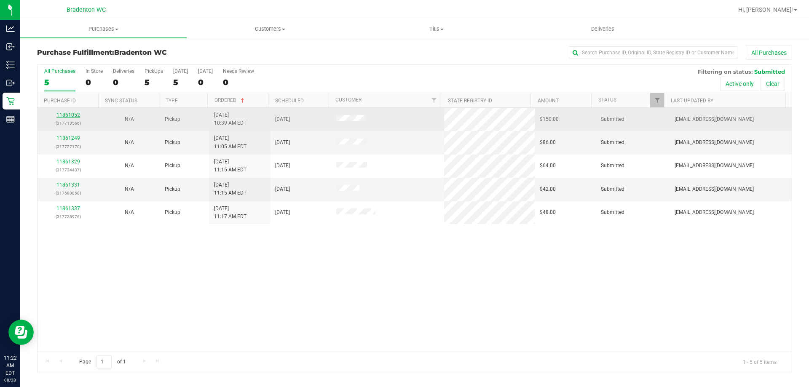
click at [73, 115] on link "11861052" at bounding box center [68, 115] width 24 height 6
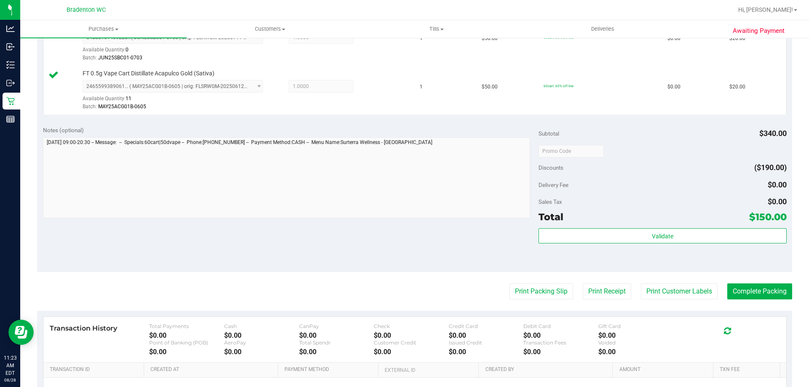
scroll to position [453, 0]
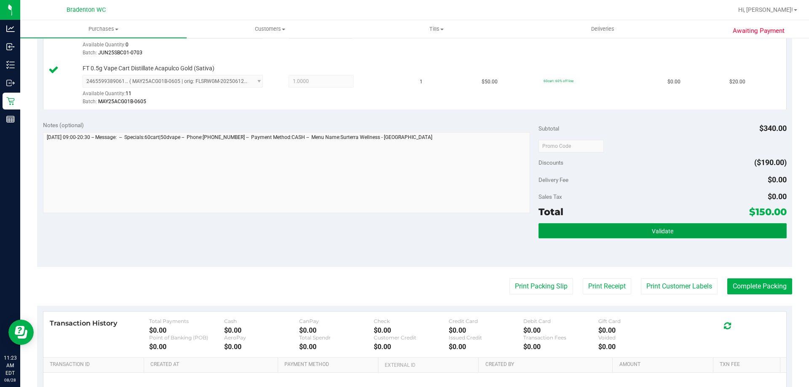
click at [612, 235] on button "Validate" at bounding box center [663, 230] width 248 height 15
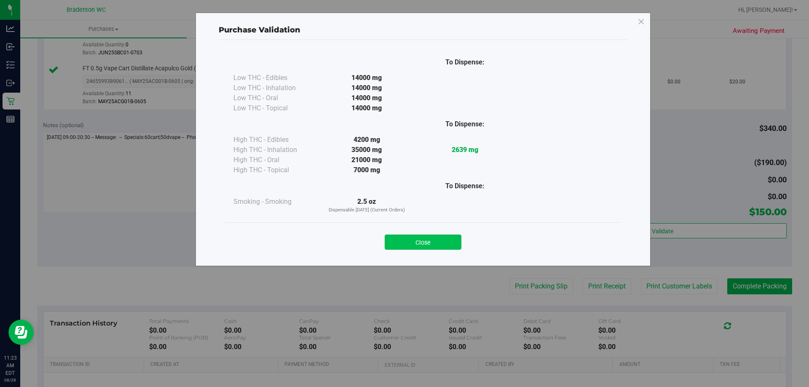
click at [447, 247] on button "Close" at bounding box center [423, 242] width 77 height 15
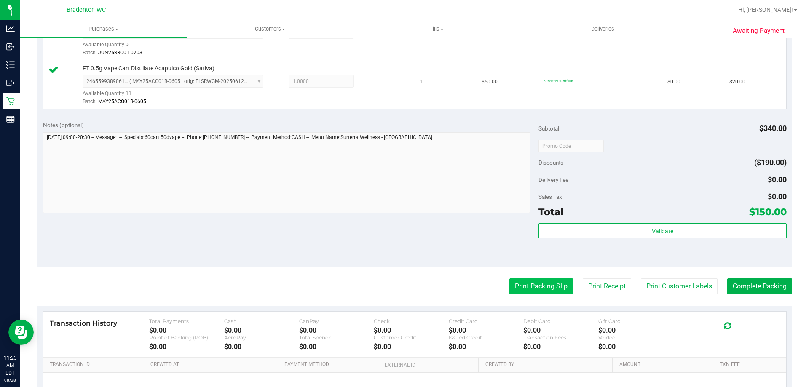
click at [526, 281] on button "Print Packing Slip" at bounding box center [541, 287] width 64 height 16
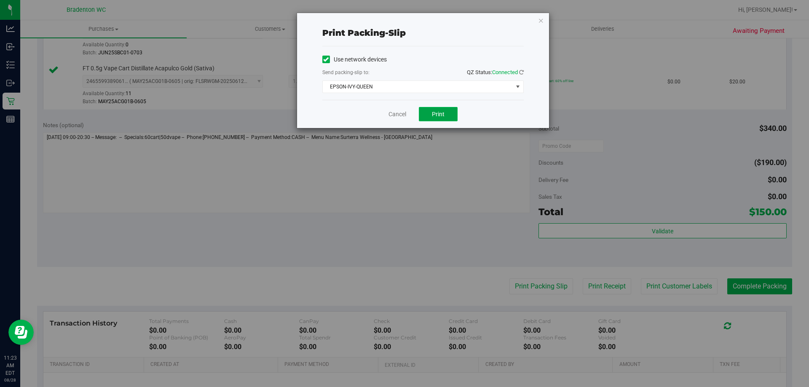
click at [445, 108] on button "Print" at bounding box center [438, 114] width 39 height 14
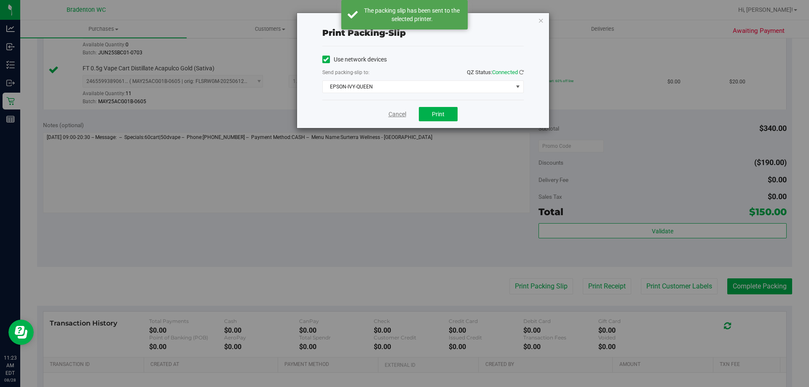
click at [397, 115] on link "Cancel" at bounding box center [397, 114] width 18 height 9
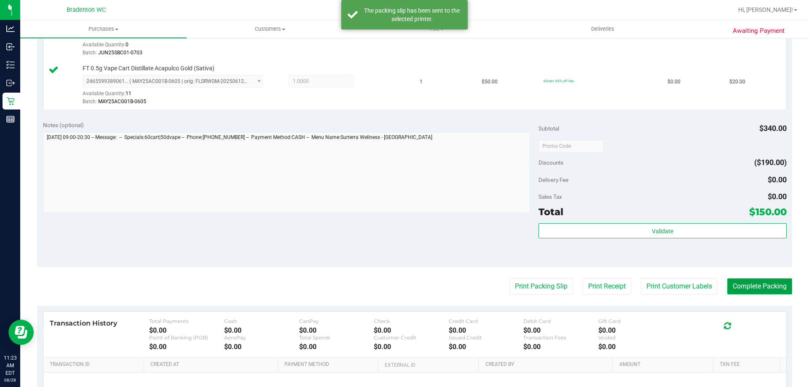
click at [734, 292] on button "Complete Packing" at bounding box center [759, 287] width 65 height 16
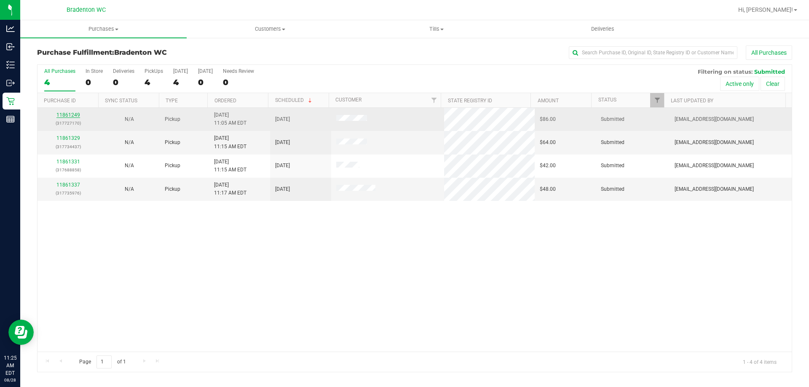
click at [74, 117] on link "11861249" at bounding box center [68, 115] width 24 height 6
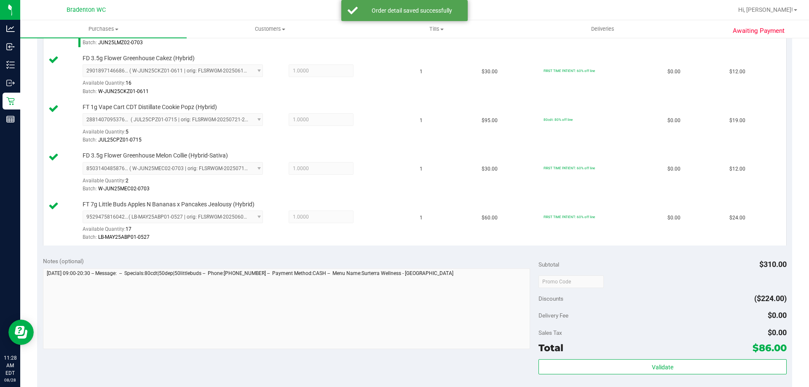
scroll to position [302, 0]
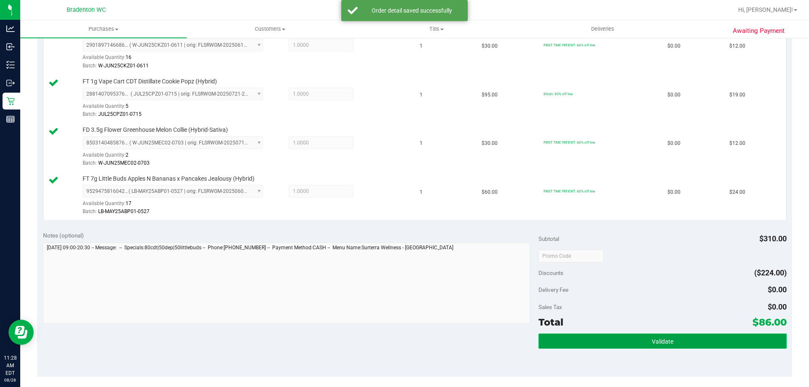
click at [600, 348] on button "Validate" at bounding box center [663, 341] width 248 height 15
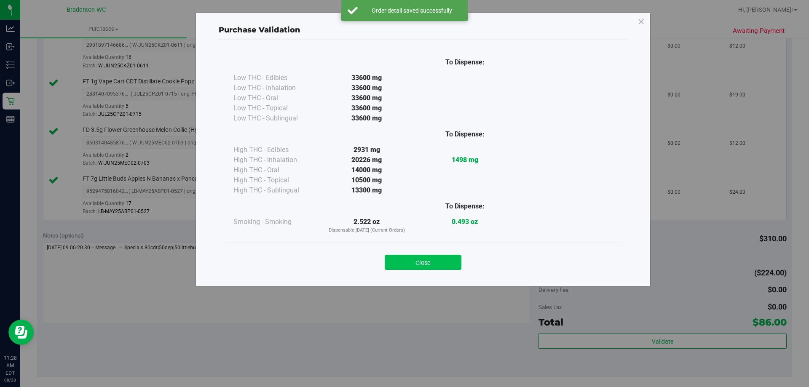
click at [437, 268] on button "Close" at bounding box center [423, 262] width 77 height 15
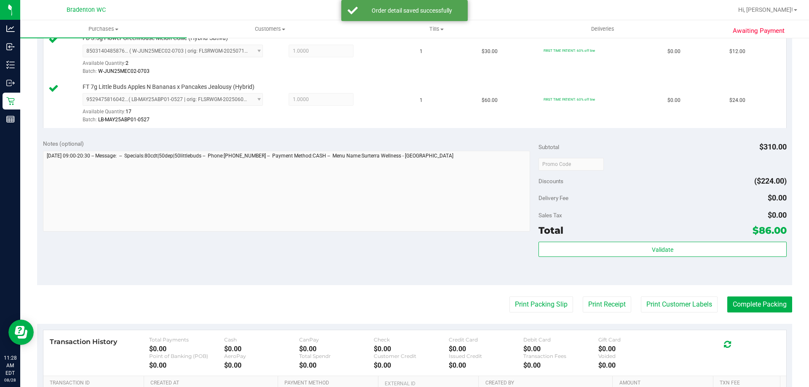
scroll to position [398, 0]
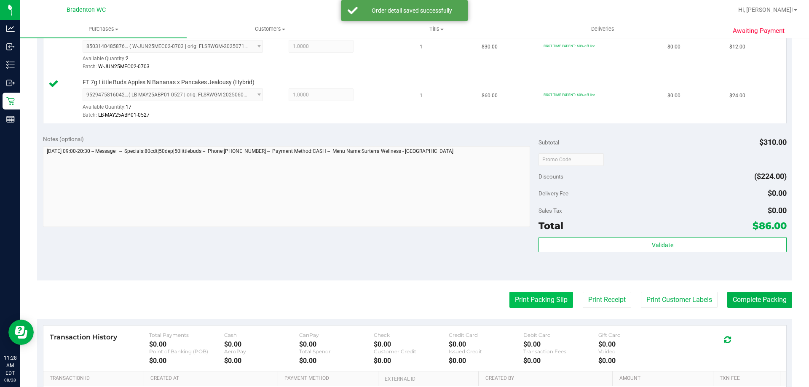
click at [517, 295] on button "Print Packing Slip" at bounding box center [541, 300] width 64 height 16
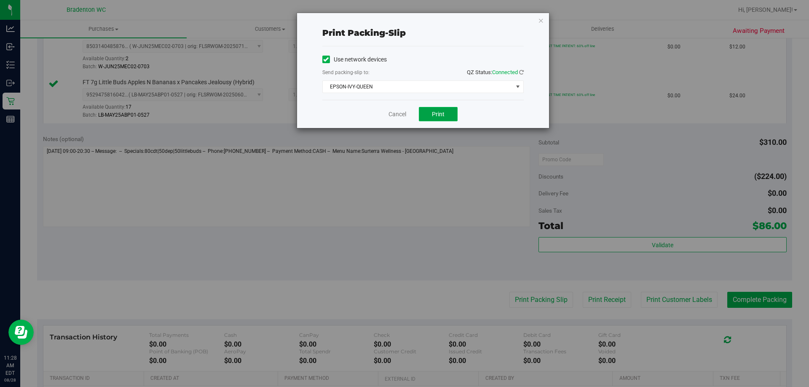
click at [441, 114] on span "Print" at bounding box center [438, 114] width 13 height 7
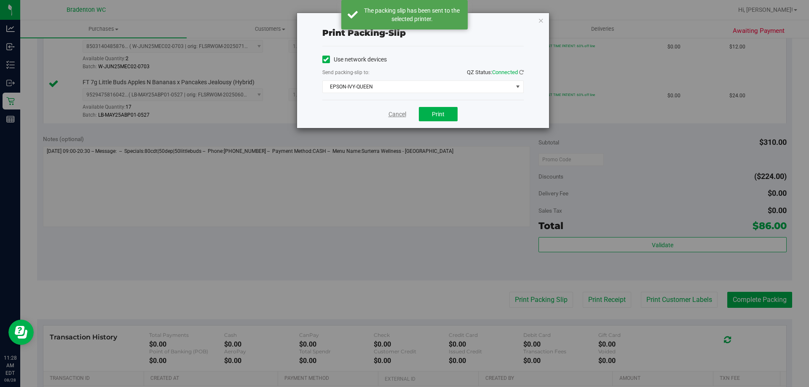
click at [400, 111] on link "Cancel" at bounding box center [397, 114] width 18 height 9
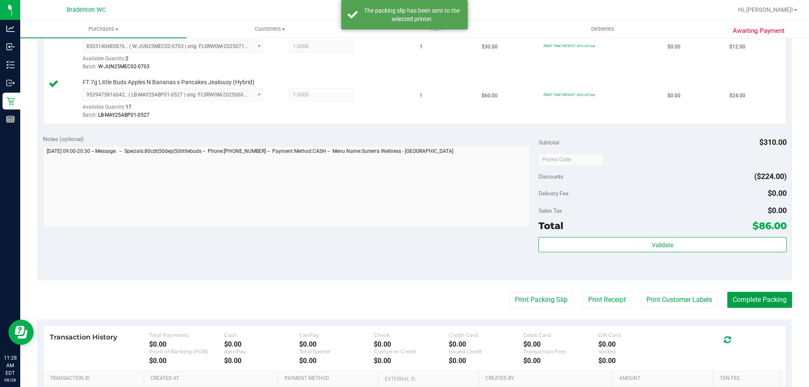
click at [747, 305] on button "Complete Packing" at bounding box center [759, 300] width 65 height 16
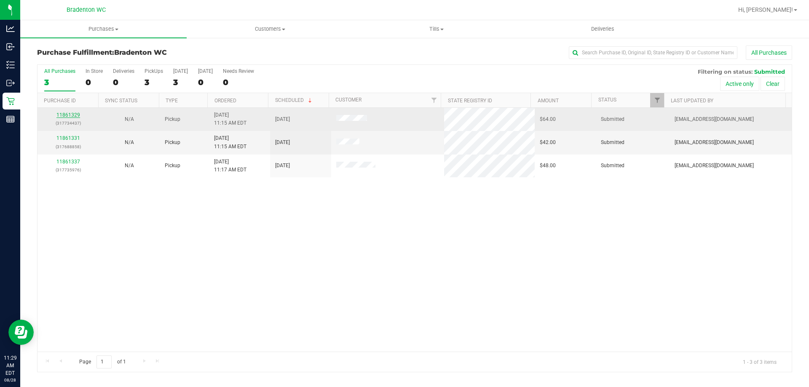
click at [78, 113] on link "11861329" at bounding box center [68, 115] width 24 height 6
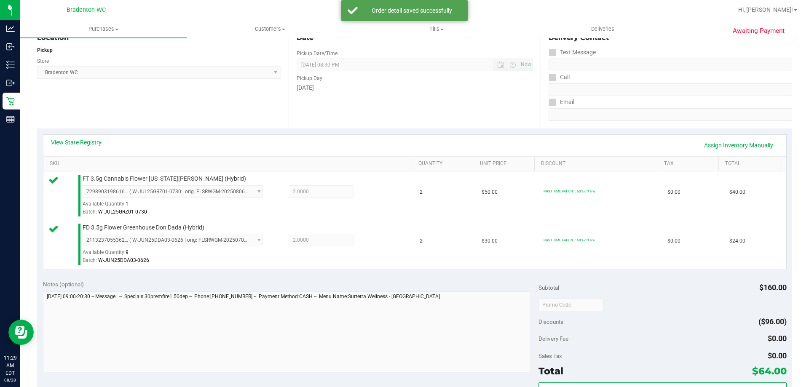
scroll to position [196, 0]
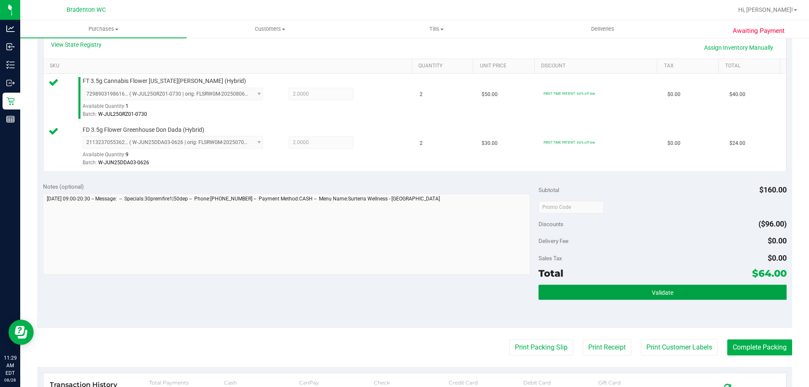
click at [632, 285] on button "Validate" at bounding box center [663, 292] width 248 height 15
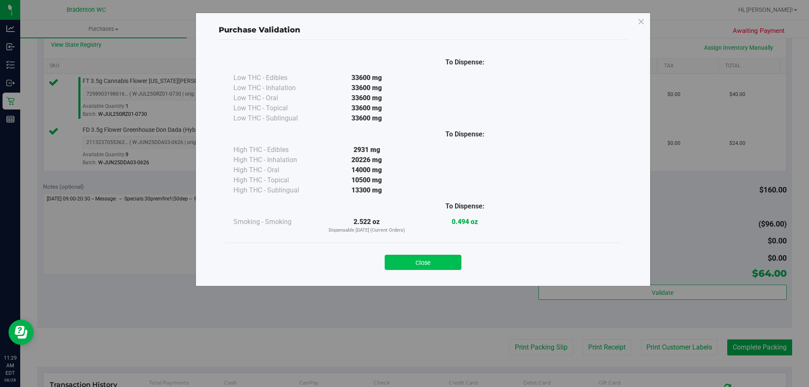
click at [445, 267] on button "Close" at bounding box center [423, 262] width 77 height 15
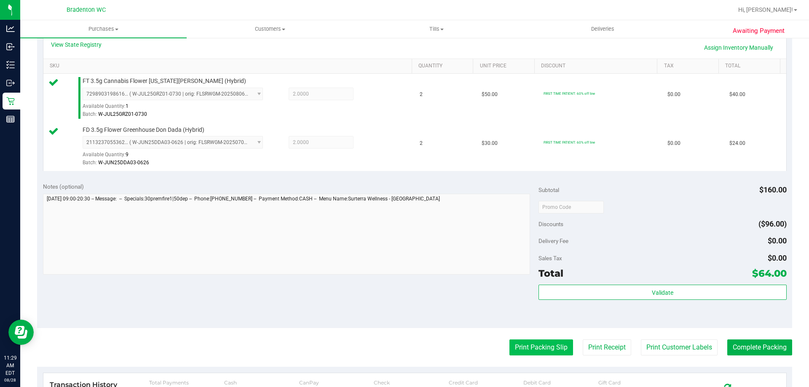
click at [526, 354] on button "Print Packing Slip" at bounding box center [541, 348] width 64 height 16
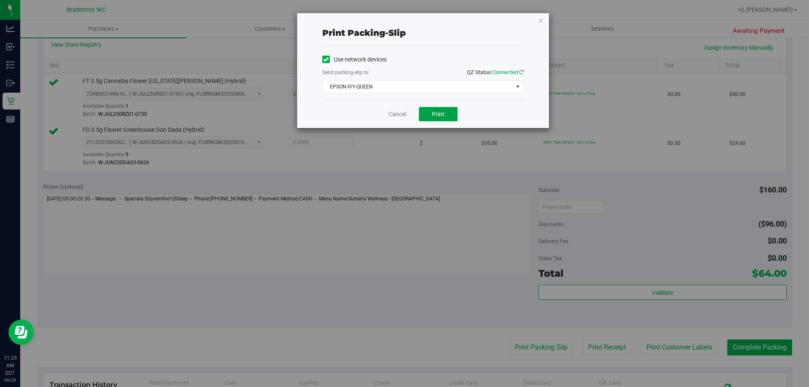
click at [432, 109] on button "Print" at bounding box center [438, 114] width 39 height 14
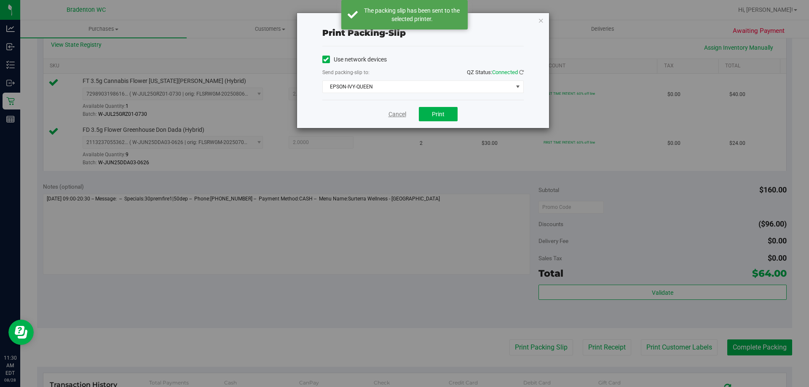
click at [398, 115] on link "Cancel" at bounding box center [397, 114] width 18 height 9
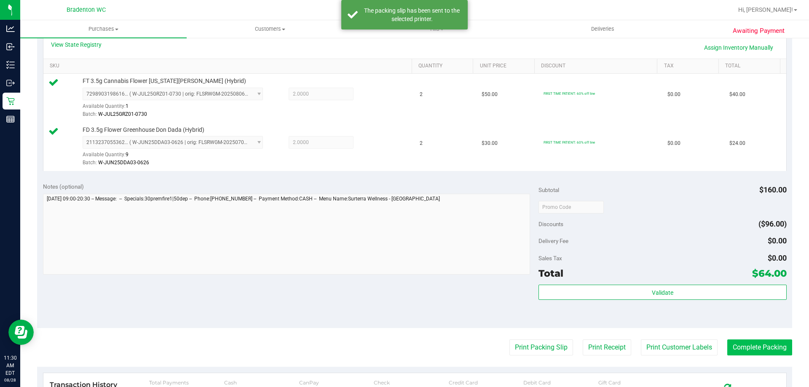
click at [750, 351] on button "Complete Packing" at bounding box center [759, 348] width 65 height 16
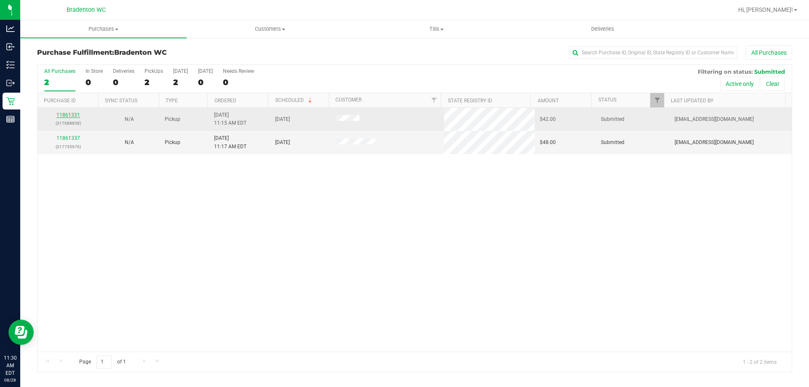
click at [72, 116] on link "11861331" at bounding box center [68, 115] width 24 height 6
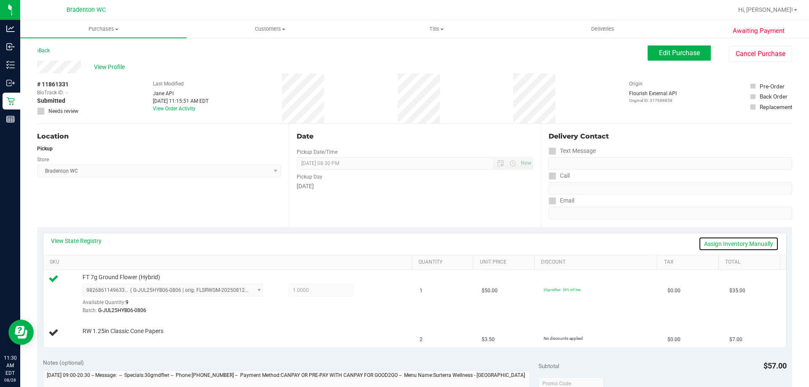
click at [719, 246] on link "Assign Inventory Manually" at bounding box center [739, 244] width 80 height 14
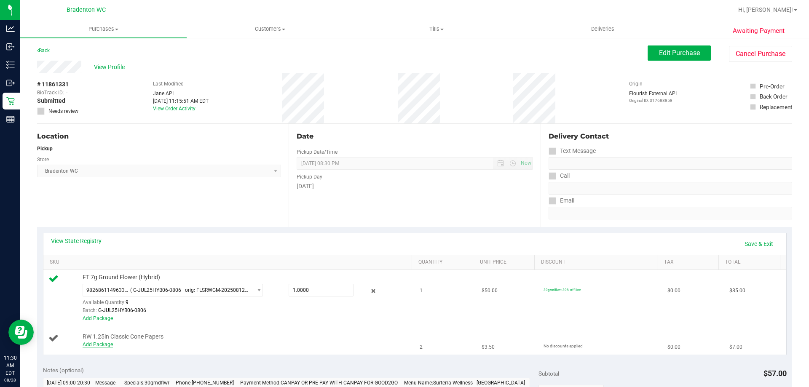
click at [105, 346] on link "Add Package" at bounding box center [98, 345] width 30 height 6
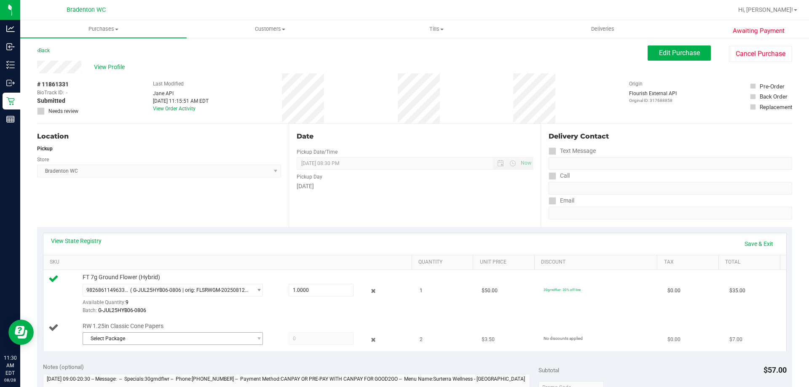
click at [178, 342] on span "Select Package" at bounding box center [167, 339] width 169 height 12
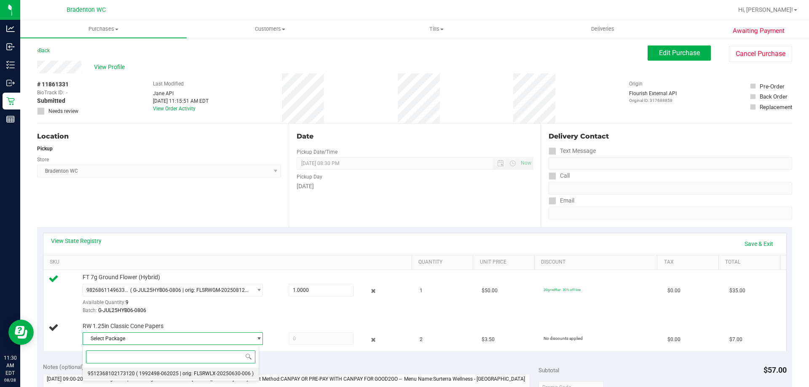
click at [183, 372] on span "( 1992498-062025 | orig: FLSRWLX-20250630-006 )" at bounding box center [195, 374] width 118 height 6
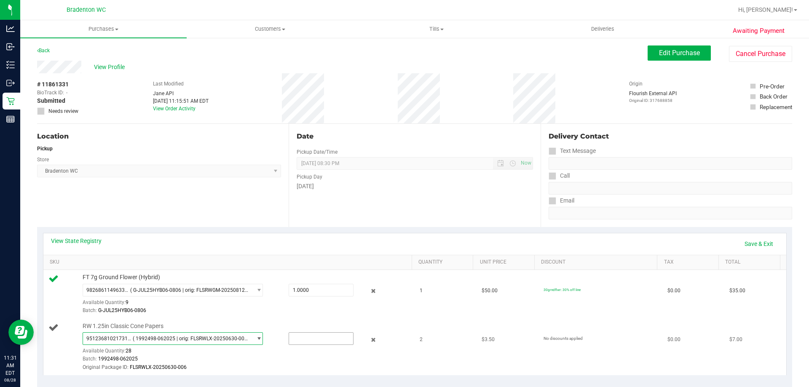
click at [300, 339] on input "text" at bounding box center [321, 339] width 64 height 12
type input "2"
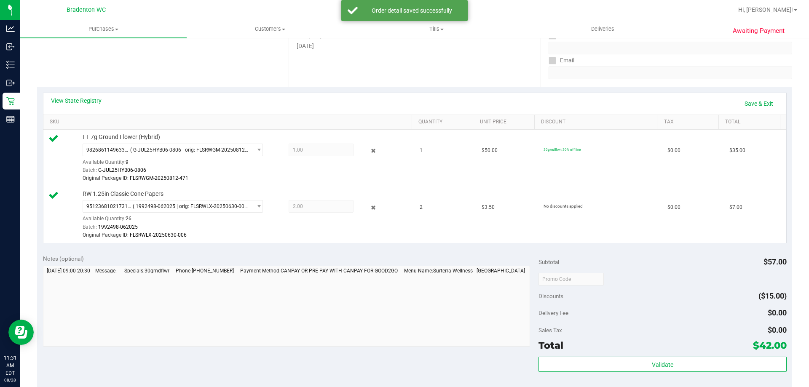
scroll to position [148, 0]
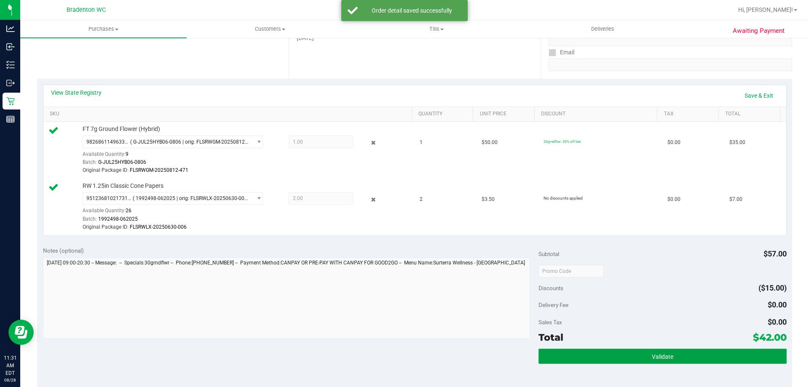
click at [594, 358] on button "Validate" at bounding box center [663, 356] width 248 height 15
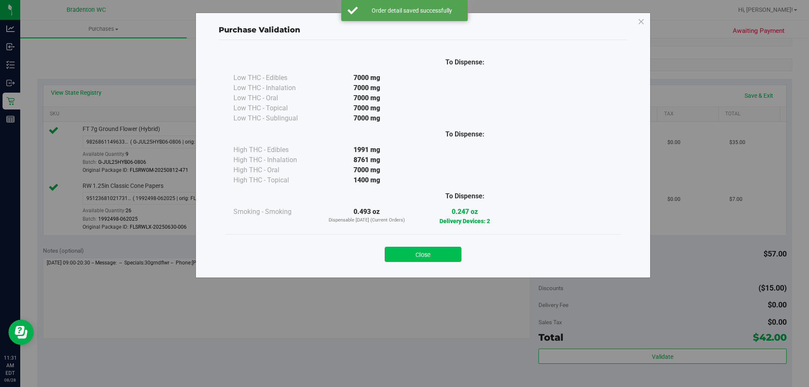
click at [417, 247] on button "Close" at bounding box center [423, 254] width 77 height 15
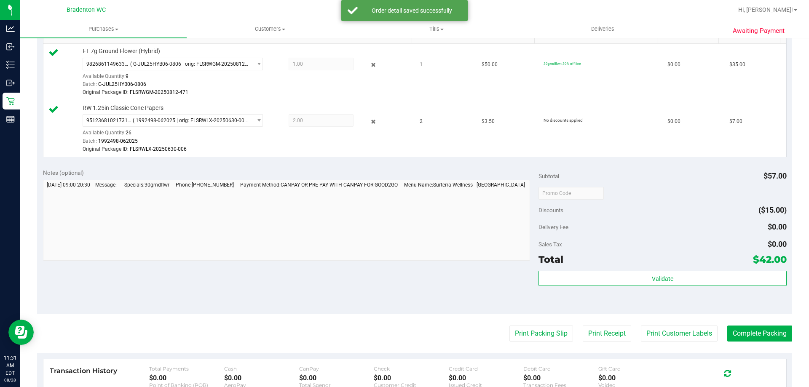
scroll to position [227, 0]
click at [745, 335] on button "Complete Packing" at bounding box center [759, 333] width 65 height 16
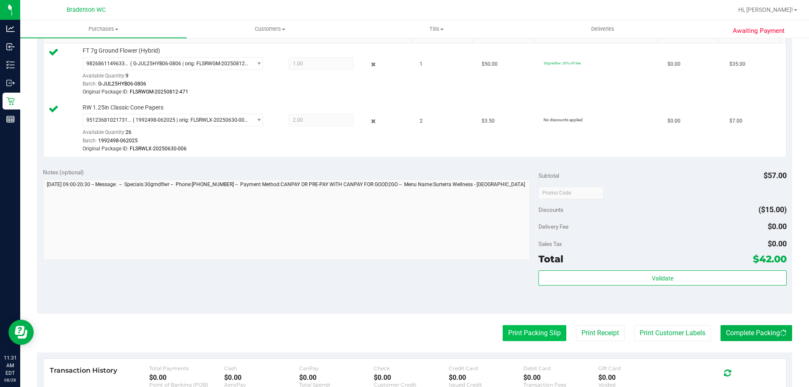
click at [525, 329] on button "Print Packing Slip" at bounding box center [535, 333] width 64 height 16
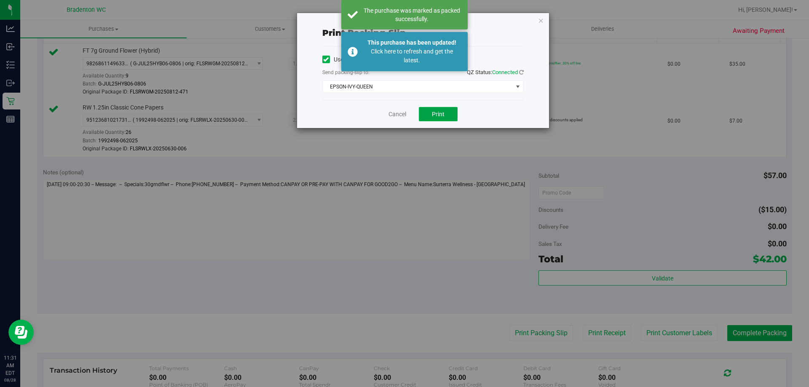
click at [431, 114] on button "Print" at bounding box center [438, 114] width 39 height 14
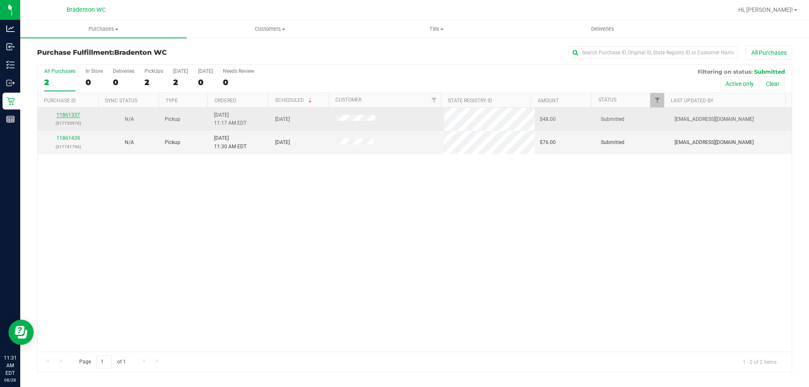
click at [76, 113] on link "11861337" at bounding box center [68, 115] width 24 height 6
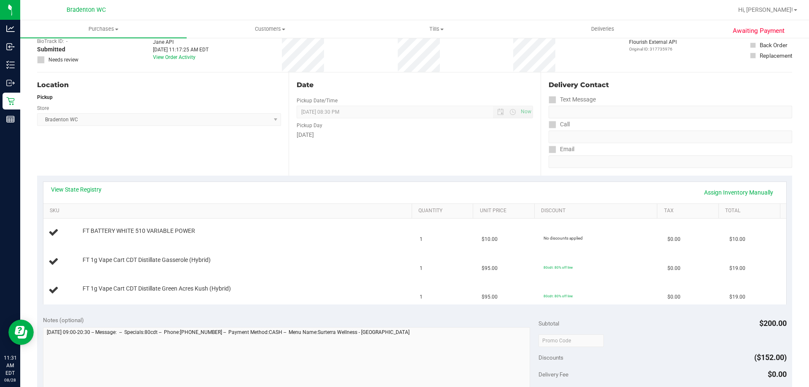
scroll to position [53, 0]
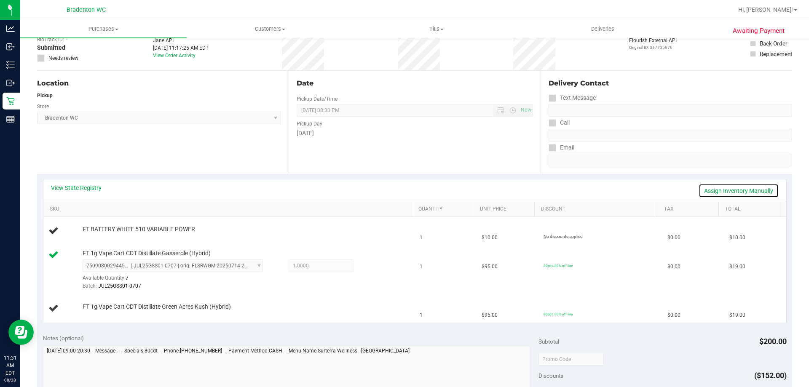
click at [720, 191] on link "Assign Inventory Manually" at bounding box center [739, 191] width 80 height 14
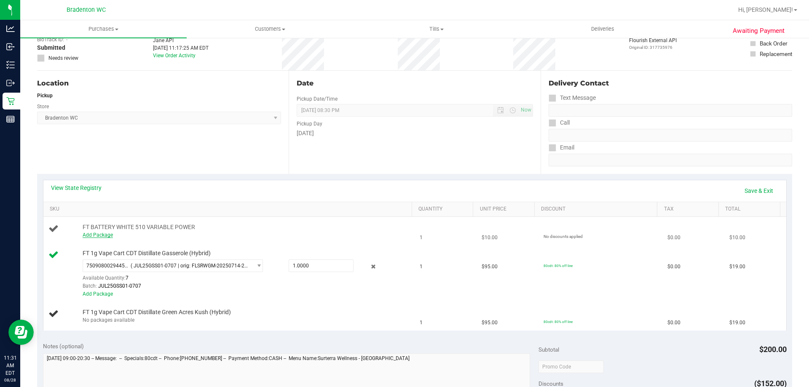
click at [95, 235] on link "Add Package" at bounding box center [98, 235] width 30 height 6
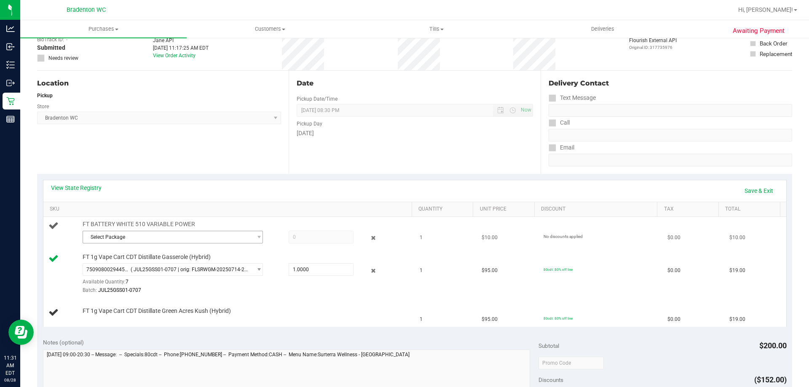
click at [166, 241] on span "Select Package" at bounding box center [167, 237] width 169 height 12
click at [202, 272] on span "( 1992285-072025 | orig: FLSRWLX-20250825-004 )" at bounding box center [195, 272] width 118 height 6
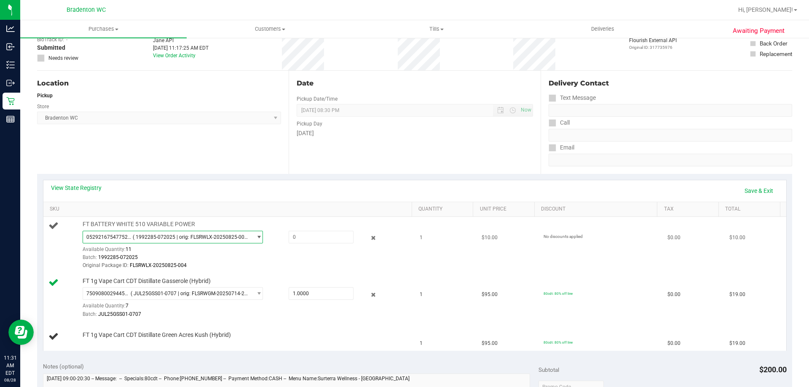
click at [229, 239] on span "( 1992285-072025 | orig: FLSRWLX-20250825-004 )" at bounding box center [190, 237] width 115 height 6
click at [233, 237] on span "( 1992285-072025 | orig: FLSRWLX-20250825-004 )" at bounding box center [190, 237] width 115 height 6
click at [301, 236] on input "text" at bounding box center [321, 237] width 64 height 12
type input "1"
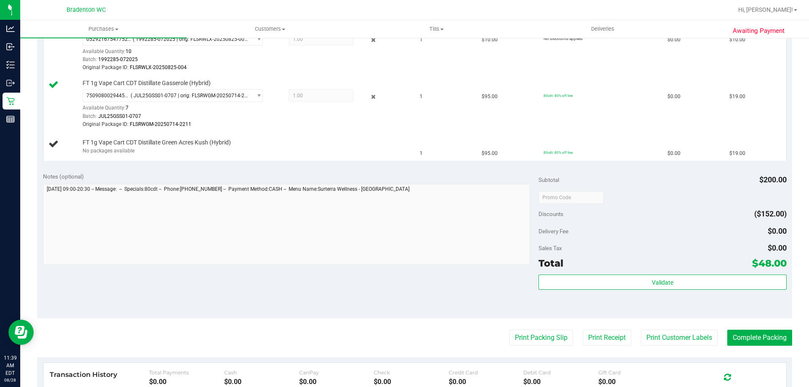
scroll to position [251, 0]
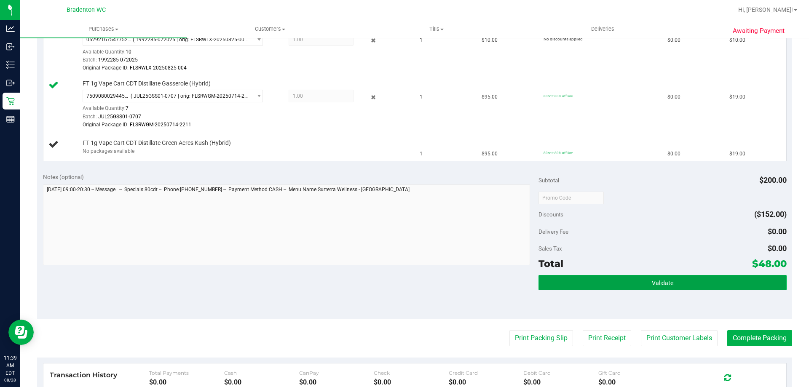
click at [559, 275] on button "Validate" at bounding box center [663, 282] width 248 height 15
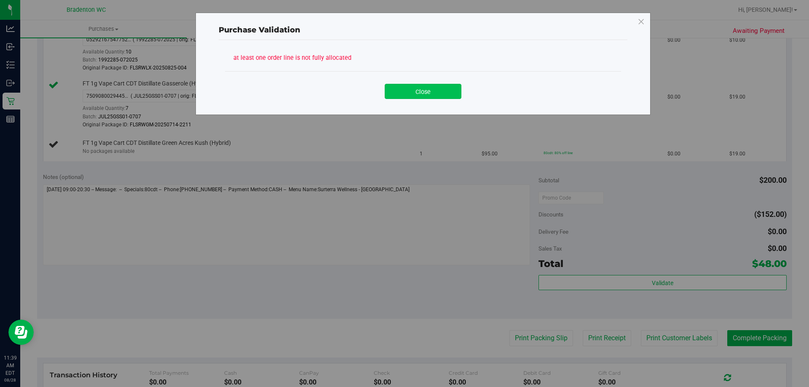
click at [442, 96] on button "Close" at bounding box center [423, 91] width 77 height 15
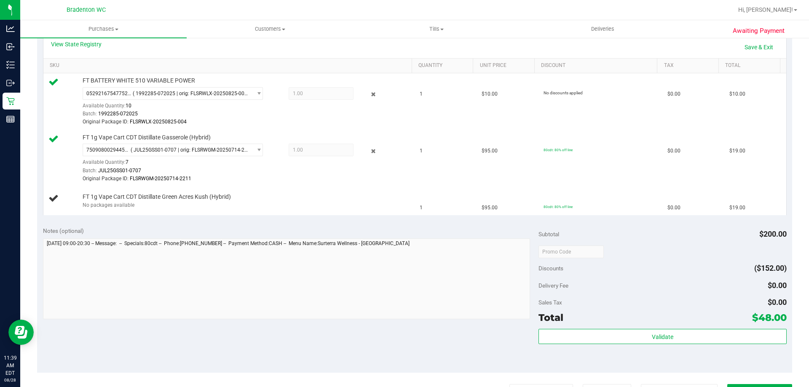
scroll to position [198, 0]
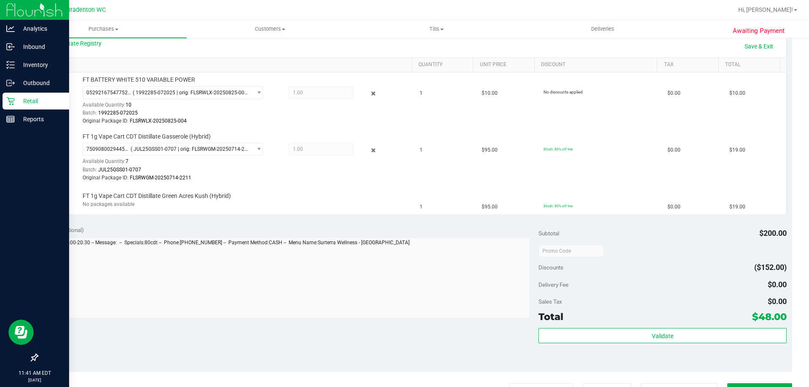
click at [15, 102] on p "Retail" at bounding box center [40, 101] width 51 height 10
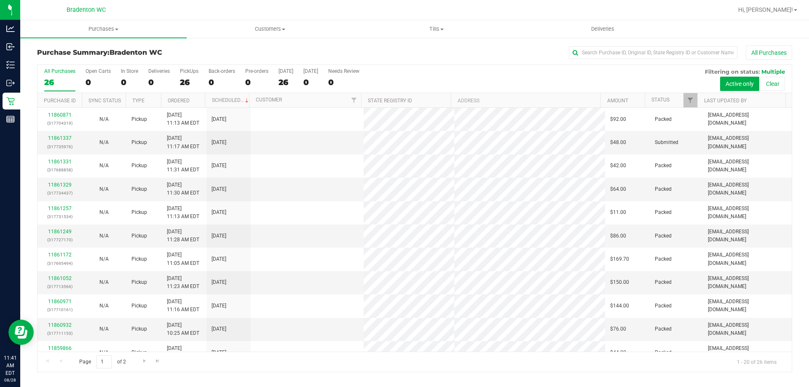
click at [187, 104] on th "Ordered" at bounding box center [183, 100] width 44 height 15
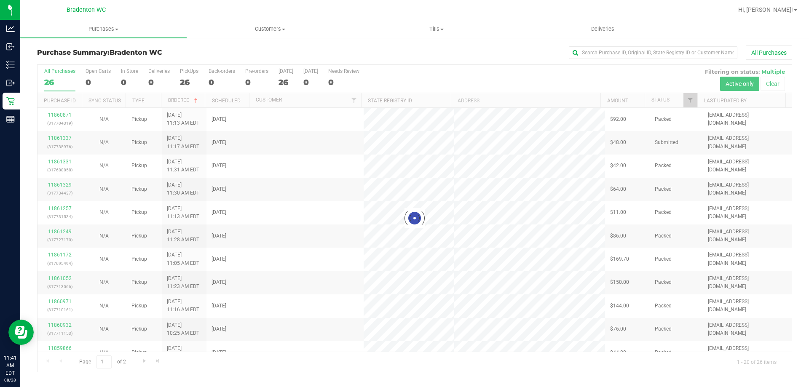
click at [693, 104] on div at bounding box center [415, 218] width 754 height 307
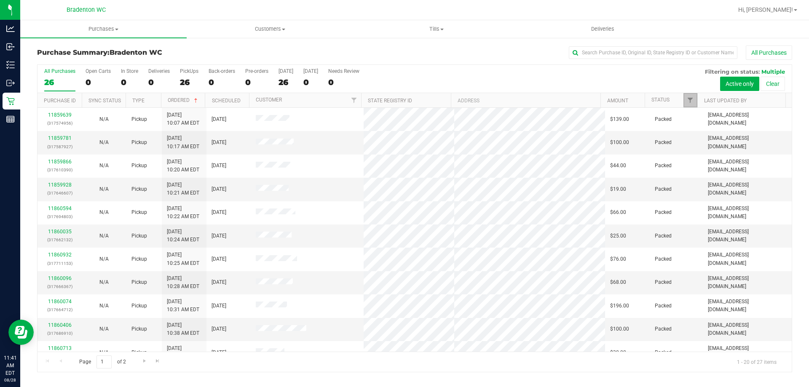
click at [693, 104] on span "Filter" at bounding box center [690, 100] width 7 height 7
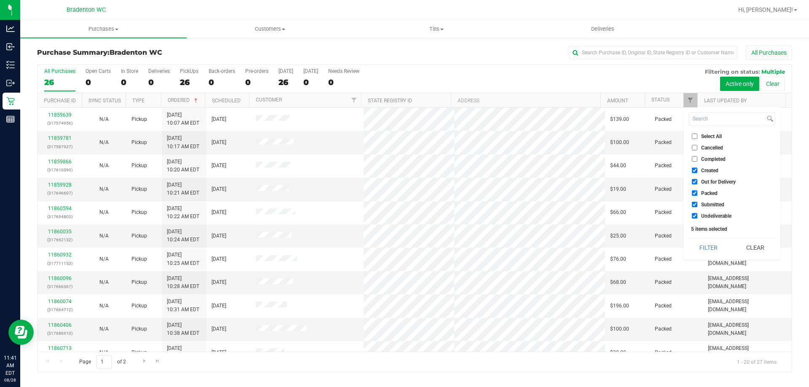
click at [709, 192] on span "Packed" at bounding box center [709, 193] width 16 height 5
click at [697, 192] on input "Packed" at bounding box center [694, 192] width 5 height 5
checkbox input "false"
click at [713, 249] on button "Filter" at bounding box center [709, 247] width 40 height 19
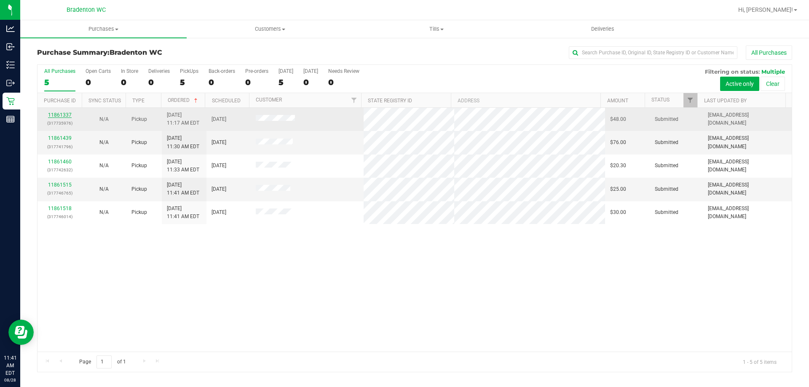
click at [69, 115] on link "11861337" at bounding box center [60, 115] width 24 height 6
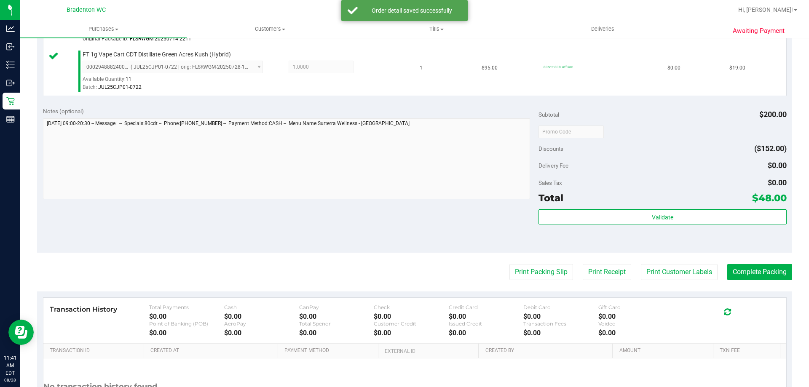
scroll to position [337, 0]
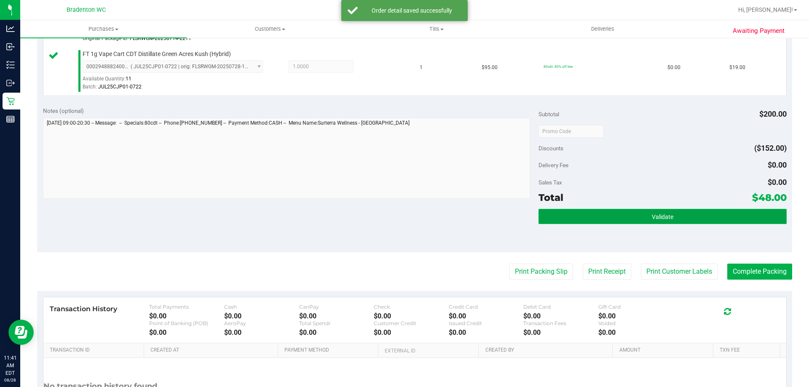
click at [656, 218] on span "Validate" at bounding box center [662, 217] width 21 height 7
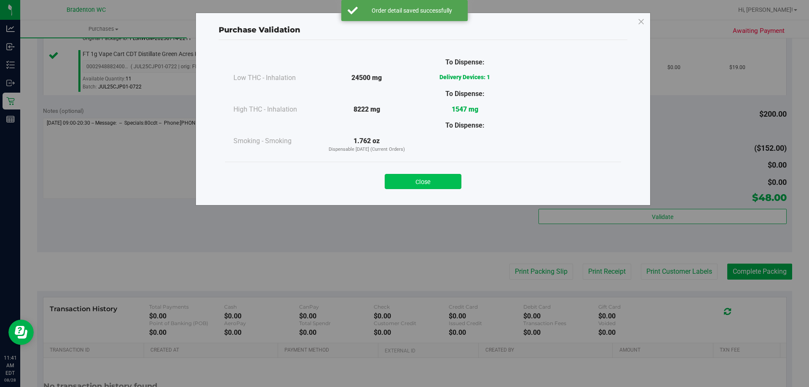
click at [436, 179] on button "Close" at bounding box center [423, 181] width 77 height 15
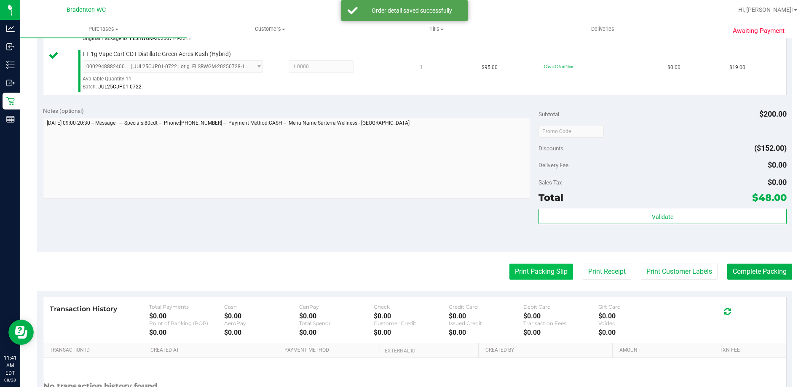
click at [540, 273] on button "Print Packing Slip" at bounding box center [541, 272] width 64 height 16
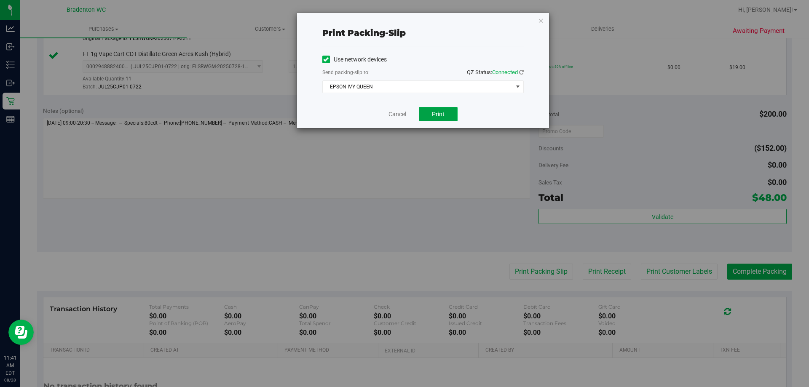
click at [448, 117] on button "Print" at bounding box center [438, 114] width 39 height 14
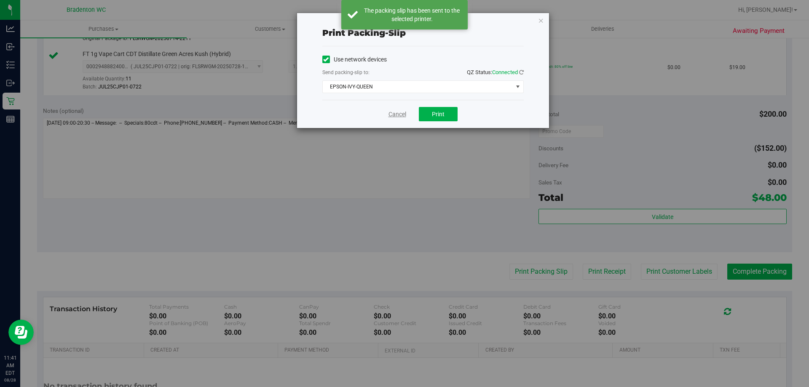
click at [391, 114] on link "Cancel" at bounding box center [397, 114] width 18 height 9
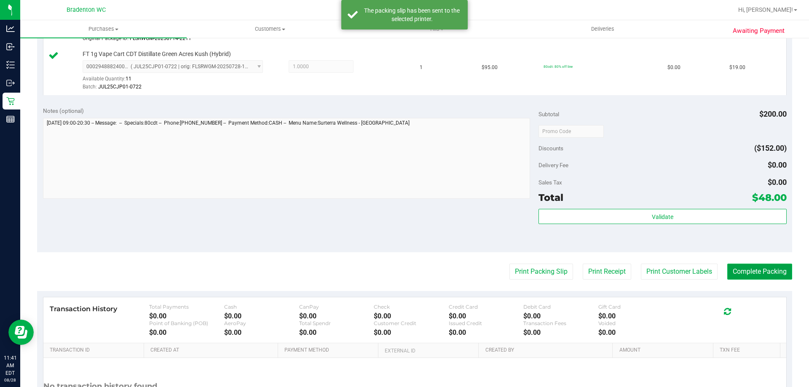
click at [769, 273] on button "Complete Packing" at bounding box center [759, 272] width 65 height 16
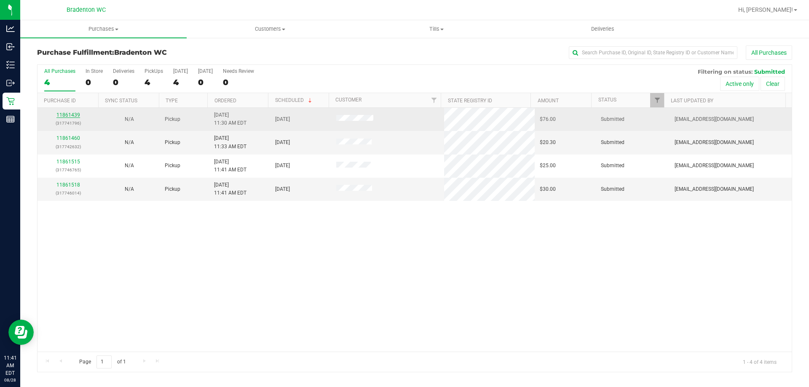
click at [62, 115] on link "11861439" at bounding box center [68, 115] width 24 height 6
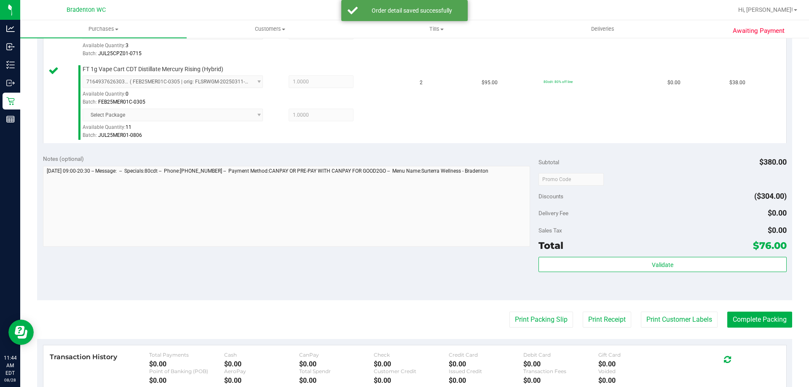
scroll to position [295, 0]
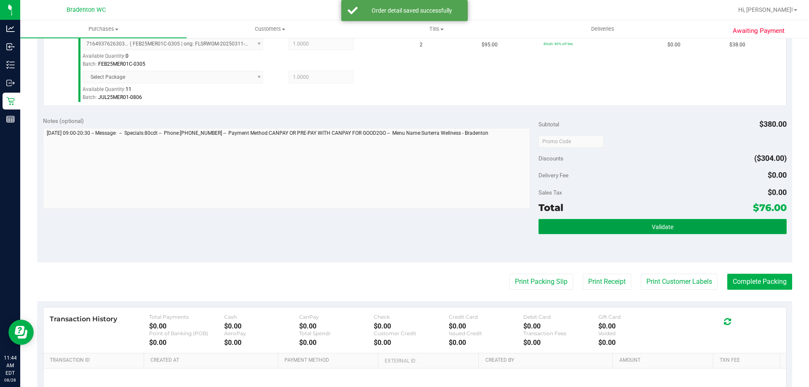
click at [605, 222] on button "Validate" at bounding box center [663, 226] width 248 height 15
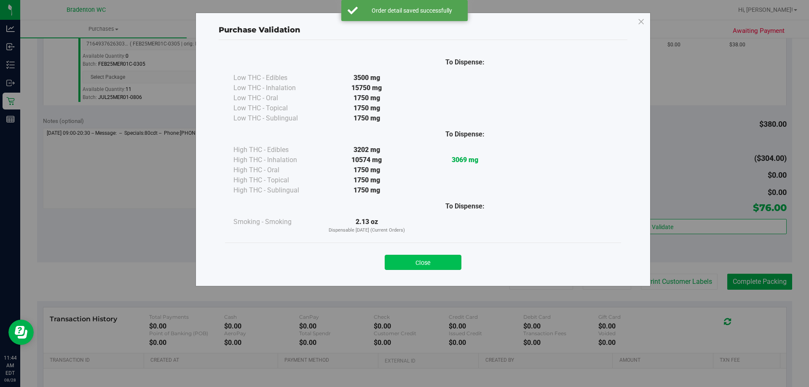
click at [429, 256] on button "Close" at bounding box center [423, 262] width 77 height 15
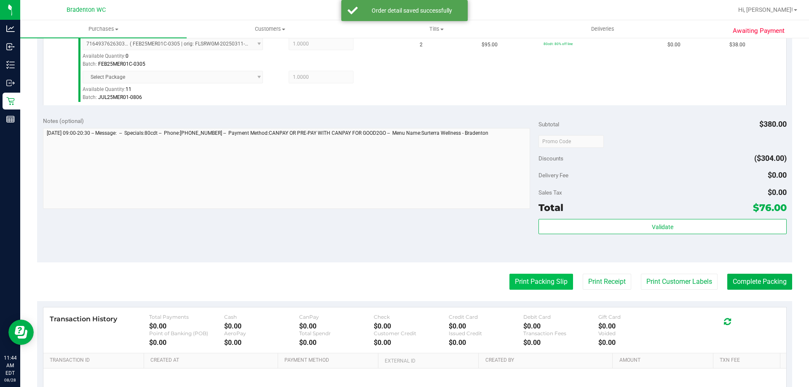
click at [532, 279] on button "Print Packing Slip" at bounding box center [541, 282] width 64 height 16
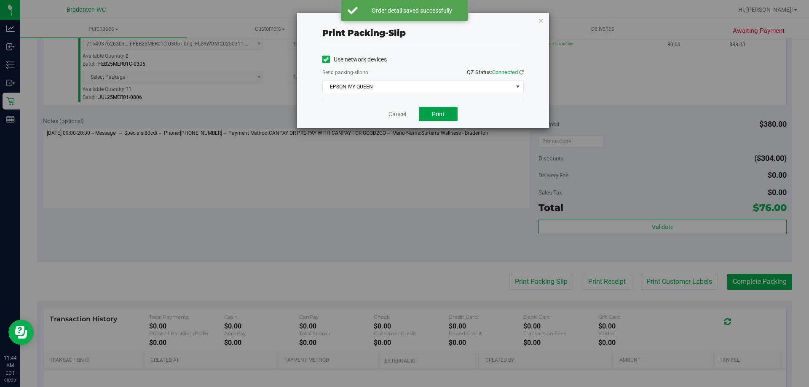
click at [426, 113] on button "Print" at bounding box center [438, 114] width 39 height 14
click at [402, 113] on link "Cancel" at bounding box center [397, 114] width 18 height 9
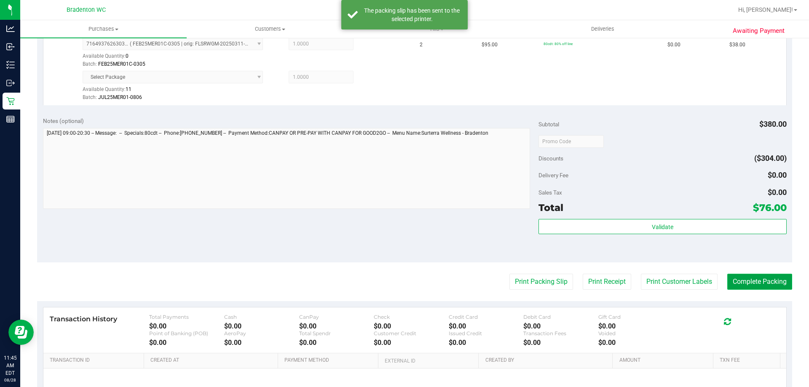
click at [754, 290] on button "Complete Packing" at bounding box center [759, 282] width 65 height 16
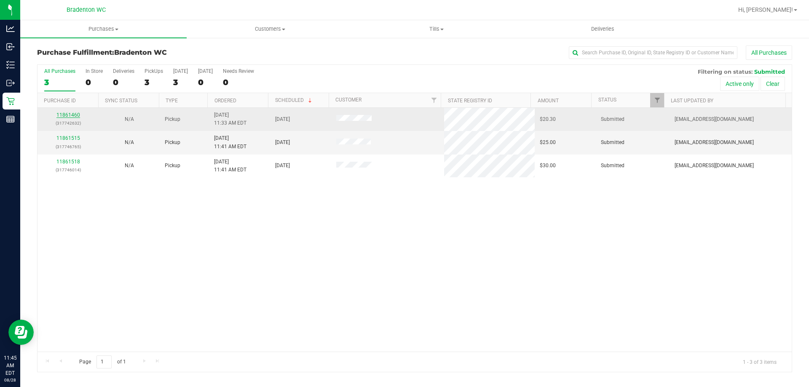
click at [70, 117] on link "11861460" at bounding box center [68, 115] width 24 height 6
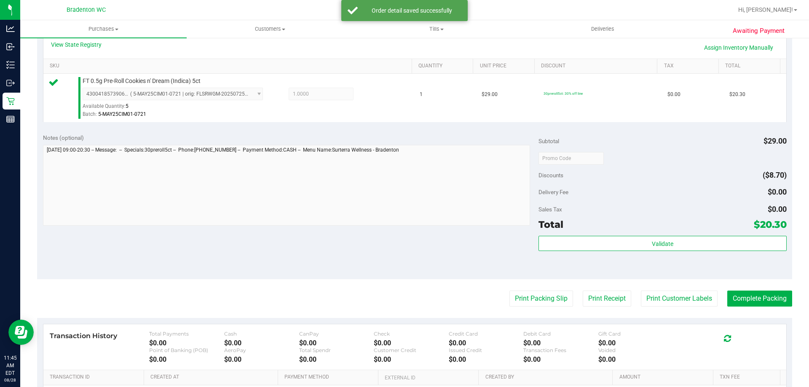
scroll to position [222, 0]
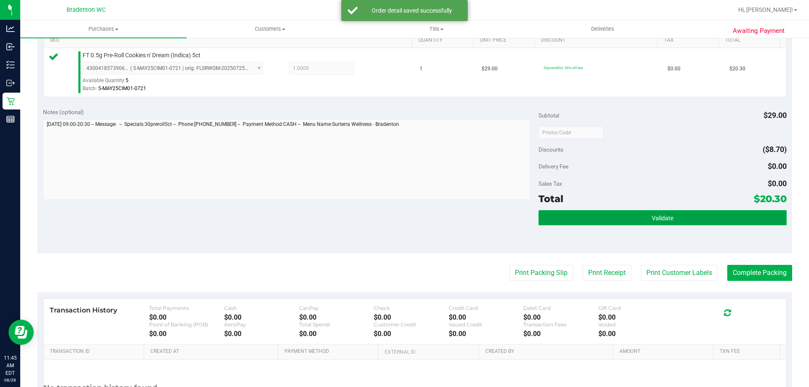
click at [598, 218] on button "Validate" at bounding box center [663, 217] width 248 height 15
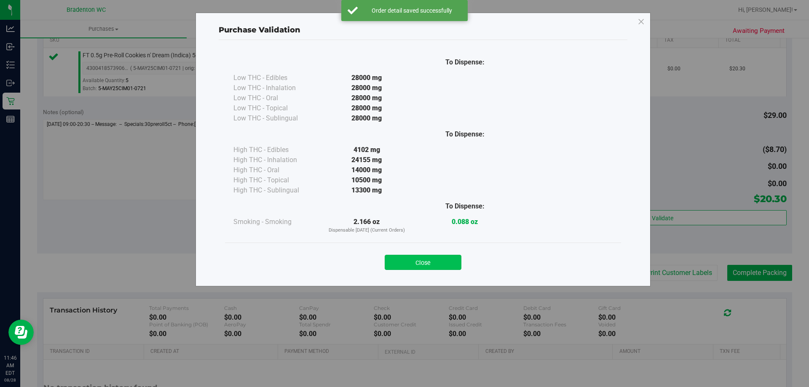
click at [436, 267] on button "Close" at bounding box center [423, 262] width 77 height 15
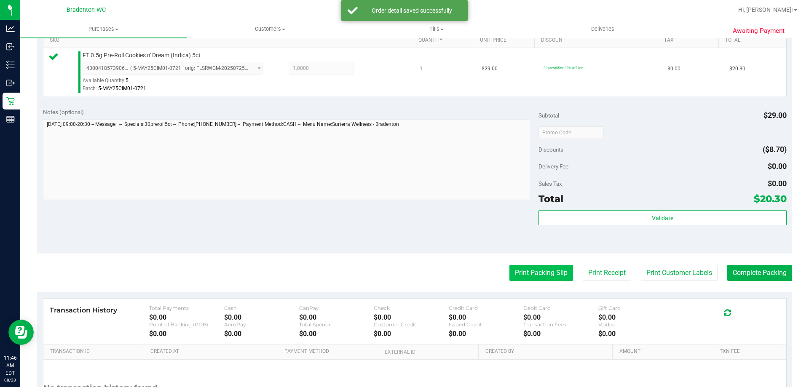
click at [537, 273] on button "Print Packing Slip" at bounding box center [541, 273] width 64 height 16
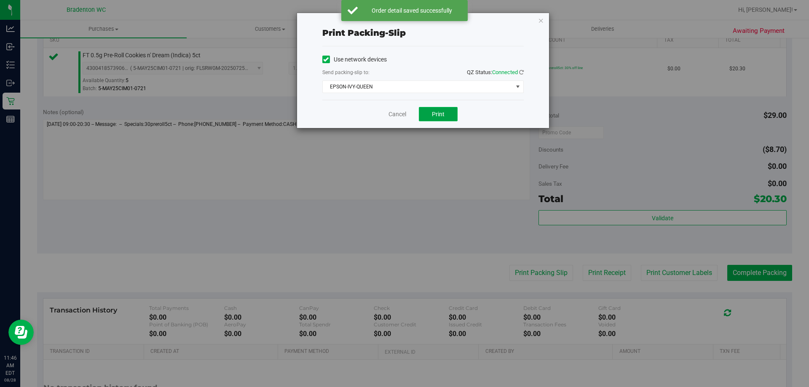
click at [440, 121] on button "Print" at bounding box center [438, 114] width 39 height 14
click at [401, 112] on link "Cancel" at bounding box center [397, 114] width 18 height 9
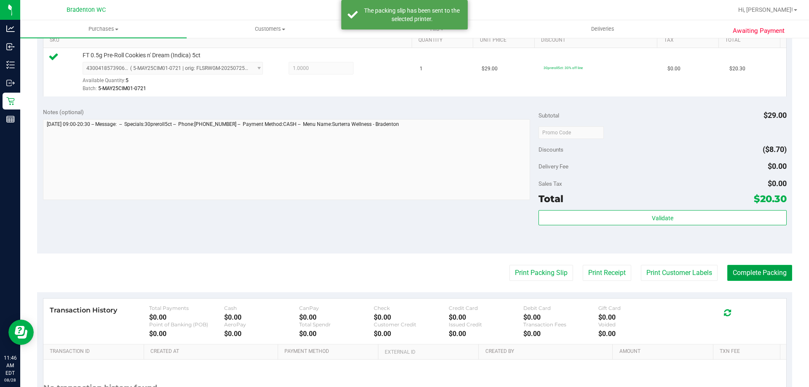
click at [754, 265] on button "Complete Packing" at bounding box center [759, 273] width 65 height 16
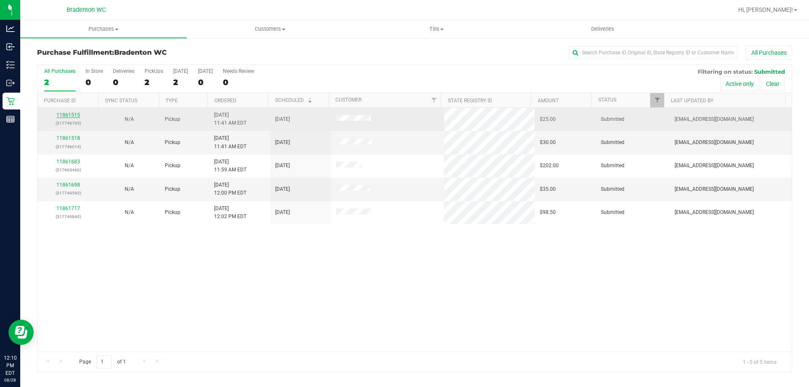
click at [67, 113] on link "11861515" at bounding box center [68, 115] width 24 height 6
click at [69, 118] on div "11861515 (317746765)" at bounding box center [68, 119] width 51 height 16
click at [70, 114] on link "11861515" at bounding box center [68, 115] width 24 height 6
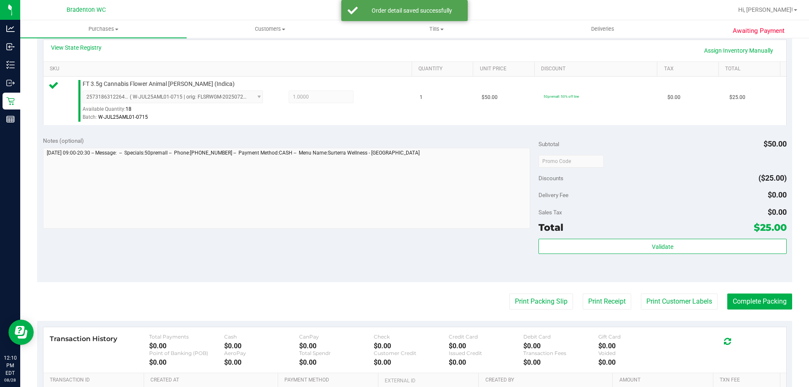
scroll to position [193, 0]
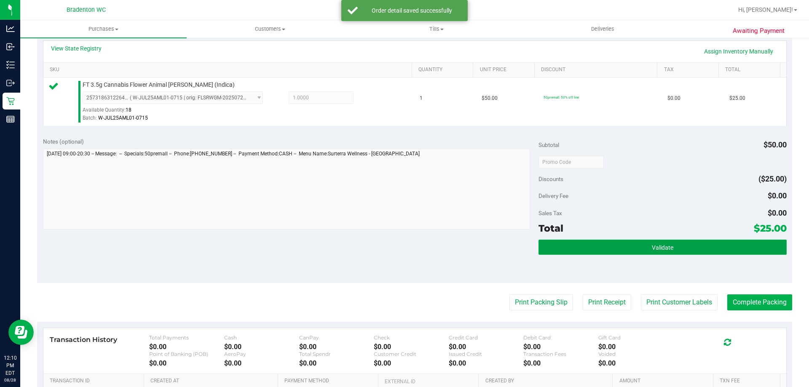
click at [616, 249] on button "Validate" at bounding box center [663, 247] width 248 height 15
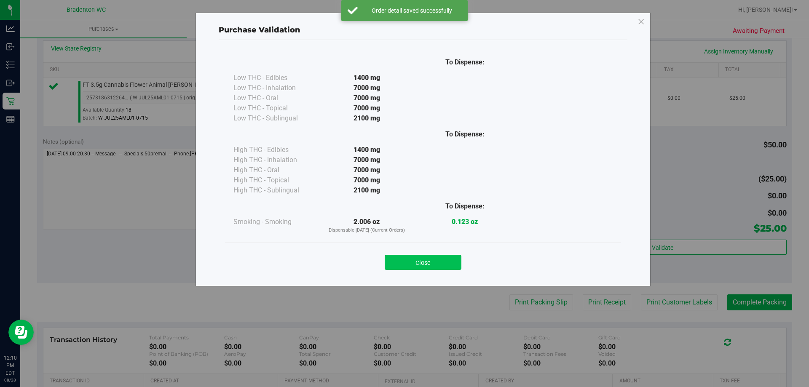
click at [434, 264] on button "Close" at bounding box center [423, 262] width 77 height 15
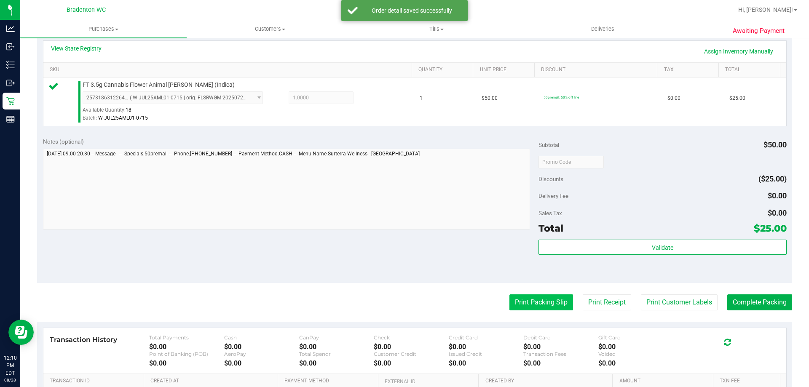
click at [533, 305] on button "Print Packing Slip" at bounding box center [541, 303] width 64 height 16
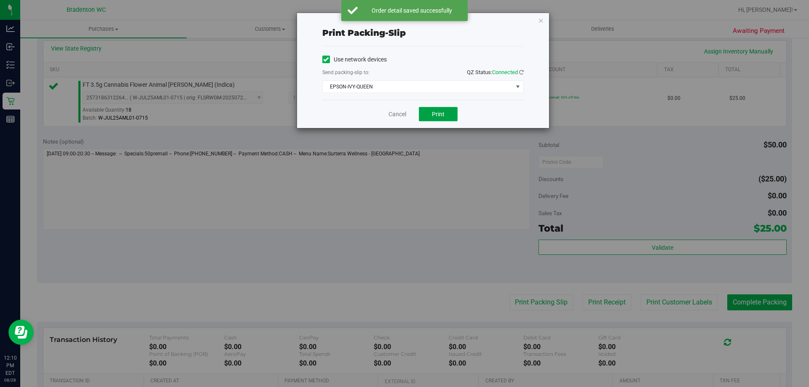
click at [441, 111] on span "Print" at bounding box center [438, 114] width 13 height 7
click at [399, 110] on link "Cancel" at bounding box center [397, 114] width 18 height 9
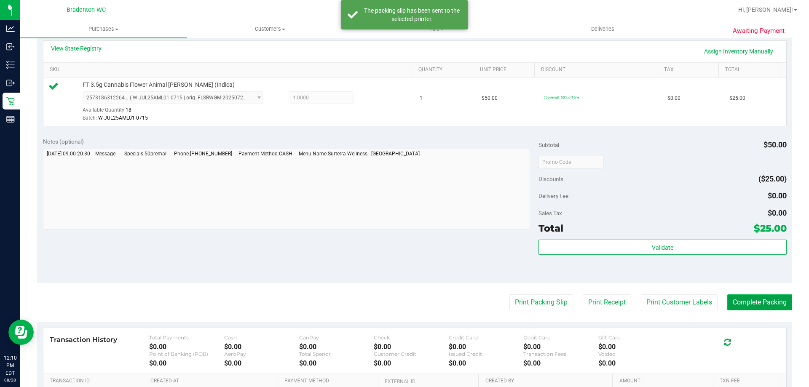
click at [756, 309] on button "Complete Packing" at bounding box center [759, 303] width 65 height 16
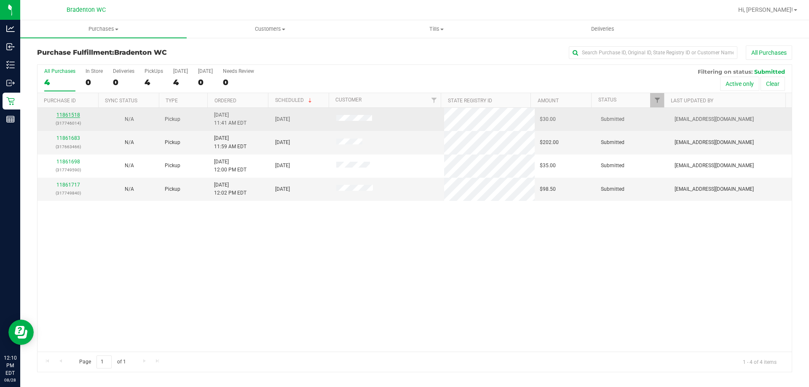
click at [73, 117] on link "11861518" at bounding box center [68, 115] width 24 height 6
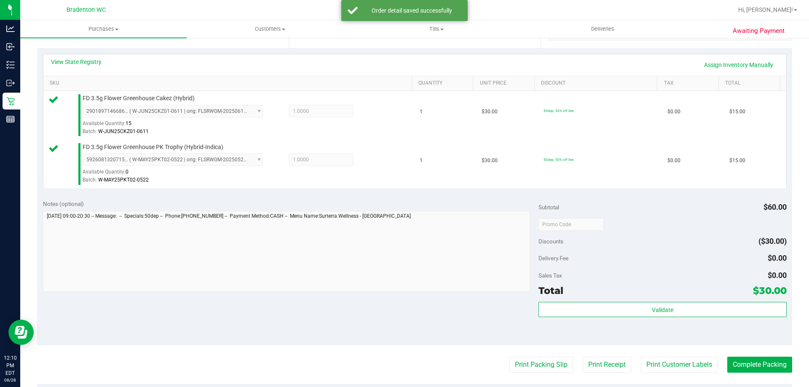
scroll to position [187, 0]
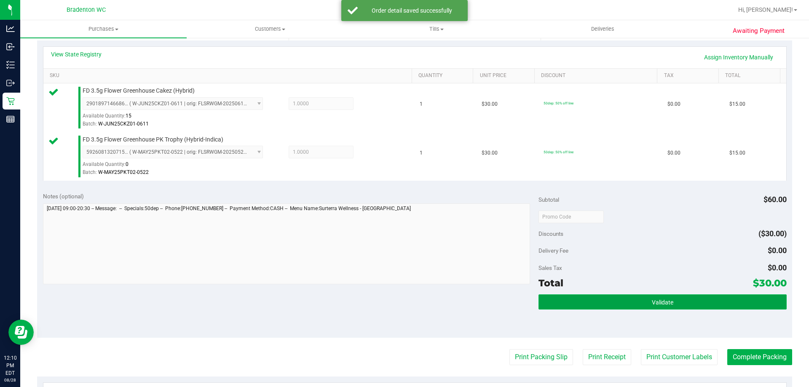
click at [614, 306] on button "Validate" at bounding box center [663, 302] width 248 height 15
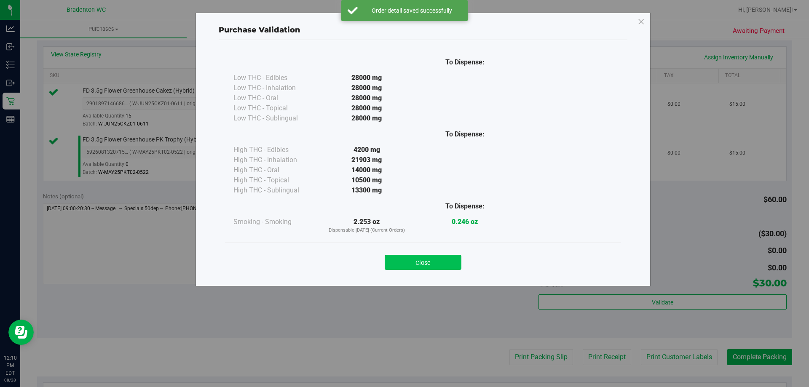
click at [434, 263] on button "Close" at bounding box center [423, 262] width 77 height 15
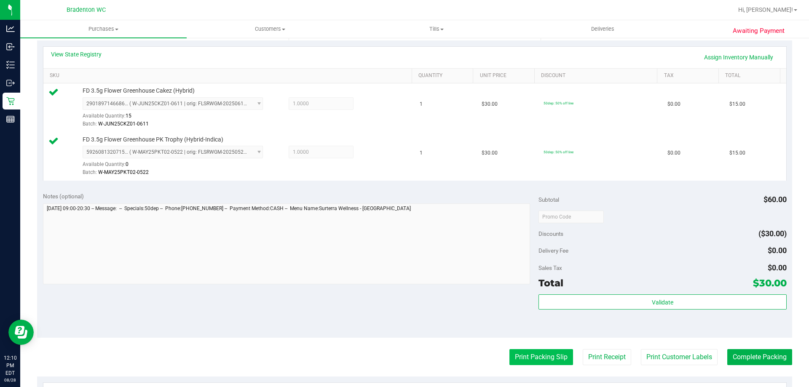
click at [540, 357] on button "Print Packing Slip" at bounding box center [541, 357] width 64 height 16
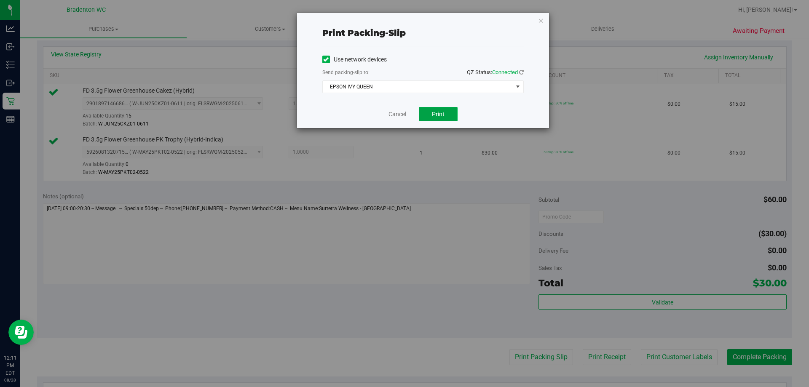
click at [438, 113] on span "Print" at bounding box center [438, 114] width 13 height 7
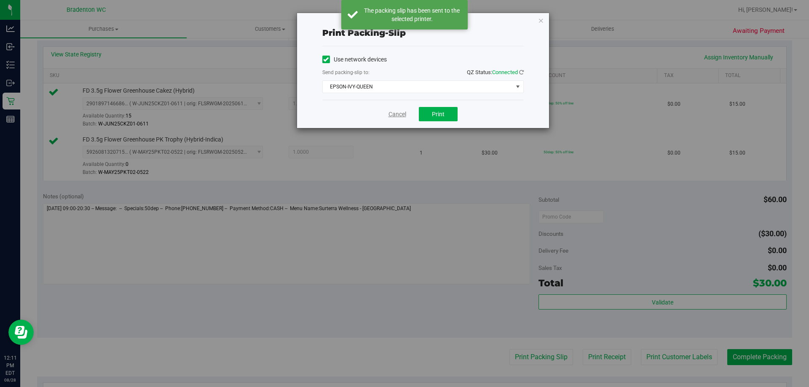
click at [400, 115] on link "Cancel" at bounding box center [397, 114] width 18 height 9
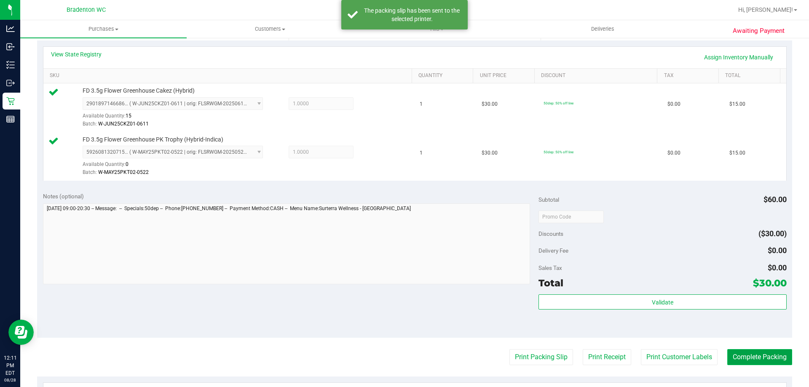
click at [760, 356] on button "Complete Packing" at bounding box center [759, 357] width 65 height 16
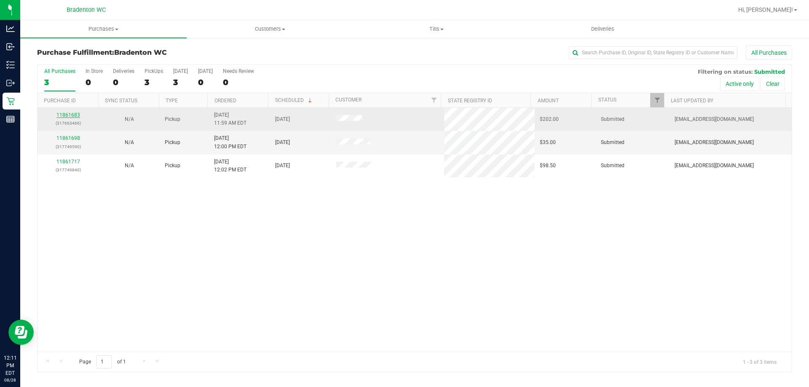
click at [74, 116] on link "11861683" at bounding box center [68, 115] width 24 height 6
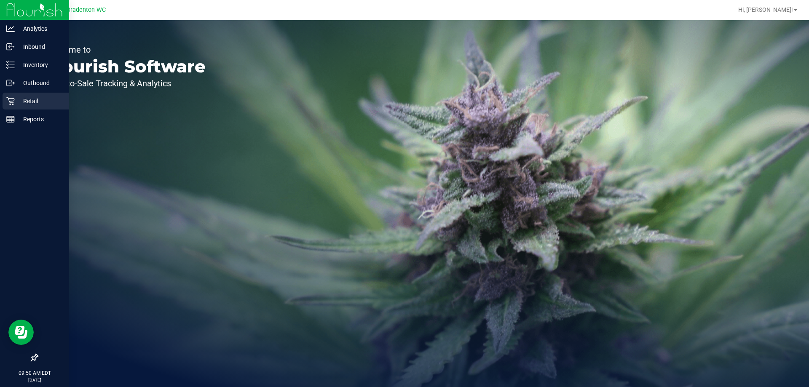
click at [38, 101] on p "Retail" at bounding box center [40, 101] width 51 height 10
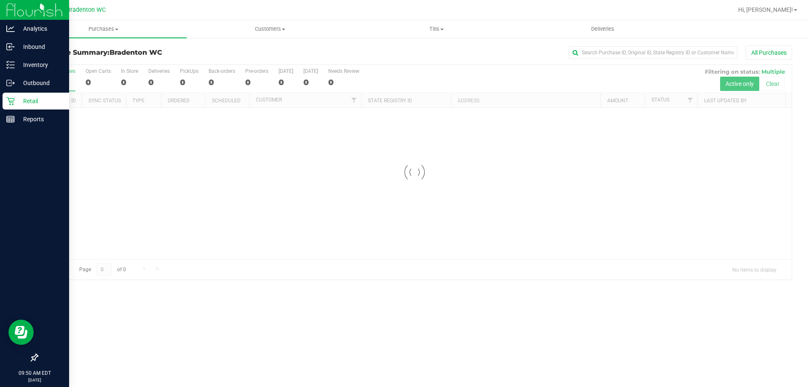
click at [38, 101] on p "Retail" at bounding box center [40, 101] width 51 height 10
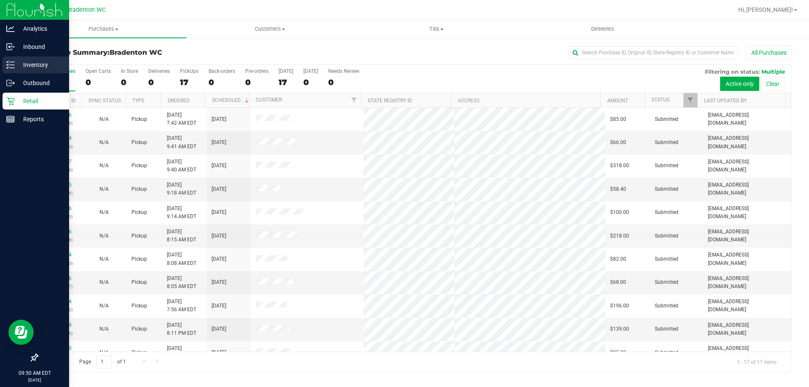
click at [39, 66] on p "Inventory" at bounding box center [40, 65] width 51 height 10
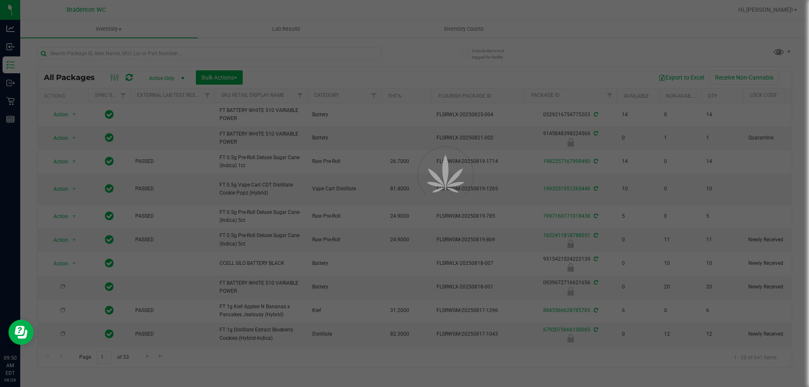
click at [135, 49] on div at bounding box center [404, 193] width 809 height 387
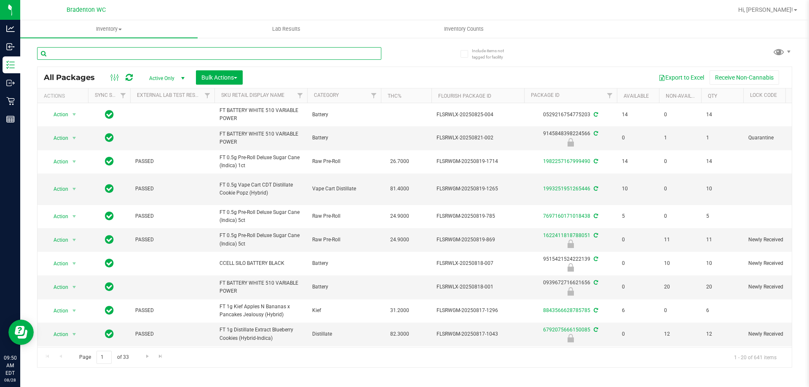
click at [131, 52] on input "text" at bounding box center [209, 53] width 344 height 13
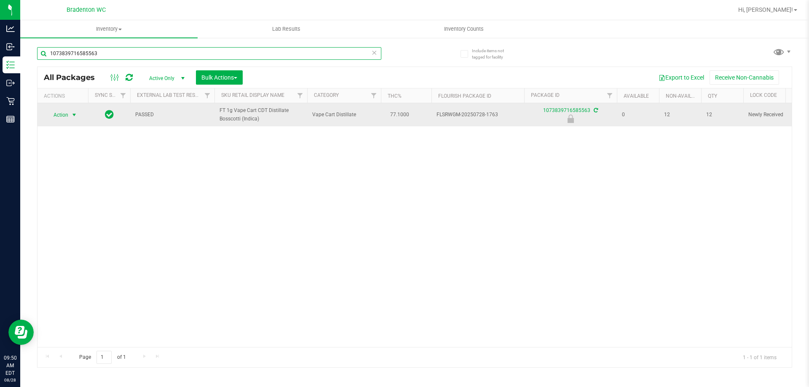
type input "1073839716585563"
click at [59, 116] on span "Action" at bounding box center [57, 115] width 23 height 12
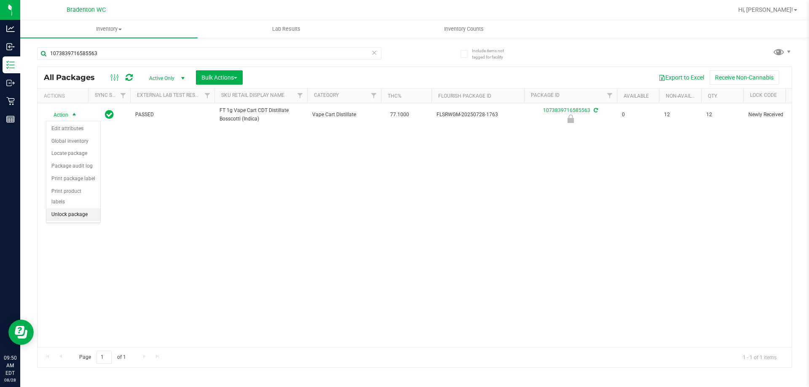
click at [82, 209] on li "Unlock package" at bounding box center [73, 215] width 54 height 13
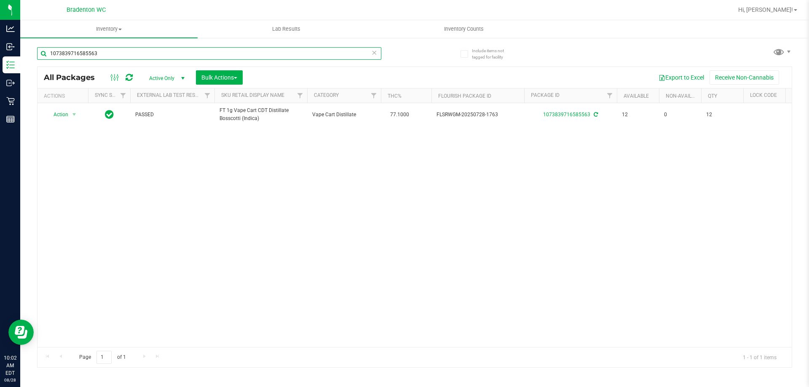
click at [114, 51] on input "1073839716585563" at bounding box center [209, 53] width 344 height 13
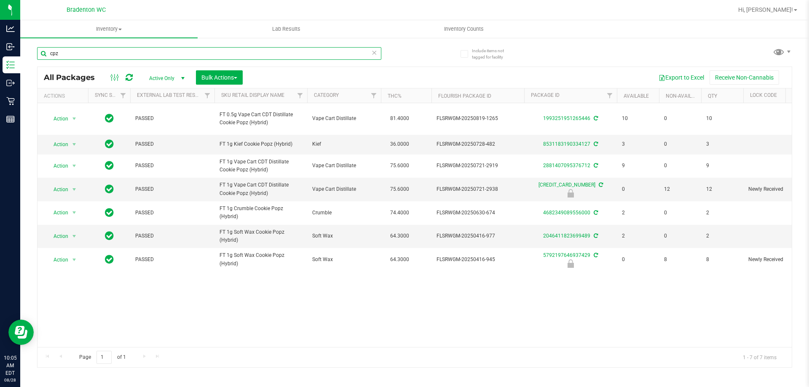
click at [103, 55] on input "cpz" at bounding box center [209, 53] width 344 height 13
click at [104, 55] on input "cpz" at bounding box center [209, 53] width 344 height 13
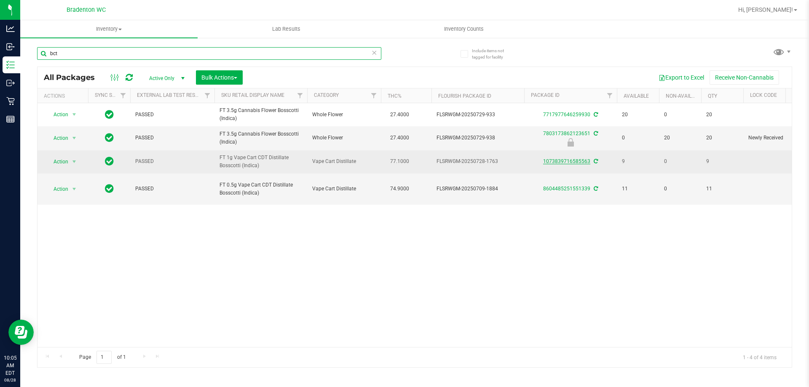
type input "bct"
click at [553, 160] on link "1073839716585563" at bounding box center [566, 161] width 47 height 6
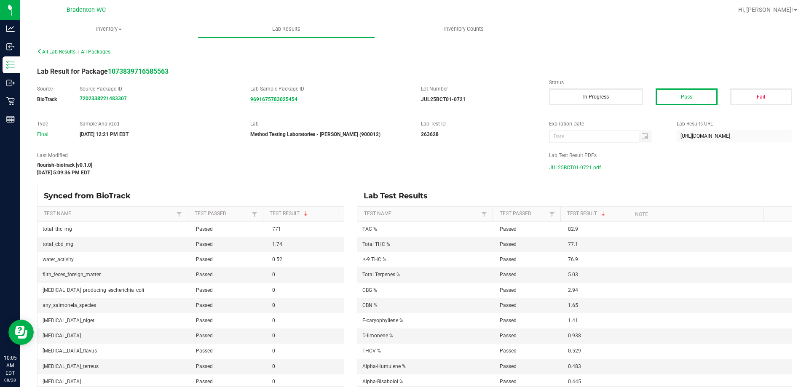
click at [279, 98] on strong "9691675783025454" at bounding box center [273, 99] width 47 height 6
click at [104, 100] on strong "7202338221483307" at bounding box center [103, 99] width 47 height 6
click at [129, 71] on strong "1073839716585563" at bounding box center [138, 71] width 61 height 8
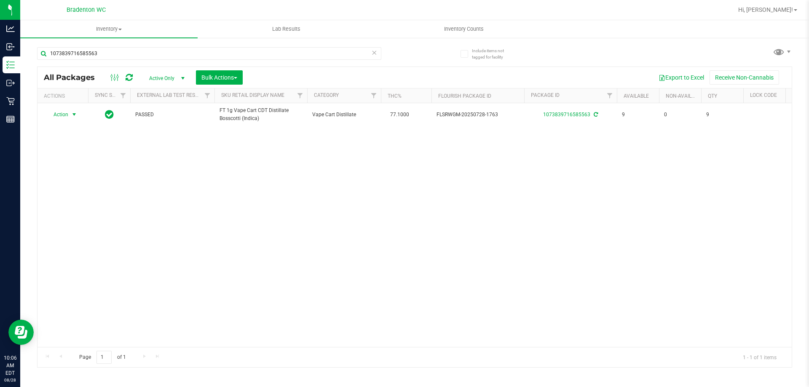
click at [59, 116] on span "Action" at bounding box center [57, 115] width 23 height 12
click at [95, 203] on li "Package audit log" at bounding box center [78, 204] width 65 height 13
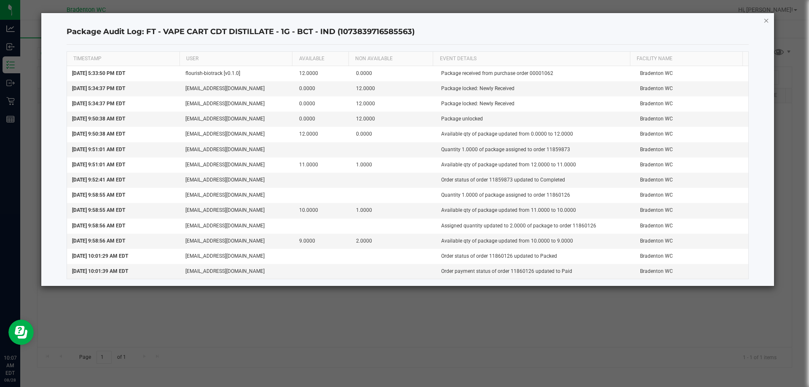
click at [766, 21] on icon "button" at bounding box center [767, 20] width 6 height 10
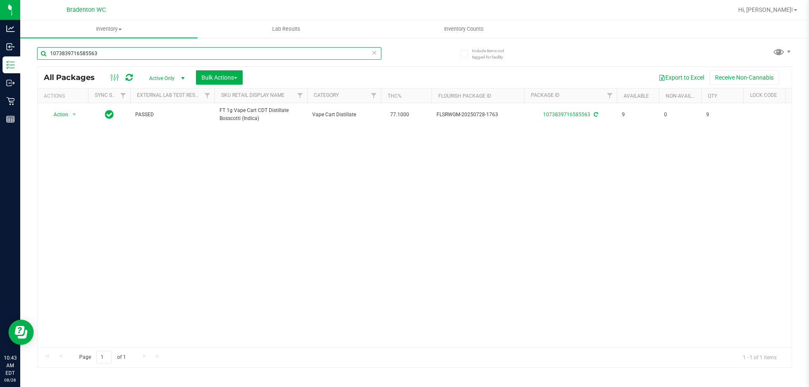
click at [135, 57] on input "1073839716585563" at bounding box center [209, 53] width 344 height 13
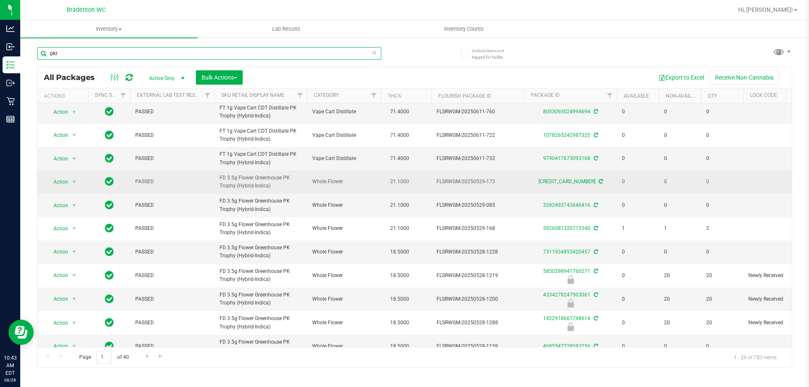
scroll to position [238, 0]
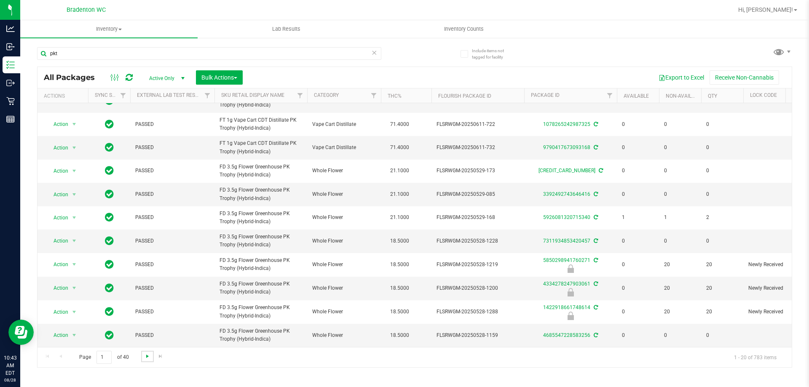
click at [146, 357] on span "Go to the next page" at bounding box center [147, 356] width 7 height 7
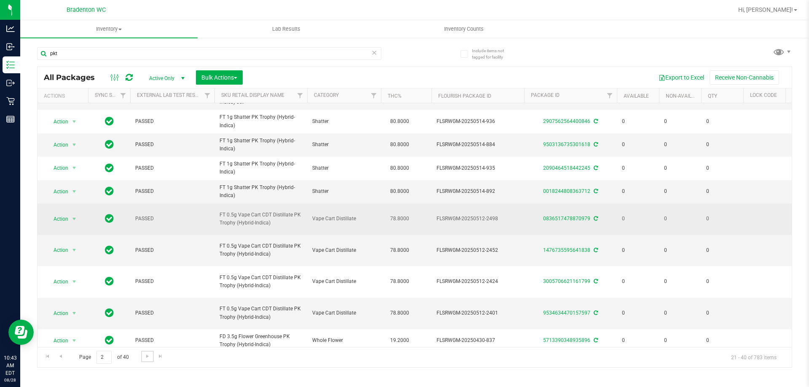
scroll to position [126, 0]
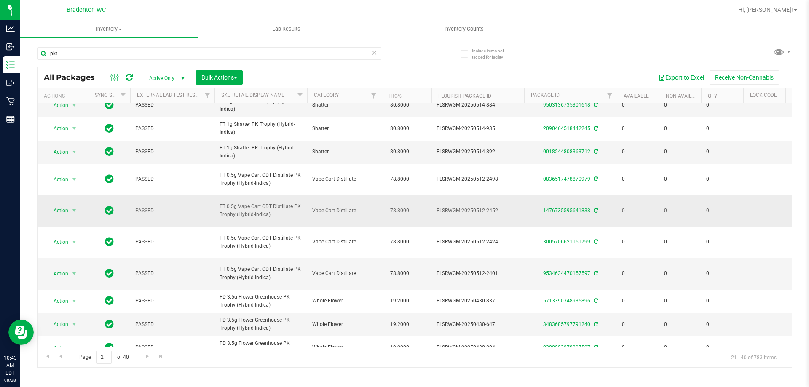
click at [265, 208] on span "FT 0.5g Vape Cart CDT Distillate PK Trophy (Hybrid-Indica)" at bounding box center [261, 211] width 83 height 16
copy tr "FT 0.5g Vape Cart CDT Distillate PK Trophy (Hybrid-Indica)"
click at [86, 54] on input "pkt" at bounding box center [209, 53] width 344 height 13
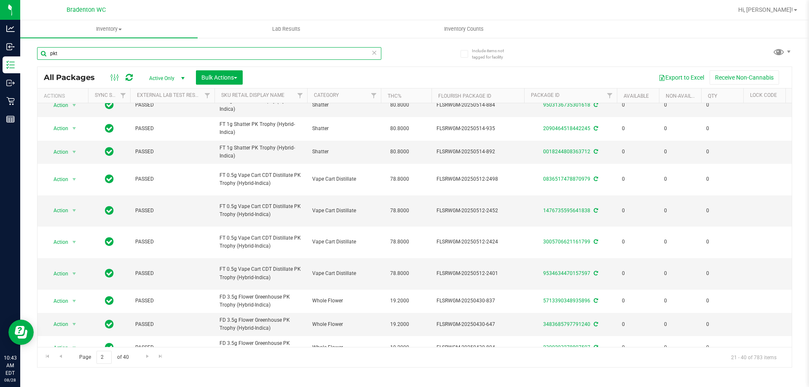
click at [86, 54] on input "pkt" at bounding box center [209, 53] width 344 height 13
paste input "FT 0.5g Vape Cart CDT Distillate PK Trophy (Hybrid-Indica)"
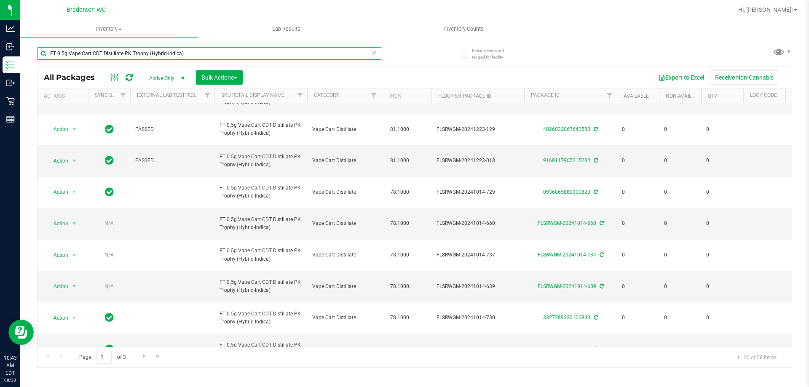
scroll to position [391, 0]
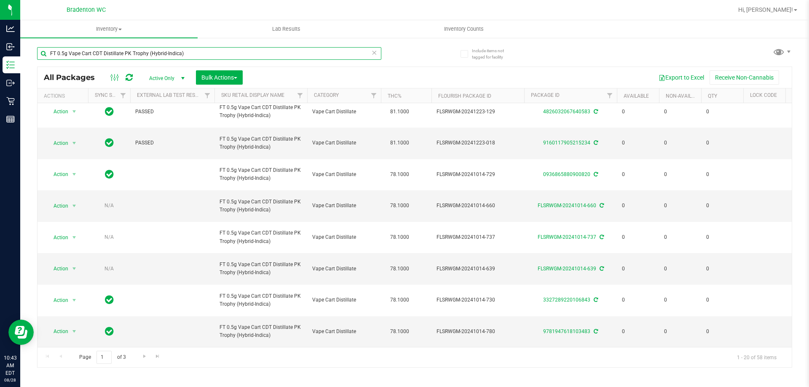
type input "FT 0.5g Vape Cart CDT Distillate PK Trophy (Hybrid-Indica)"
click at [186, 80] on span "select" at bounding box center [183, 78] width 7 height 7
click at [177, 76] on span "Active Only" at bounding box center [165, 78] width 46 height 12
click at [78, 52] on input "FT 0.5g Vape Cart CDT Distillate PK Trophy (Hybrid-Indica)" at bounding box center [209, 53] width 344 height 13
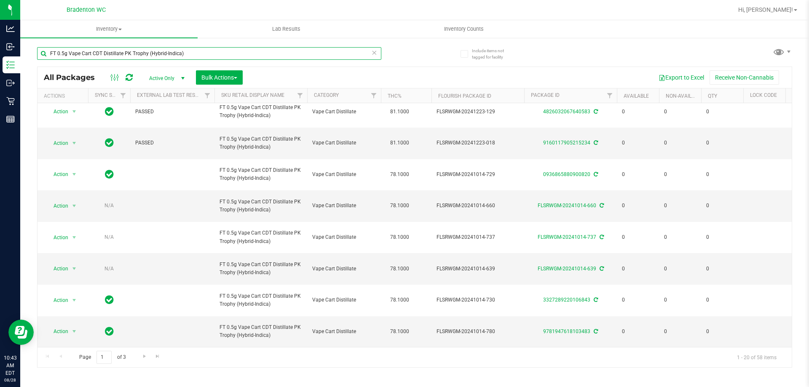
click at [78, 52] on input "FT 0.5g Vape Cart CDT Distillate PK Trophy (Hybrid-Indica)" at bounding box center [209, 53] width 344 height 13
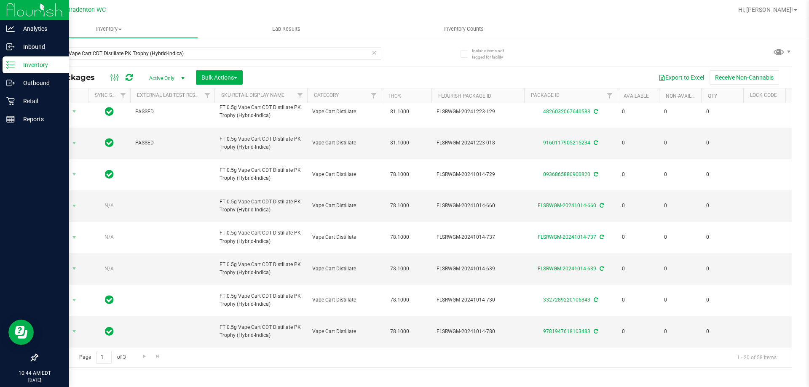
click at [19, 64] on p "Inventory" at bounding box center [40, 65] width 51 height 10
click at [21, 99] on p "Retail" at bounding box center [40, 101] width 51 height 10
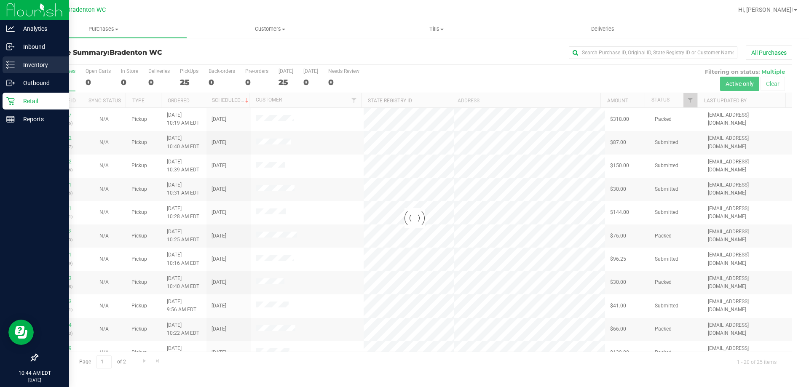
click at [27, 65] on p "Inventory" at bounding box center [40, 65] width 51 height 10
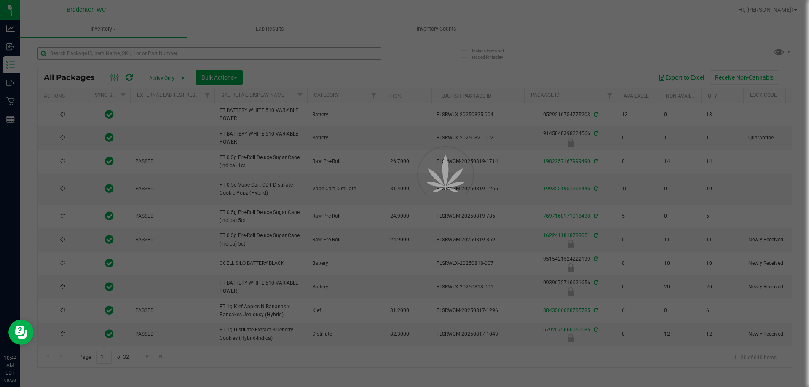
click at [87, 55] on div at bounding box center [404, 193] width 809 height 387
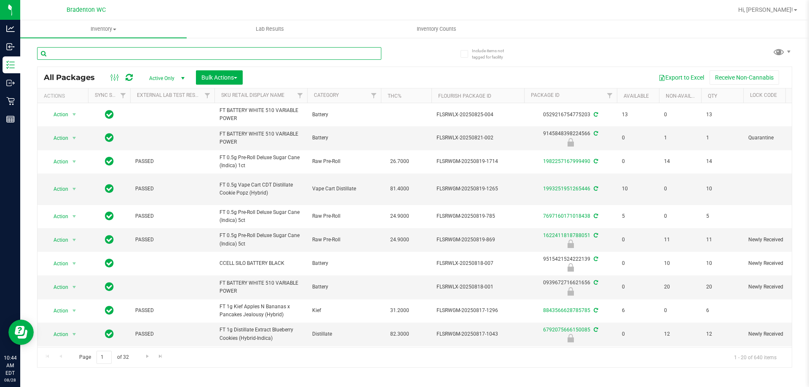
click at [87, 55] on input "text" at bounding box center [209, 53] width 344 height 13
paste input "FT 0.5g Vape Cart CDT Distillate PK Trophy (Hybrid-Indica)"
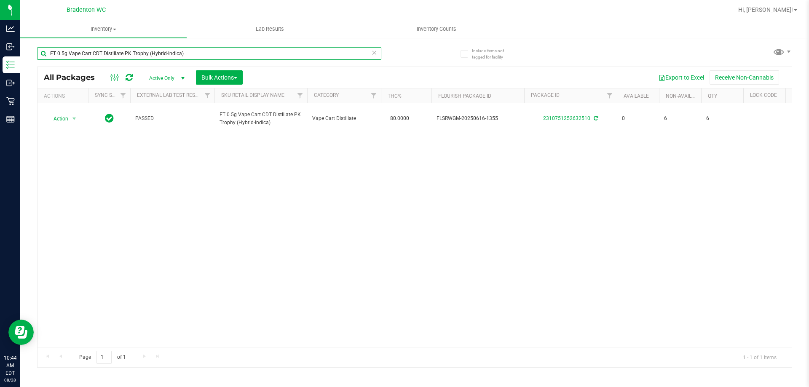
click at [203, 51] on input "FT 0.5g Vape Cart CDT Distillate PK Trophy (Hybrid-Indica)" at bounding box center [209, 53] width 344 height 13
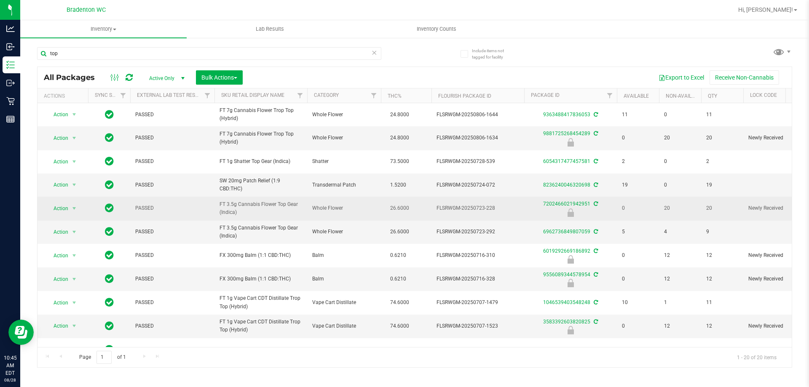
click at [287, 205] on span "FT 3.5g Cannabis Flower Top Gear (Indica)" at bounding box center [261, 209] width 83 height 16
copy tr "FT 3.5g Cannabis Flower Top Gear (Indica)"
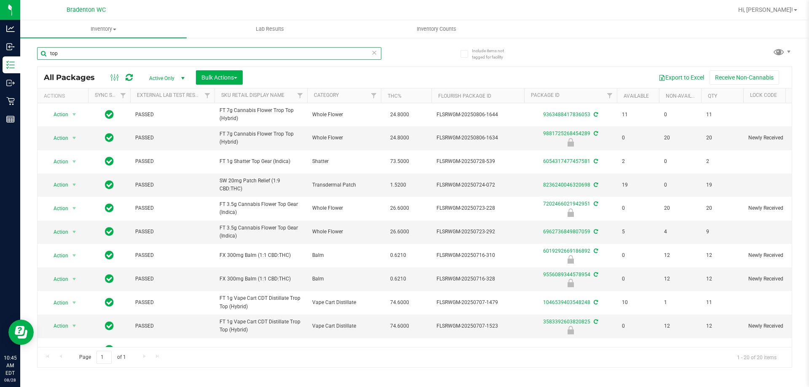
click at [174, 54] on input "top" at bounding box center [209, 53] width 344 height 13
paste input "FT 3.5g Cannabis Flower Top Gear (Indica)"
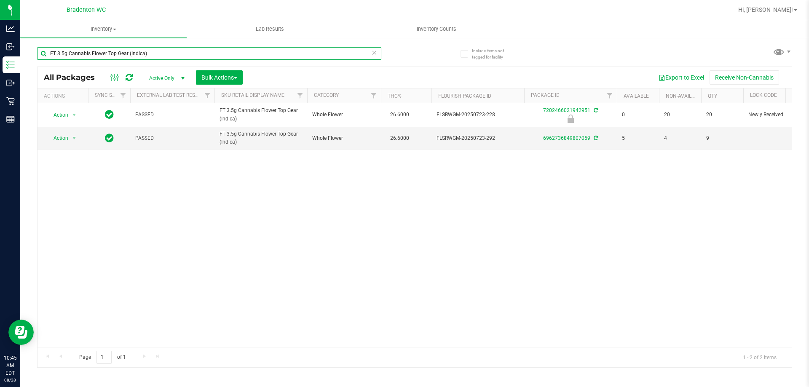
type input "FT 3.5g Cannabis Flower Top Gear (Indica)"
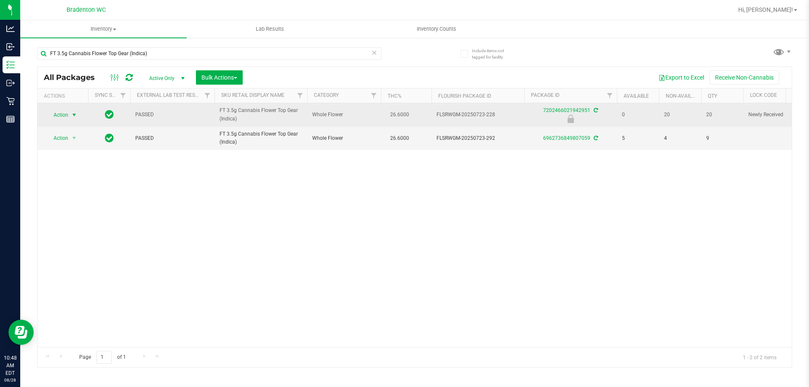
click at [61, 115] on span "Action" at bounding box center [57, 115] width 23 height 12
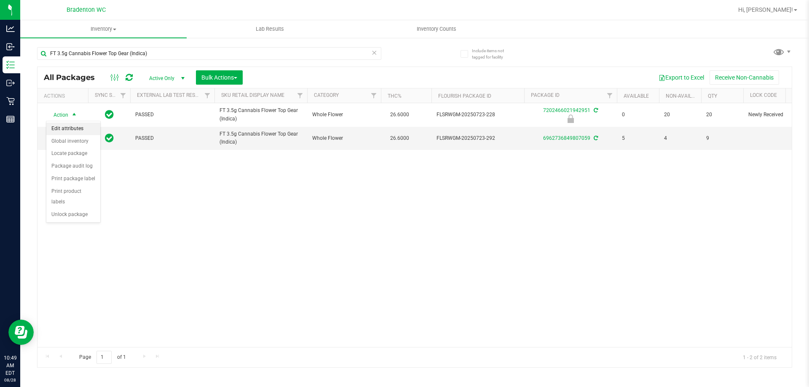
click at [81, 130] on li "Edit attributes" at bounding box center [73, 129] width 54 height 13
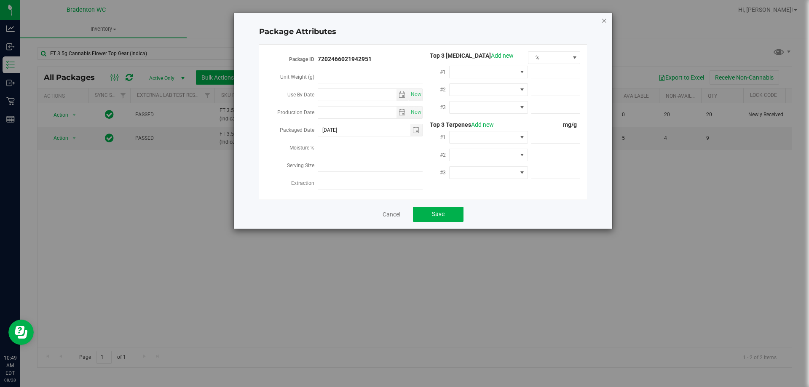
click at [603, 20] on icon "Close modal" at bounding box center [604, 20] width 6 height 10
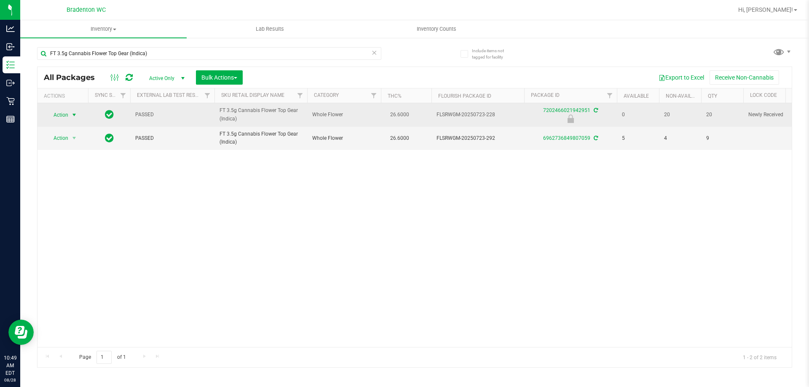
click at [67, 115] on span "Action" at bounding box center [57, 115] width 23 height 12
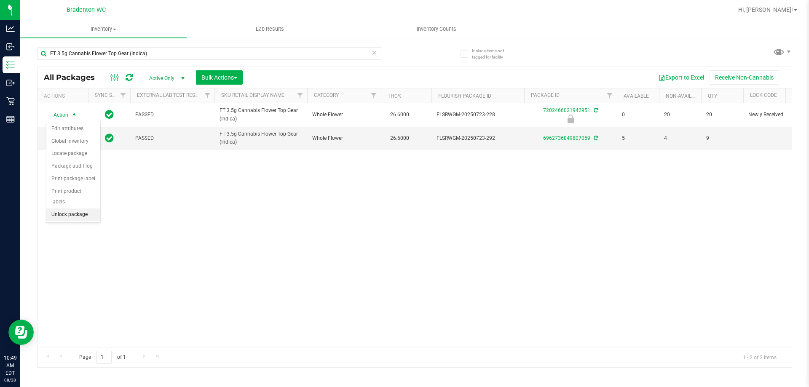
click at [86, 209] on li "Unlock package" at bounding box center [73, 215] width 54 height 13
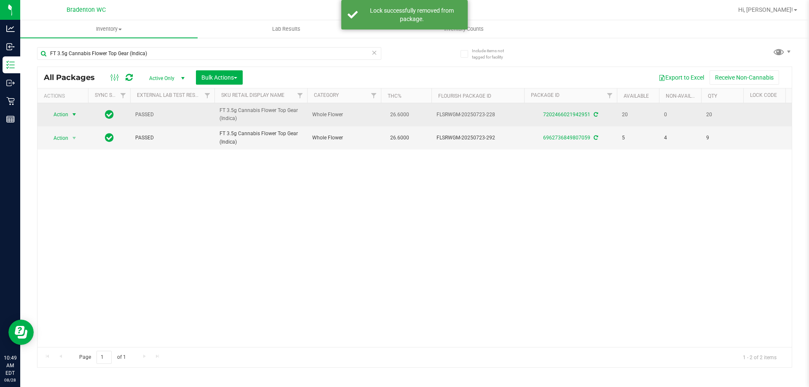
click at [59, 116] on span "Action" at bounding box center [57, 115] width 23 height 12
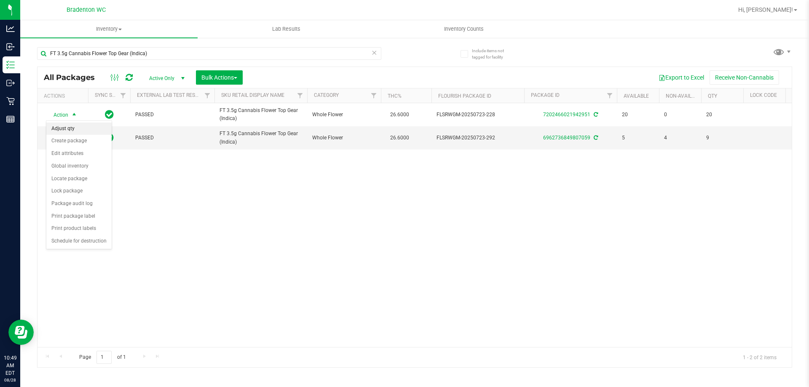
click at [76, 126] on li "Adjust qty" at bounding box center [78, 129] width 65 height 13
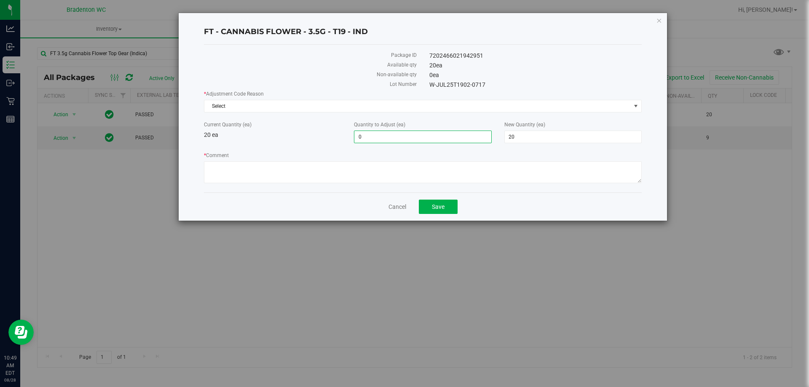
click at [364, 137] on span "0 0" at bounding box center [422, 137] width 137 height 13
click at [364, 137] on input "0" at bounding box center [422, 137] width 137 height 12
type input "19"
type input "39"
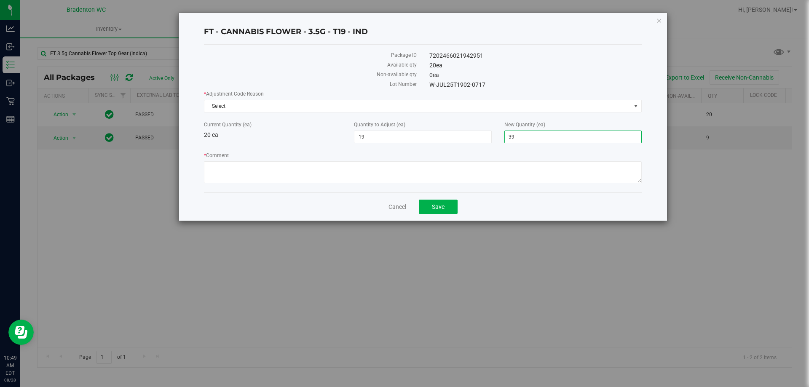
click at [517, 134] on span "39 39" at bounding box center [572, 137] width 137 height 13
click at [410, 136] on span "19 19" at bounding box center [422, 137] width 137 height 13
click at [410, 136] on input "19" at bounding box center [422, 137] width 137 height 12
type input "-1"
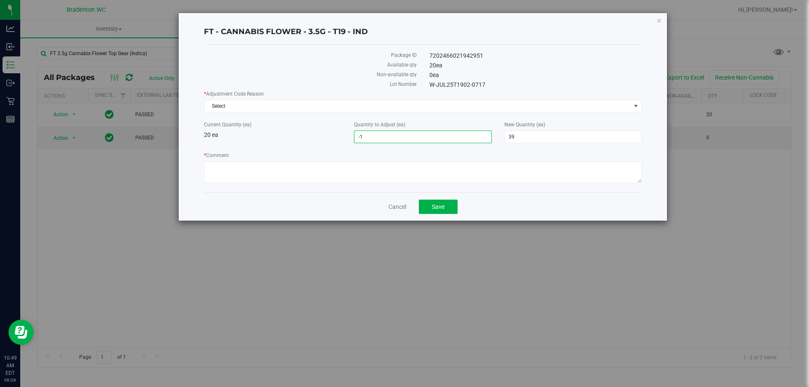
type input "19"
click at [527, 130] on div "New Quantity (ea) 19 19" at bounding box center [573, 132] width 150 height 22
click at [524, 136] on span "19 19" at bounding box center [572, 137] width 137 height 13
click at [474, 211] on div "Cancel Save" at bounding box center [423, 207] width 438 height 28
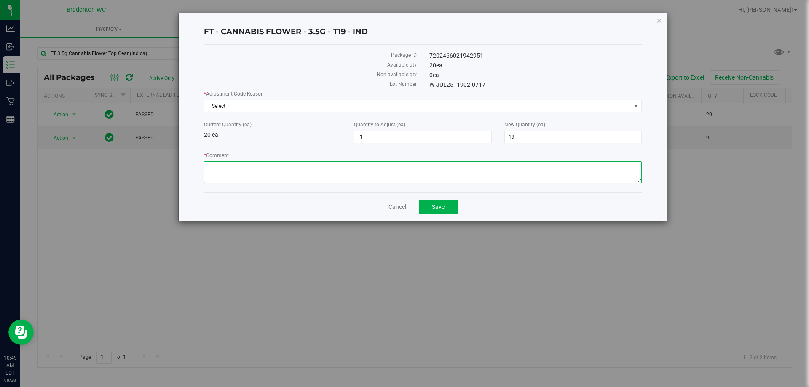
click at [434, 174] on textarea "* Comment" at bounding box center [423, 172] width 438 height 22
type textarea "only 19 in box upon opening, distribution error"
click at [435, 207] on span "Save" at bounding box center [438, 207] width 13 height 7
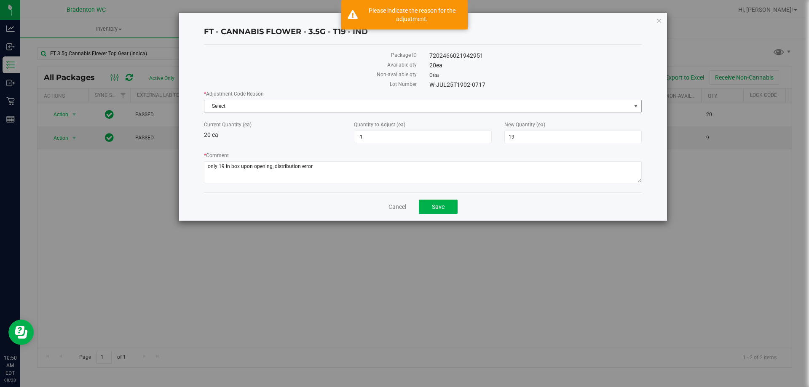
click at [372, 100] on span "Select" at bounding box center [417, 106] width 426 height 12
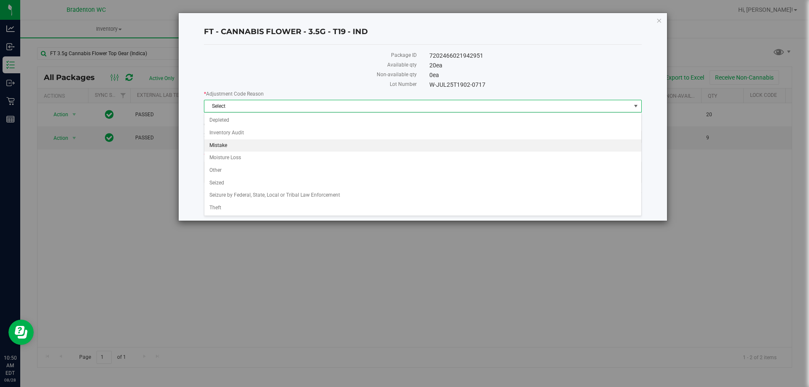
click at [251, 142] on li "Mistake" at bounding box center [422, 145] width 437 height 13
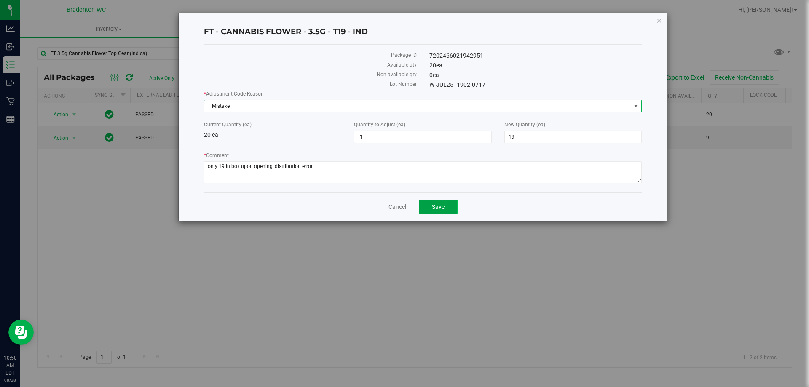
click at [439, 210] on button "Save" at bounding box center [438, 207] width 39 height 14
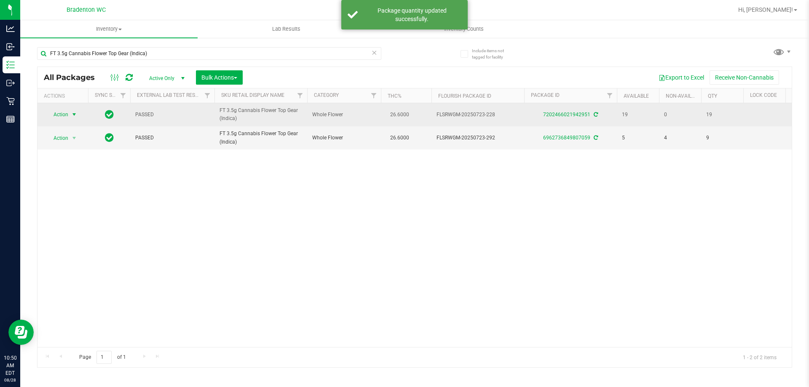
click at [65, 116] on span "Action" at bounding box center [57, 115] width 23 height 12
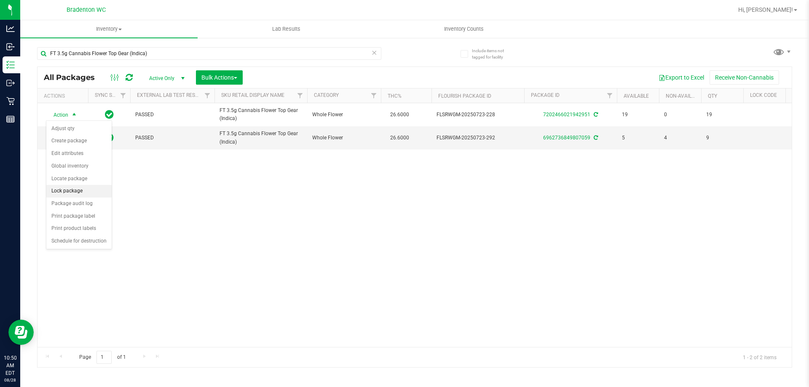
click at [74, 193] on li "Lock package" at bounding box center [78, 191] width 65 height 13
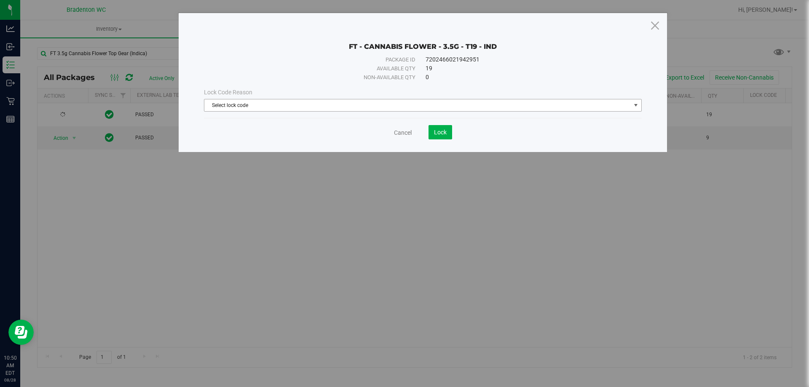
click at [420, 104] on span "Select lock code" at bounding box center [417, 105] width 426 height 12
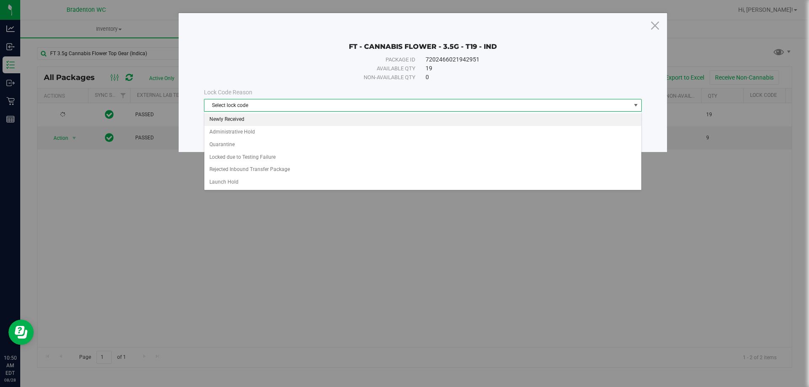
click at [245, 121] on li "Newly Received" at bounding box center [422, 119] width 437 height 13
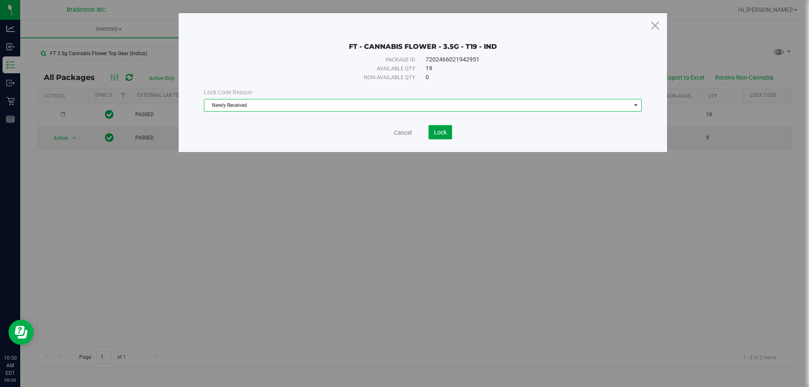
drag, startPoint x: 446, startPoint y: 133, endPoint x: 623, endPoint y: 141, distance: 177.2
click at [447, 133] on button "Lock" at bounding box center [441, 132] width 24 height 14
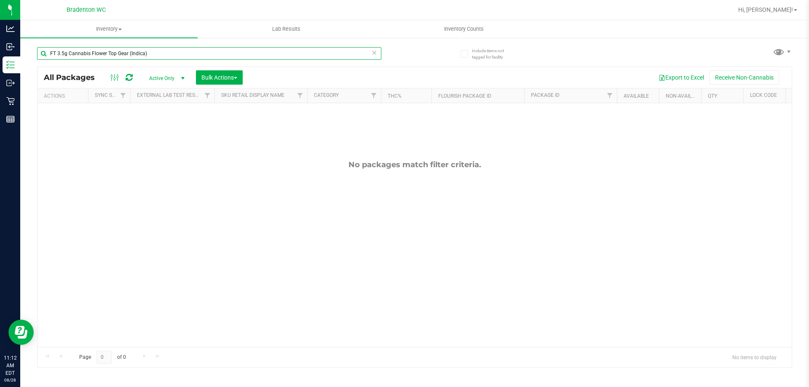
click at [108, 53] on input "FT 3.5g Cannabis Flower Top Gear (Indica)" at bounding box center [209, 53] width 344 height 13
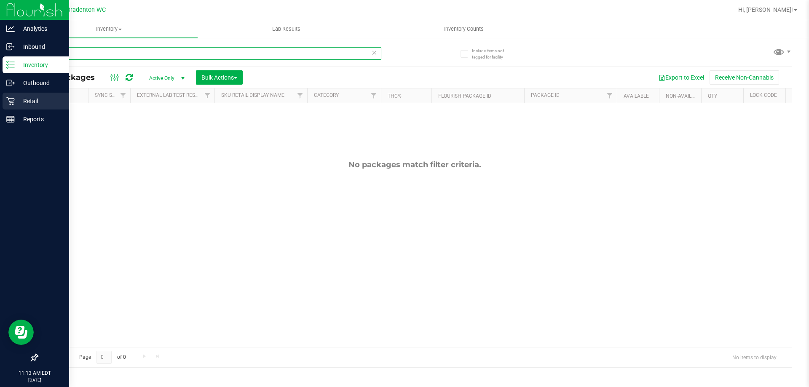
type input "DSC"
click at [8, 101] on icon at bounding box center [10, 101] width 8 height 8
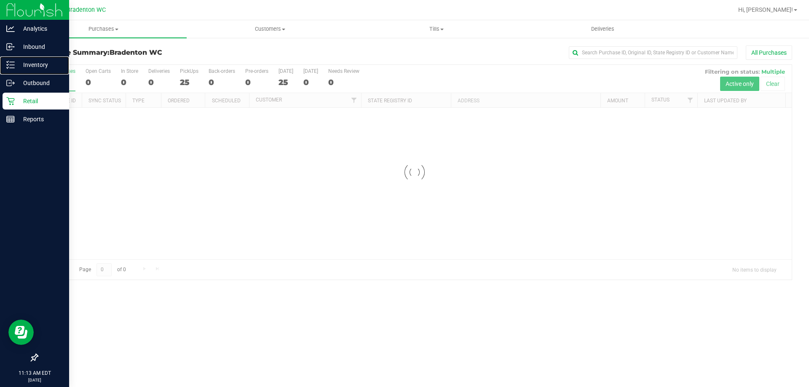
click at [26, 66] on p "Inventory" at bounding box center [40, 65] width 51 height 10
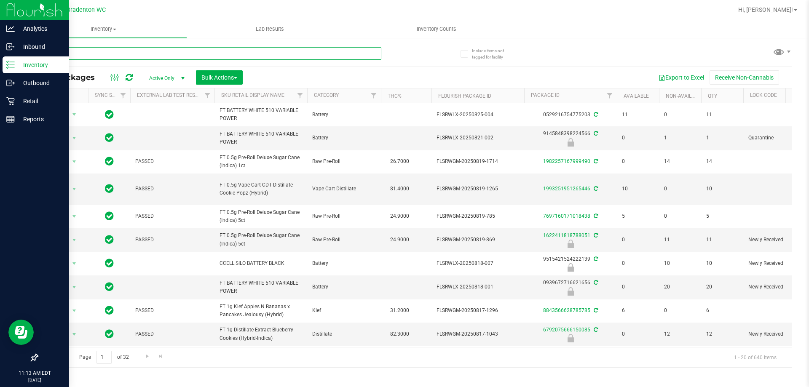
click at [106, 51] on input "text" at bounding box center [209, 53] width 344 height 13
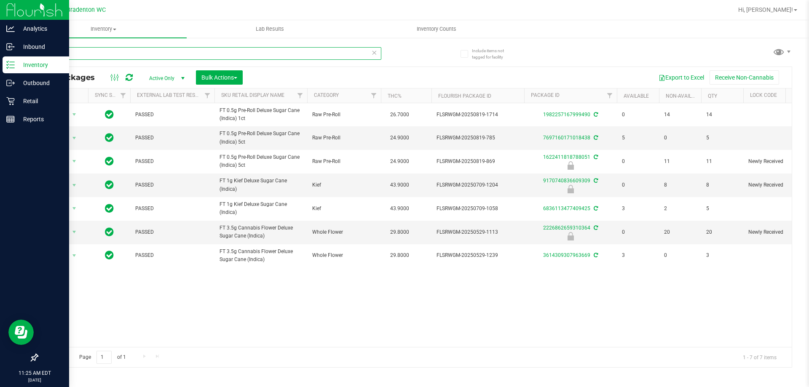
click at [72, 52] on input "DSC" at bounding box center [209, 53] width 344 height 13
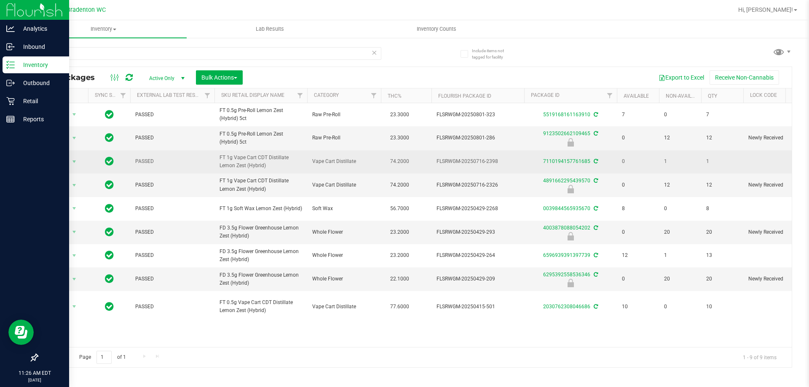
click at [249, 162] on span "FT 1g Vape Cart CDT Distillate Lemon Zest (Hybrid)" at bounding box center [261, 162] width 83 height 16
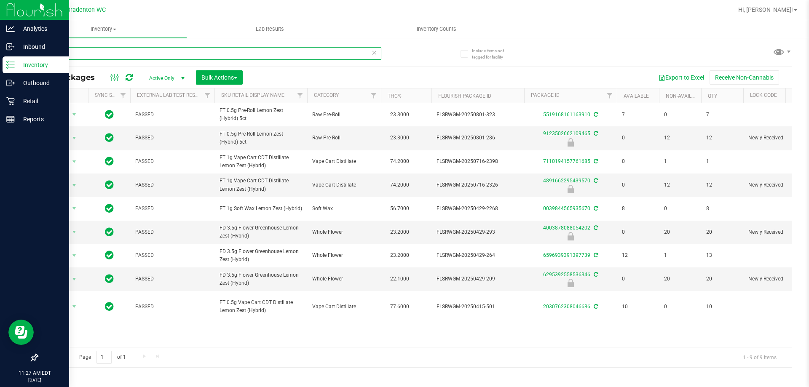
click at [153, 49] on input "LMZ" at bounding box center [209, 53] width 344 height 13
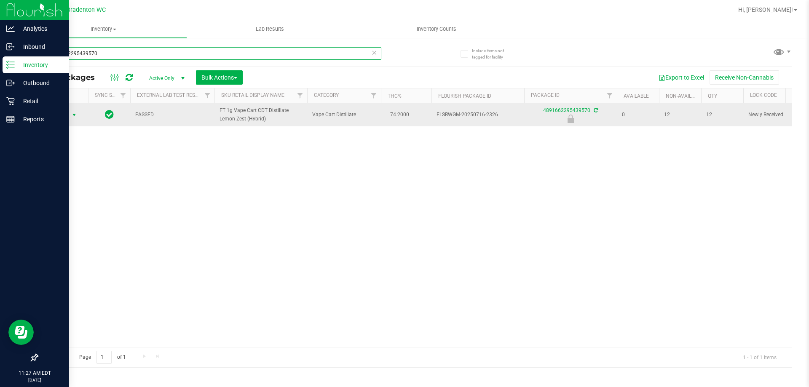
type input "4891662295439570"
click at [70, 121] on span "select" at bounding box center [74, 115] width 11 height 12
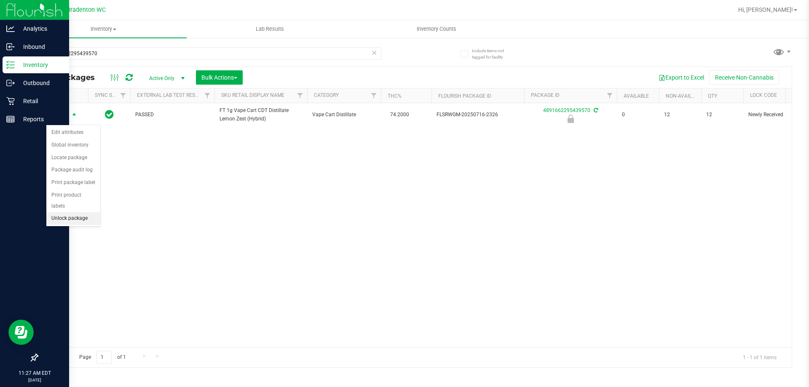
click at [80, 212] on li "Unlock package" at bounding box center [73, 218] width 54 height 13
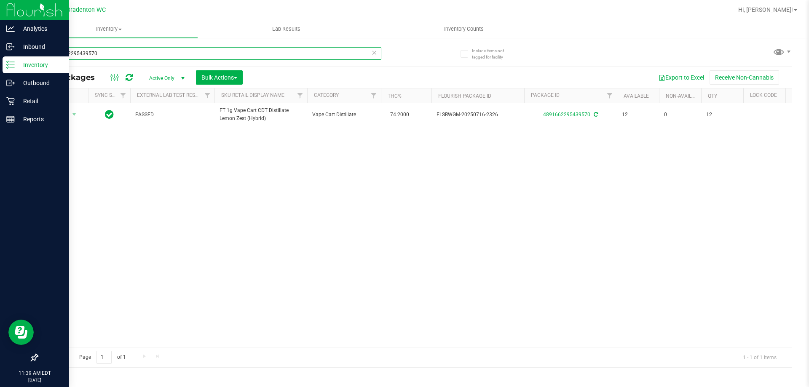
click at [161, 54] on input "4891662295439570" at bounding box center [209, 53] width 344 height 13
click at [162, 54] on input "4891662295439570" at bounding box center [209, 53] width 344 height 13
click at [166, 54] on input "4891662295439570" at bounding box center [209, 53] width 344 height 13
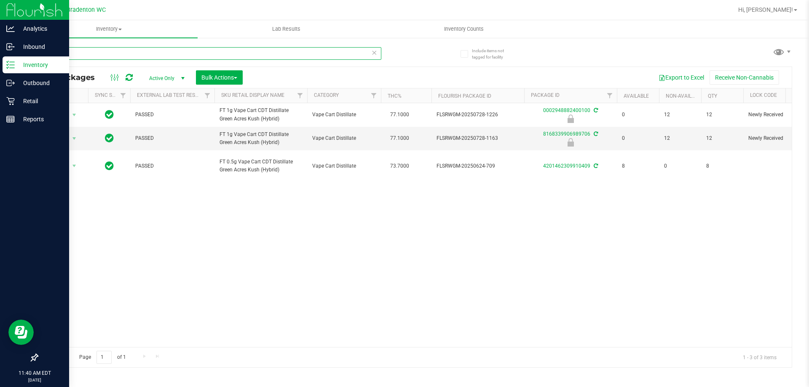
type input "CJP"
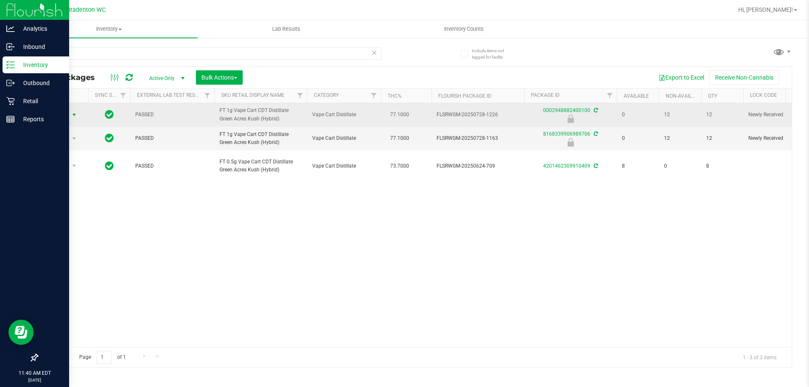
click at [57, 113] on span "Action" at bounding box center [57, 115] width 23 height 12
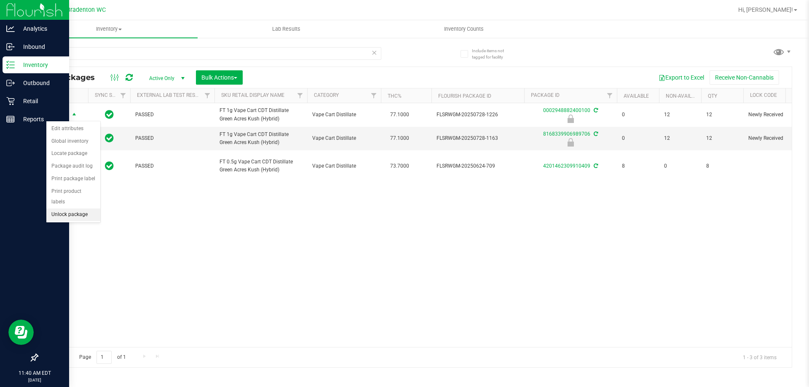
click at [76, 209] on li "Unlock package" at bounding box center [73, 215] width 54 height 13
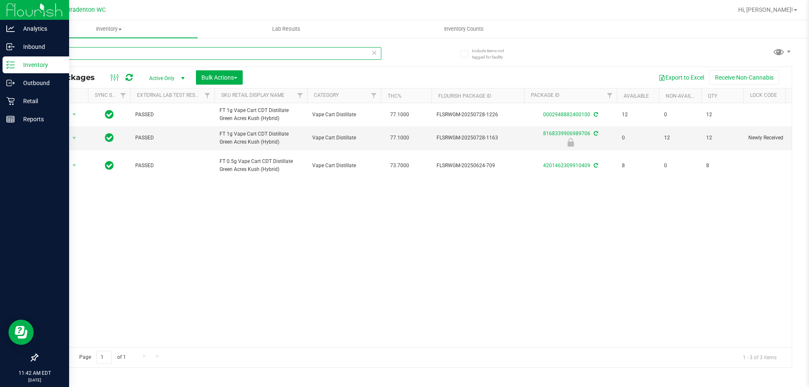
click at [115, 48] on input "CJP" at bounding box center [209, 53] width 344 height 13
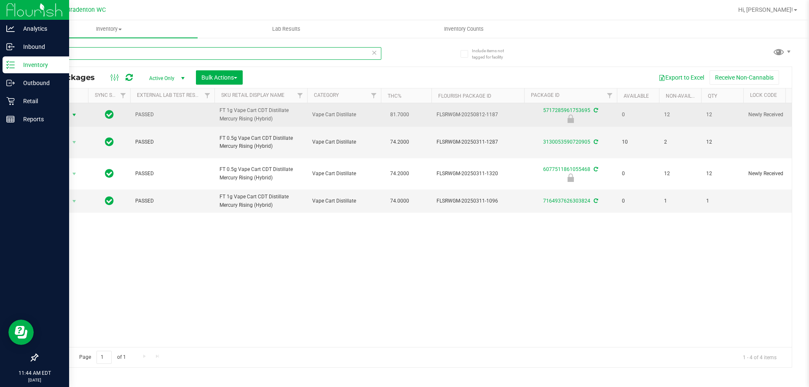
type input "MER"
click at [76, 116] on span "select" at bounding box center [74, 115] width 7 height 7
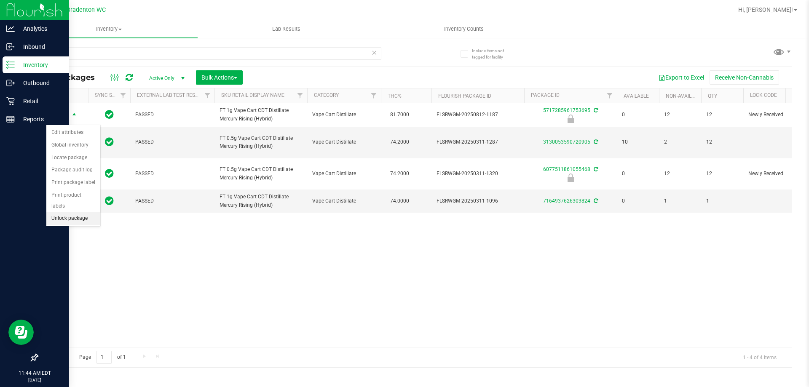
click at [83, 212] on li "Unlock package" at bounding box center [73, 218] width 54 height 13
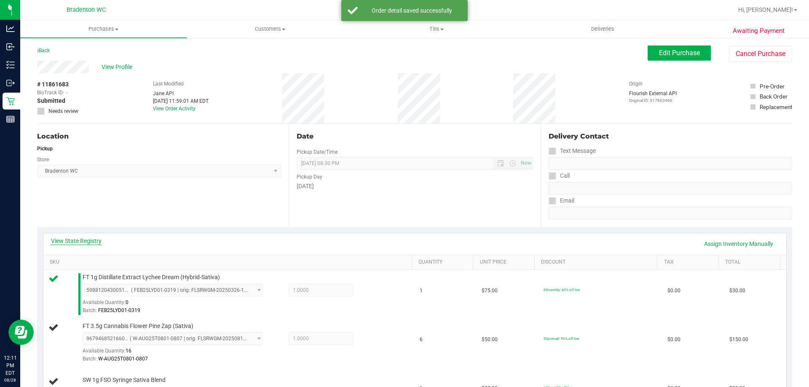
click at [82, 242] on link "View State Registry" at bounding box center [76, 241] width 51 height 8
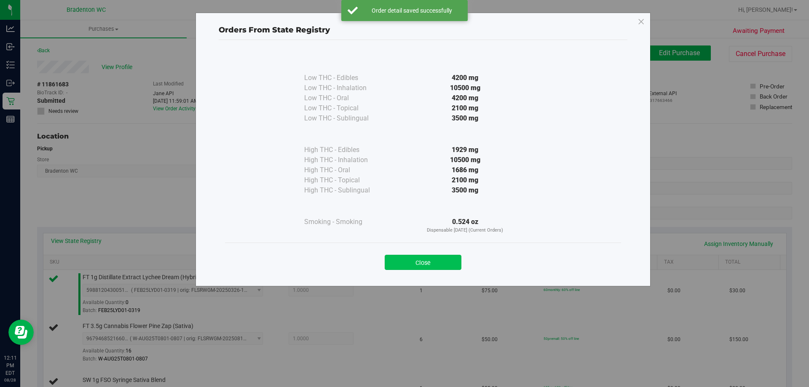
click at [406, 260] on button "Close" at bounding box center [423, 262] width 77 height 15
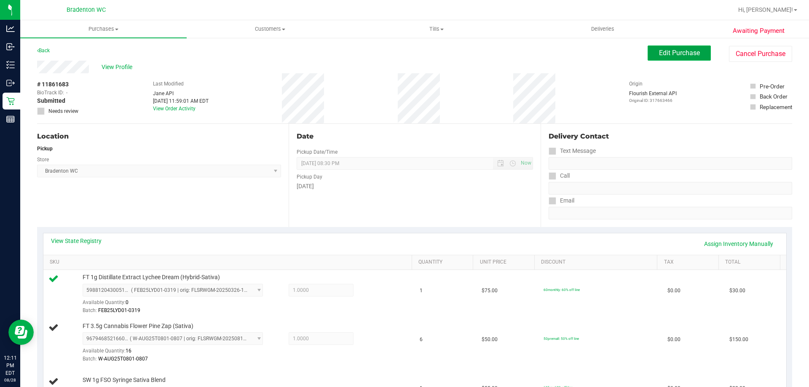
click at [676, 48] on button "Edit Purchase" at bounding box center [679, 53] width 63 height 15
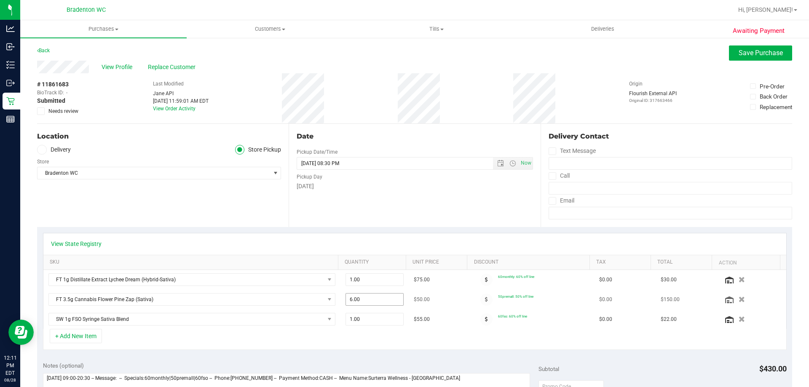
click at [364, 300] on span "6.00 6" at bounding box center [375, 299] width 59 height 13
click at [364, 300] on input "6" at bounding box center [375, 300] width 58 height 12
type input "4"
type input "4.00"
click at [393, 244] on div "View State Registry" at bounding box center [415, 244] width 728 height 8
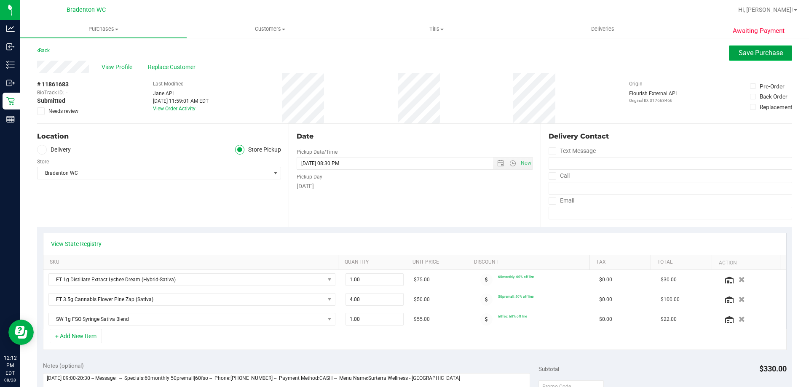
click at [748, 52] on span "Save Purchase" at bounding box center [761, 53] width 44 height 8
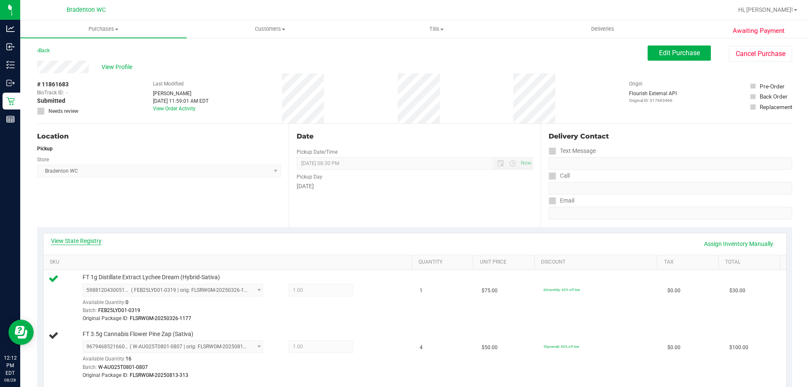
click at [79, 238] on link "View State Registry" at bounding box center [76, 241] width 51 height 8
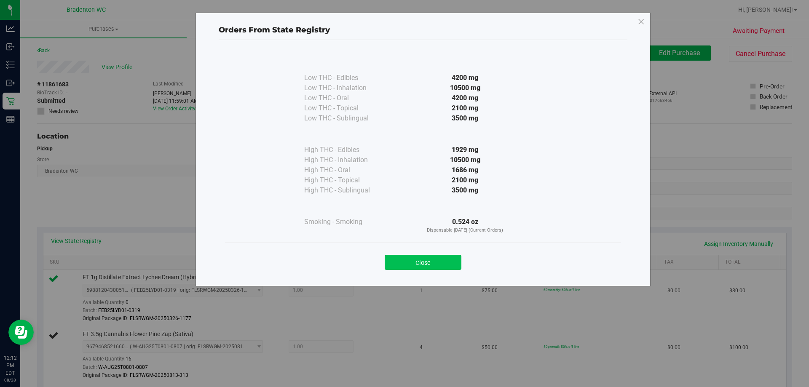
click at [402, 262] on button "Close" at bounding box center [423, 262] width 77 height 15
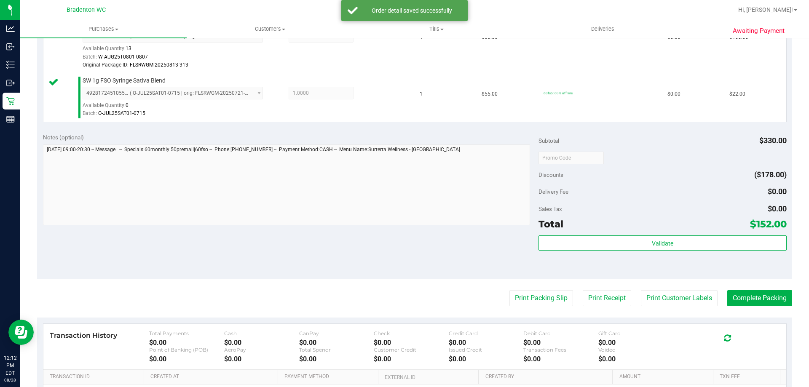
scroll to position [312, 0]
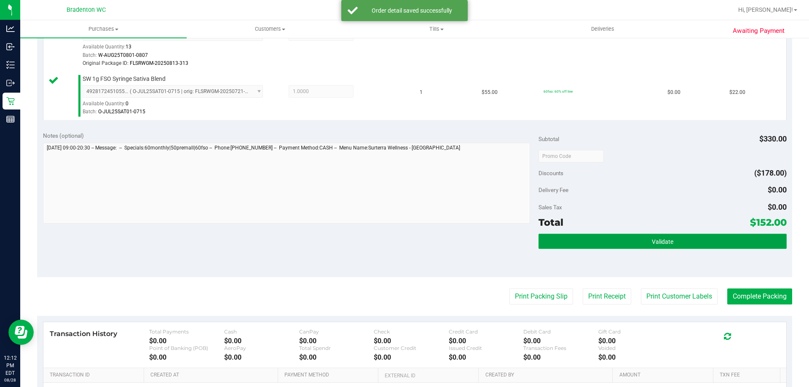
click at [627, 246] on button "Validate" at bounding box center [663, 241] width 248 height 15
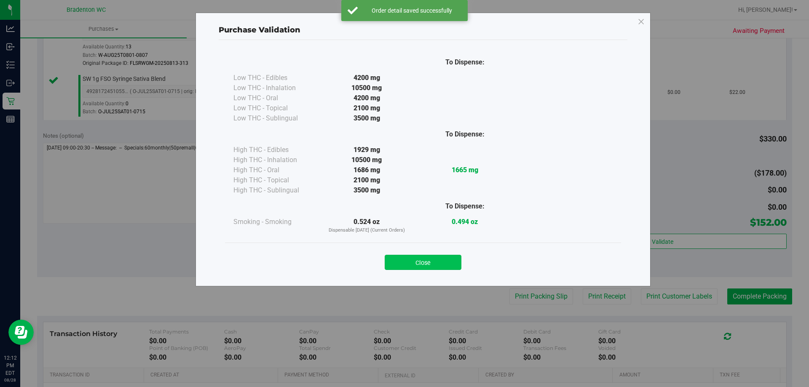
click at [434, 262] on button "Close" at bounding box center [423, 262] width 77 height 15
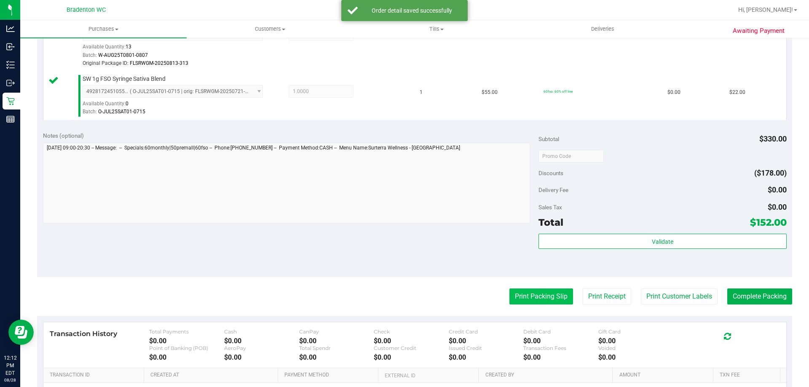
click at [534, 298] on button "Print Packing Slip" at bounding box center [541, 297] width 64 height 16
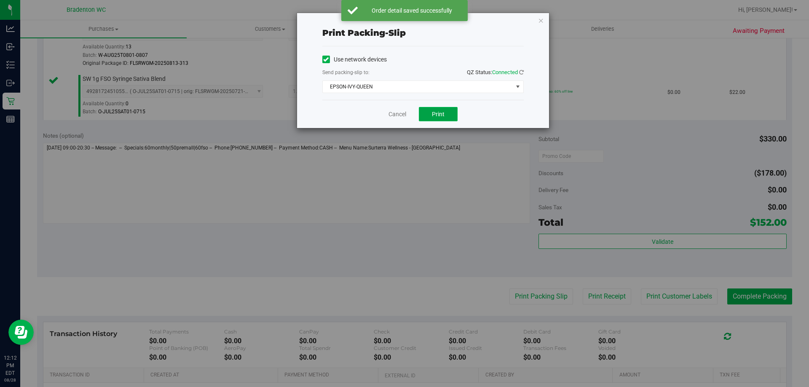
click at [443, 115] on span "Print" at bounding box center [438, 114] width 13 height 7
click at [394, 113] on link "Cancel" at bounding box center [397, 114] width 18 height 9
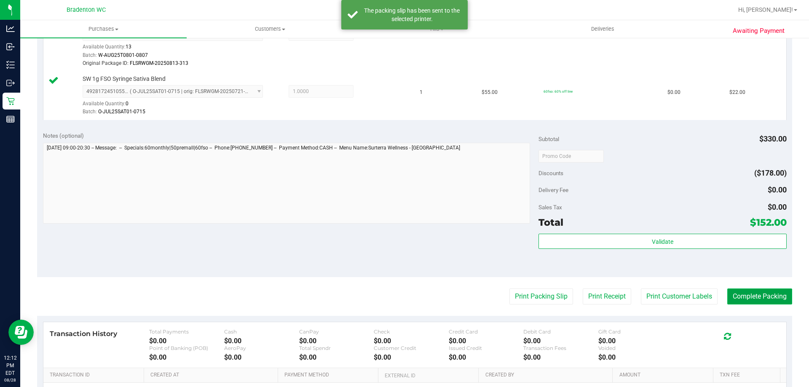
click at [748, 297] on button "Complete Packing" at bounding box center [759, 297] width 65 height 16
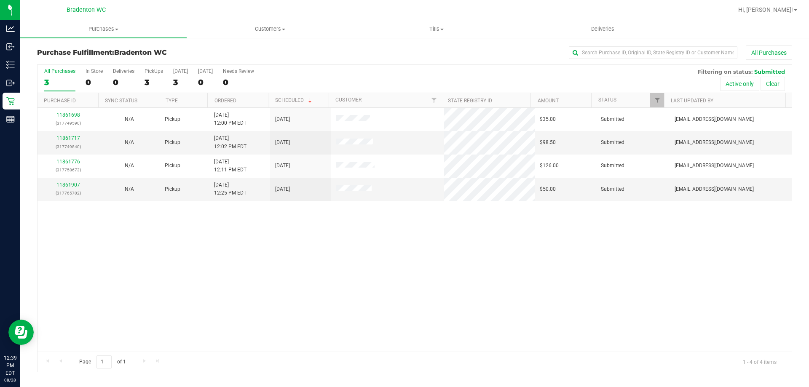
click at [255, 101] on th "Ordered" at bounding box center [237, 100] width 61 height 15
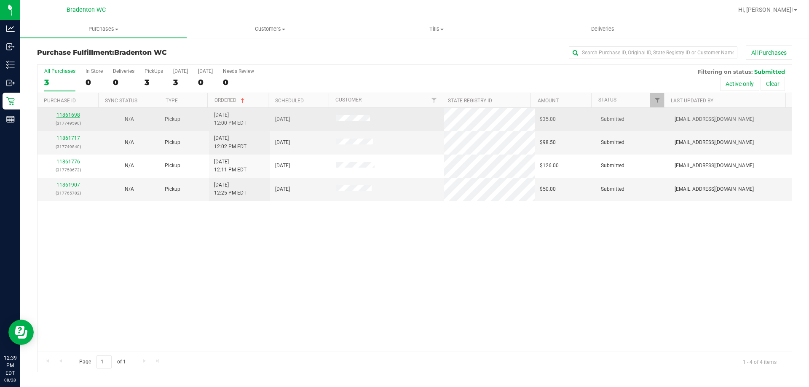
click at [60, 116] on link "11861698" at bounding box center [68, 115] width 24 height 6
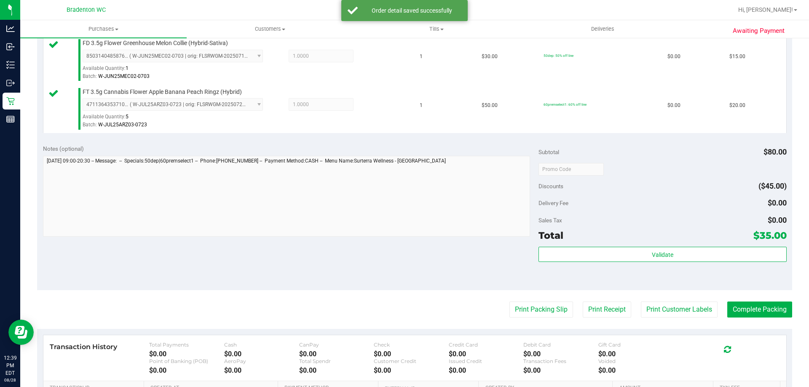
scroll to position [256, 0]
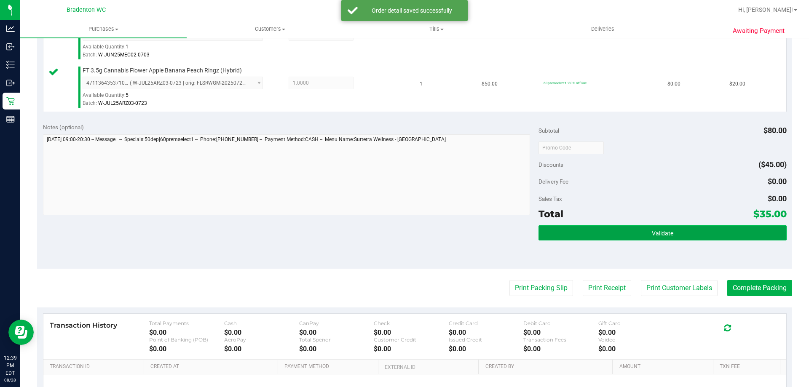
click at [617, 238] on button "Validate" at bounding box center [663, 232] width 248 height 15
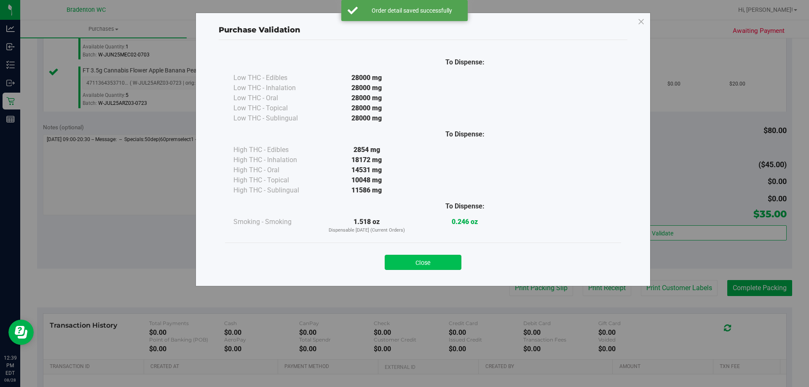
click at [445, 268] on button "Close" at bounding box center [423, 262] width 77 height 15
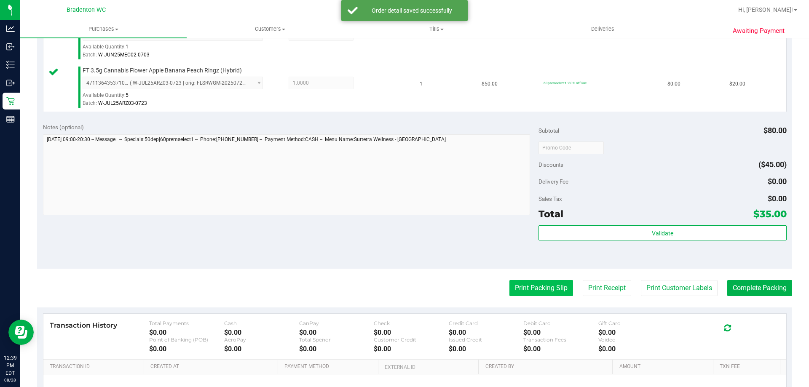
click at [523, 285] on button "Print Packing Slip" at bounding box center [541, 288] width 64 height 16
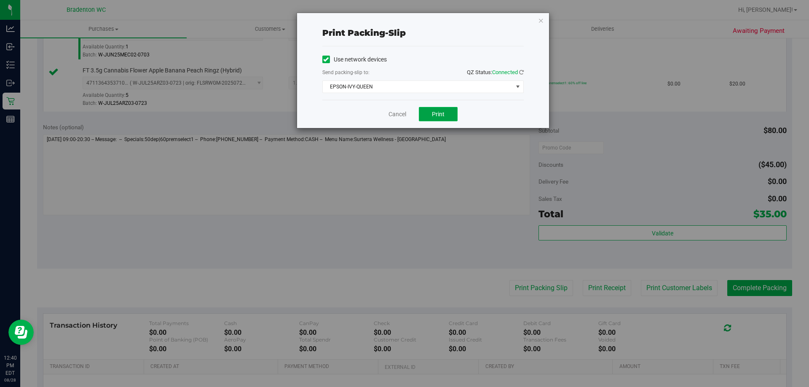
click at [434, 117] on span "Print" at bounding box center [438, 114] width 13 height 7
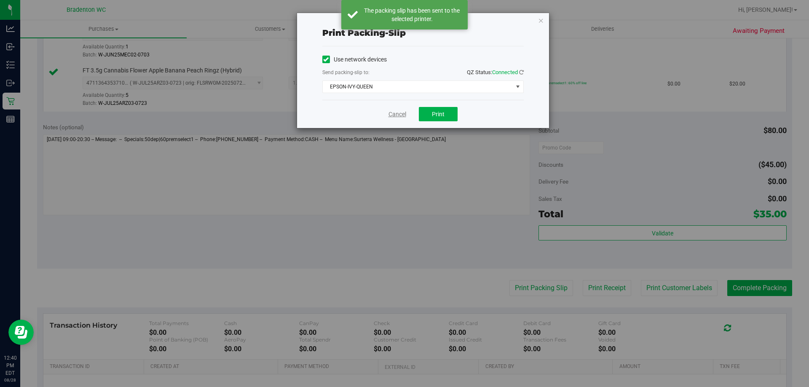
click at [403, 115] on link "Cancel" at bounding box center [397, 114] width 18 height 9
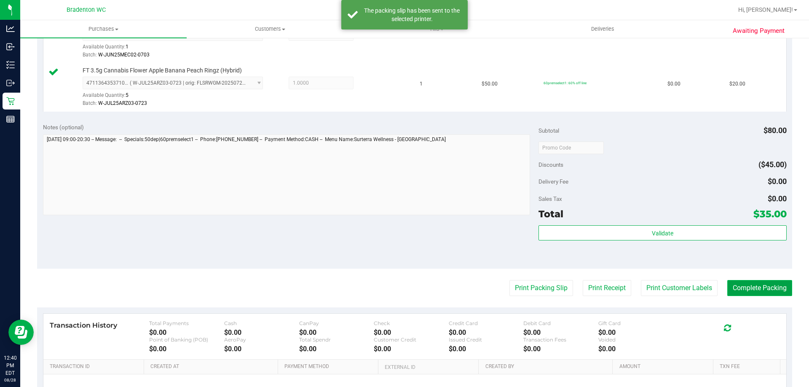
click at [743, 293] on button "Complete Packing" at bounding box center [759, 288] width 65 height 16
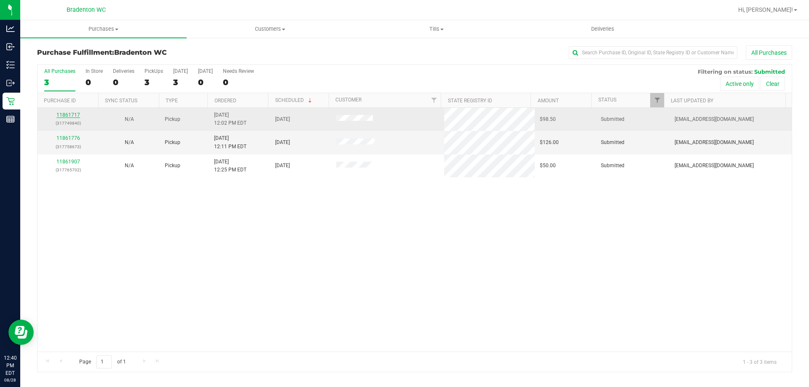
click at [71, 114] on link "11861717" at bounding box center [68, 115] width 24 height 6
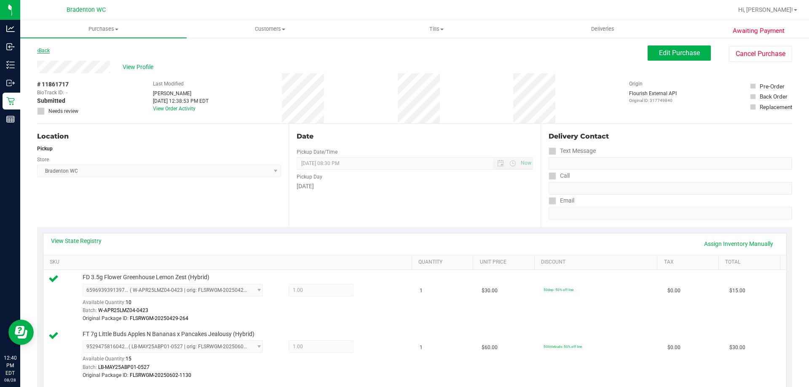
click at [47, 50] on link "Back" at bounding box center [43, 51] width 13 height 6
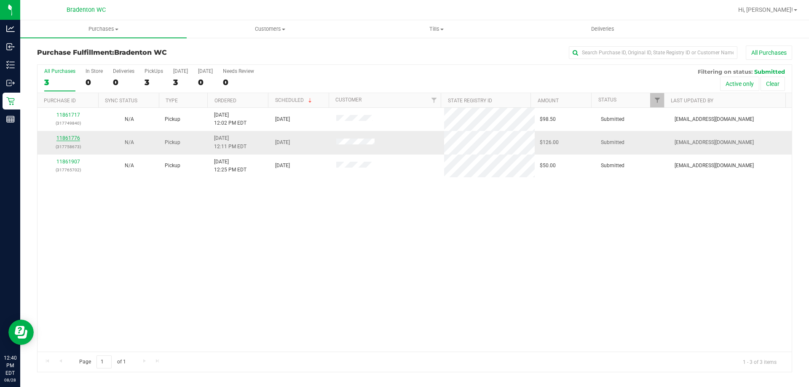
click at [72, 139] on link "11861776" at bounding box center [68, 138] width 24 height 6
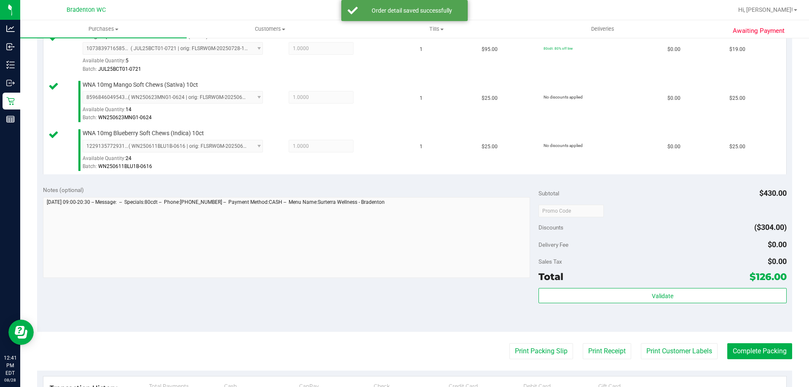
scroll to position [404, 0]
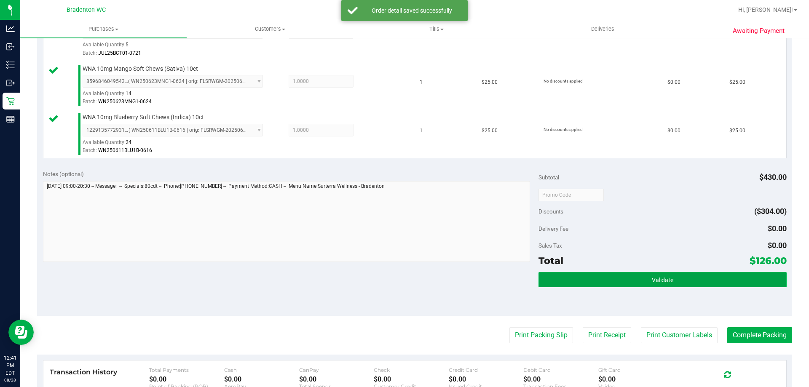
click at [614, 278] on button "Validate" at bounding box center [663, 279] width 248 height 15
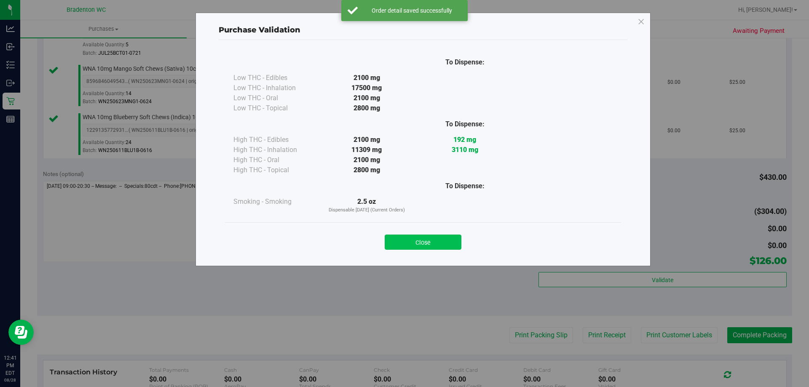
click at [439, 238] on button "Close" at bounding box center [423, 242] width 77 height 15
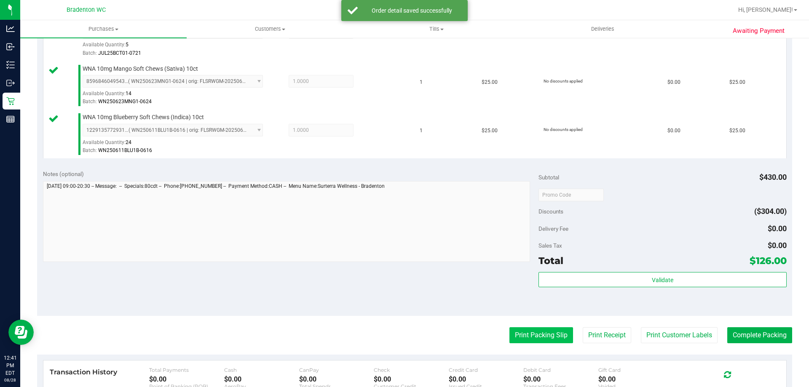
click at [526, 343] on button "Print Packing Slip" at bounding box center [541, 335] width 64 height 16
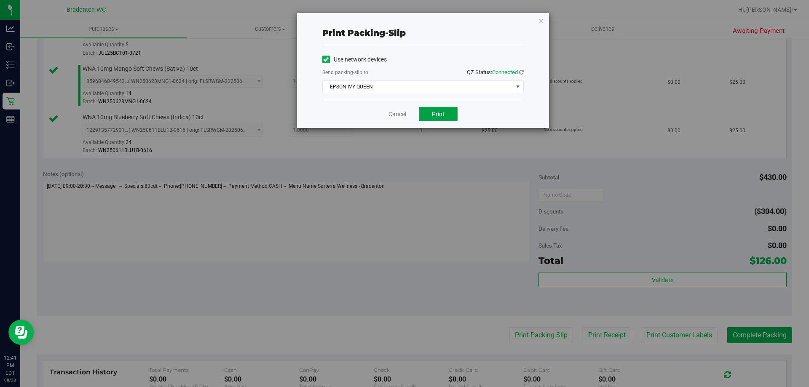
click at [434, 114] on span "Print" at bounding box center [438, 114] width 13 height 7
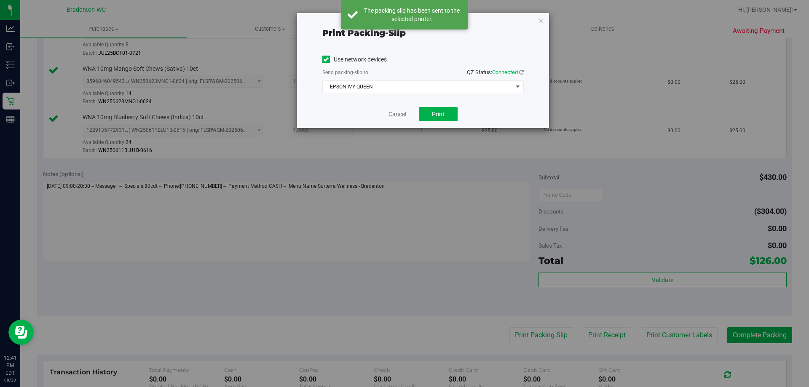
click at [400, 114] on link "Cancel" at bounding box center [397, 114] width 18 height 9
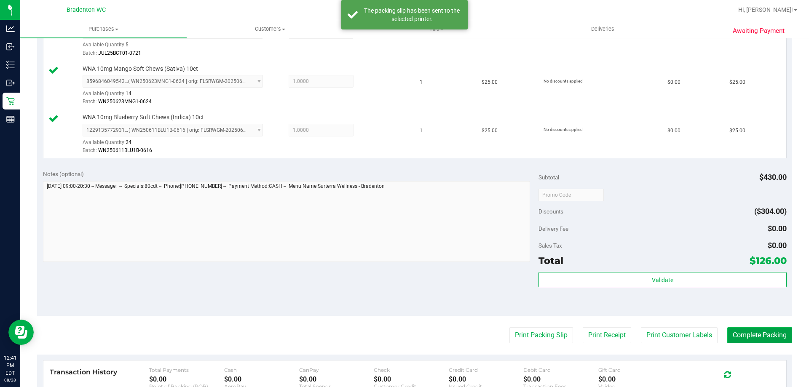
click at [751, 335] on button "Complete Packing" at bounding box center [759, 335] width 65 height 16
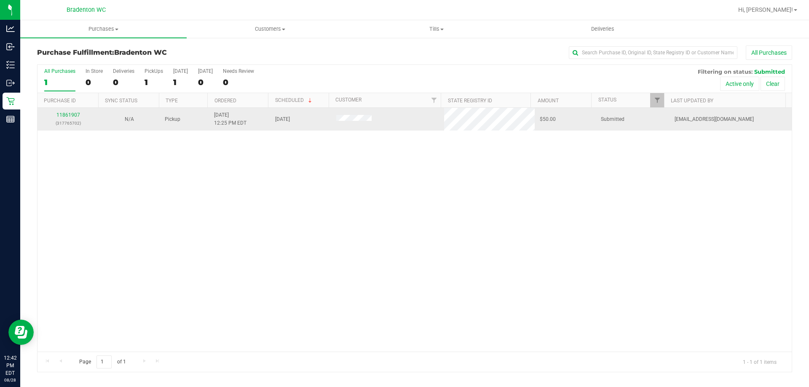
click at [72, 118] on div "11861907 (317765702)" at bounding box center [68, 119] width 51 height 16
click at [59, 118] on link "11861907" at bounding box center [68, 115] width 24 height 6
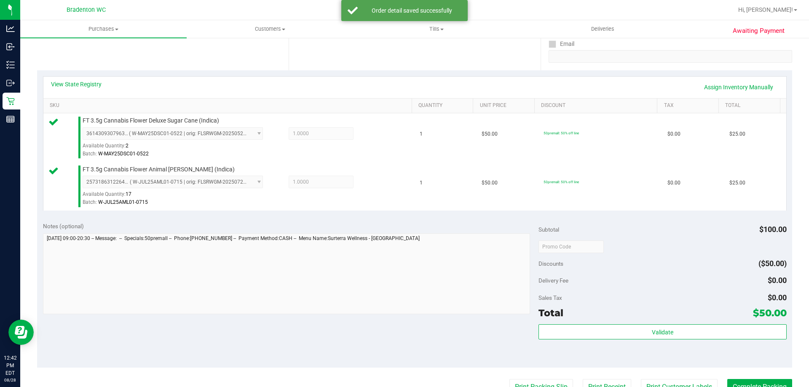
scroll to position [170, 0]
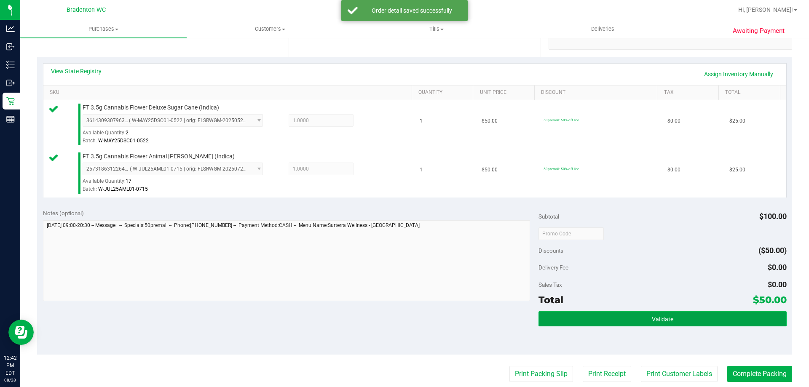
click at [581, 316] on button "Validate" at bounding box center [663, 318] width 248 height 15
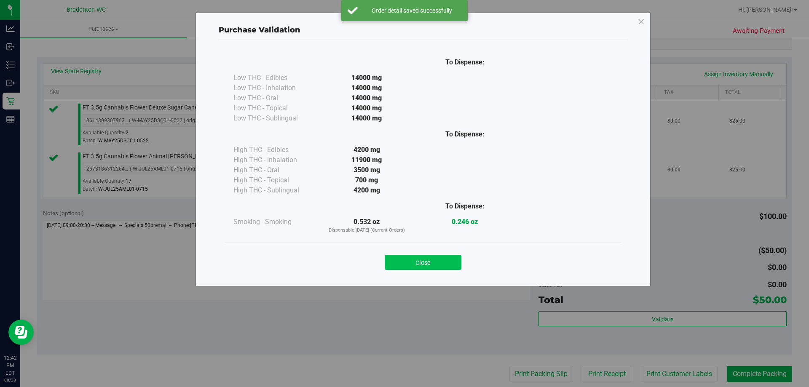
click at [426, 269] on button "Close" at bounding box center [423, 262] width 77 height 15
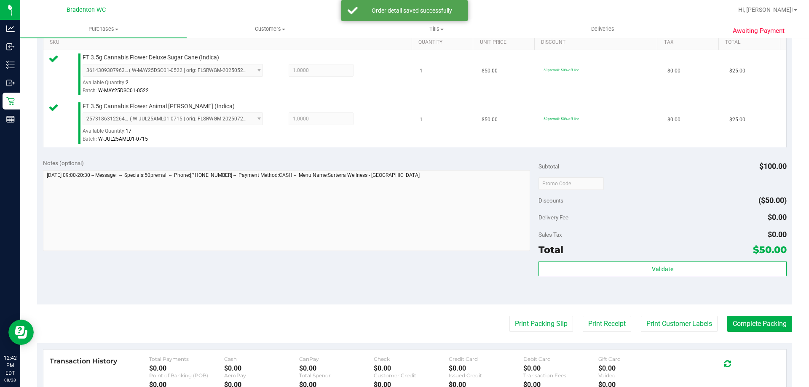
scroll to position [231, 0]
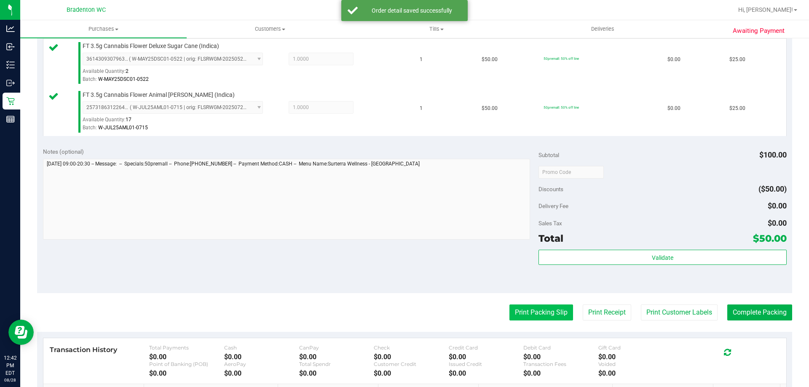
click at [517, 312] on button "Print Packing Slip" at bounding box center [541, 313] width 64 height 16
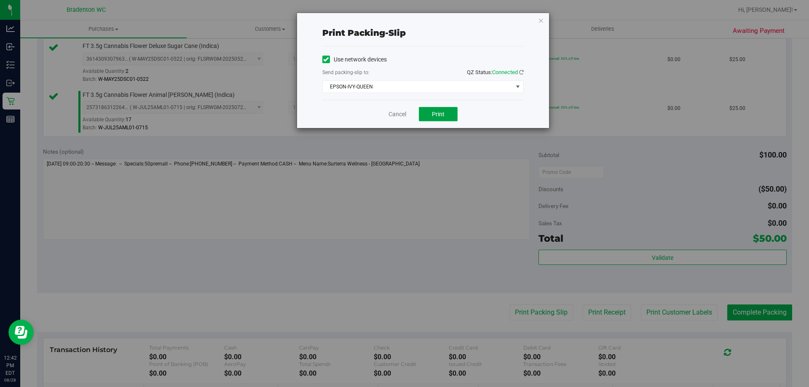
click at [436, 115] on span "Print" at bounding box center [438, 114] width 13 height 7
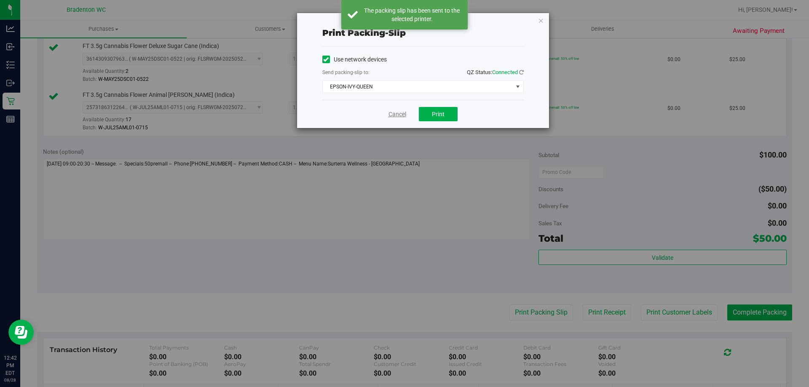
click at [398, 116] on link "Cancel" at bounding box center [397, 114] width 18 height 9
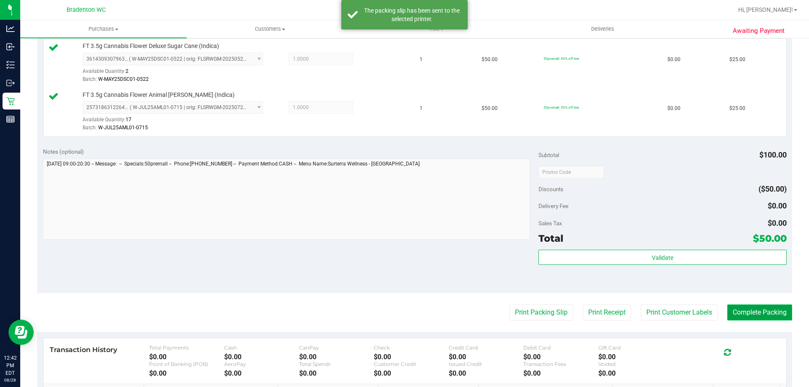
click at [749, 313] on button "Complete Packing" at bounding box center [759, 313] width 65 height 16
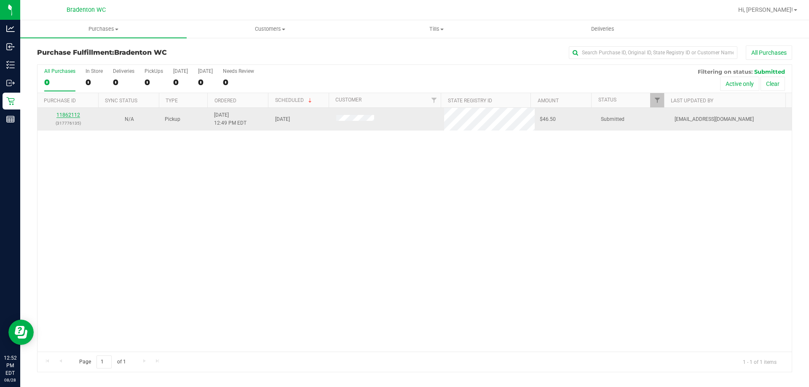
click at [69, 116] on link "11862112" at bounding box center [68, 115] width 24 height 6
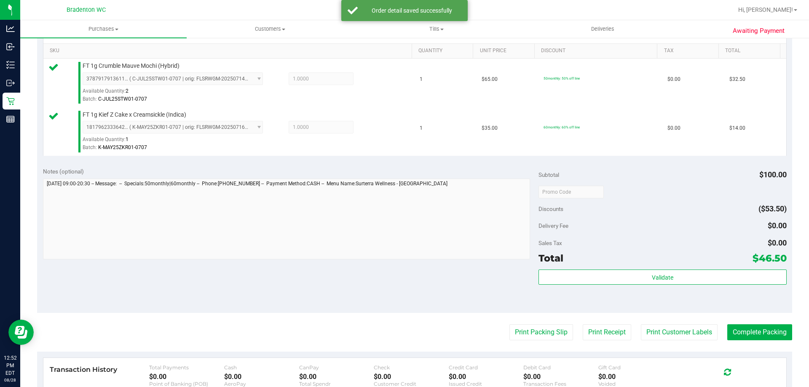
scroll to position [212, 0]
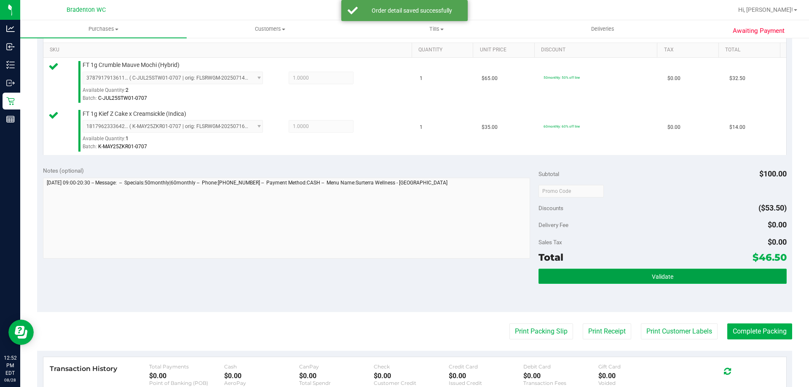
click at [612, 277] on button "Validate" at bounding box center [663, 276] width 248 height 15
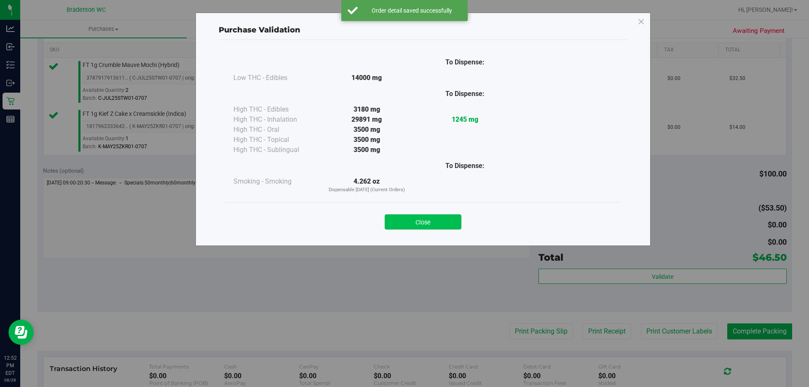
click at [438, 226] on button "Close" at bounding box center [423, 221] width 77 height 15
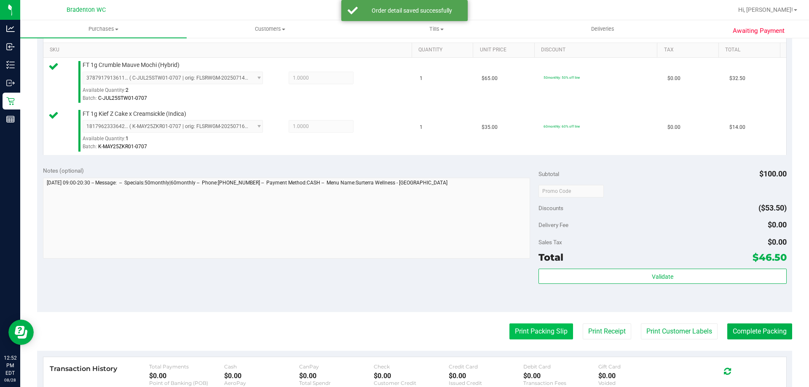
click at [521, 334] on button "Print Packing Slip" at bounding box center [541, 332] width 64 height 16
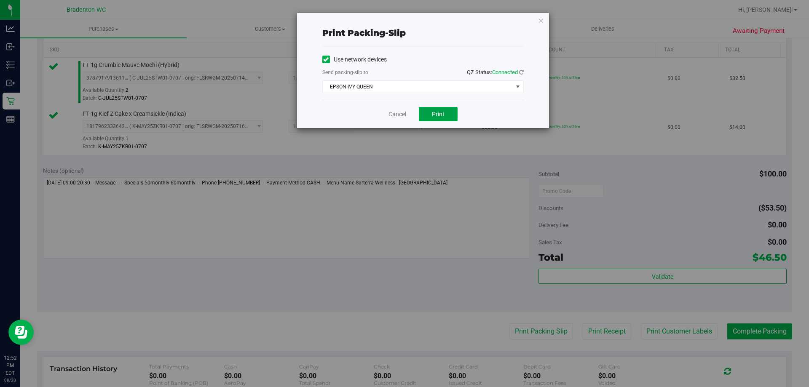
click at [434, 116] on span "Print" at bounding box center [438, 114] width 13 height 7
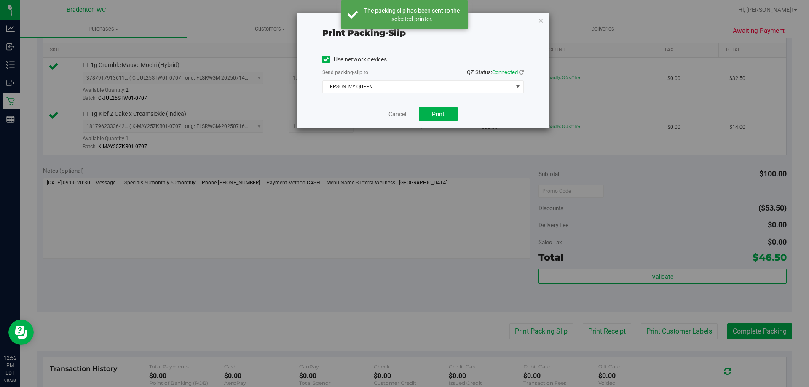
click at [400, 113] on link "Cancel" at bounding box center [397, 114] width 18 height 9
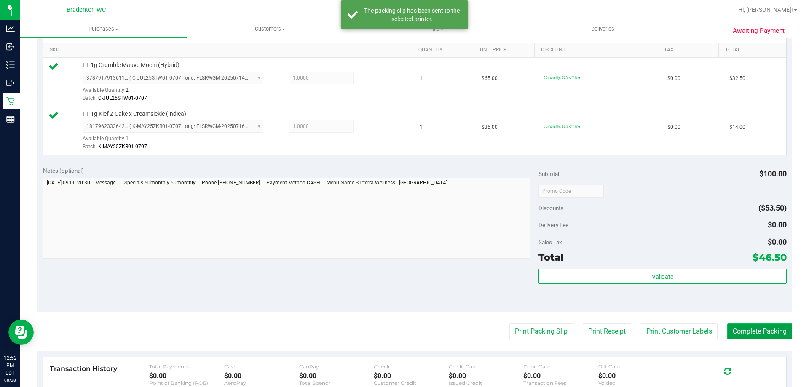
click at [741, 330] on button "Complete Packing" at bounding box center [759, 332] width 65 height 16
